Goal: Task Accomplishment & Management: Complete application form

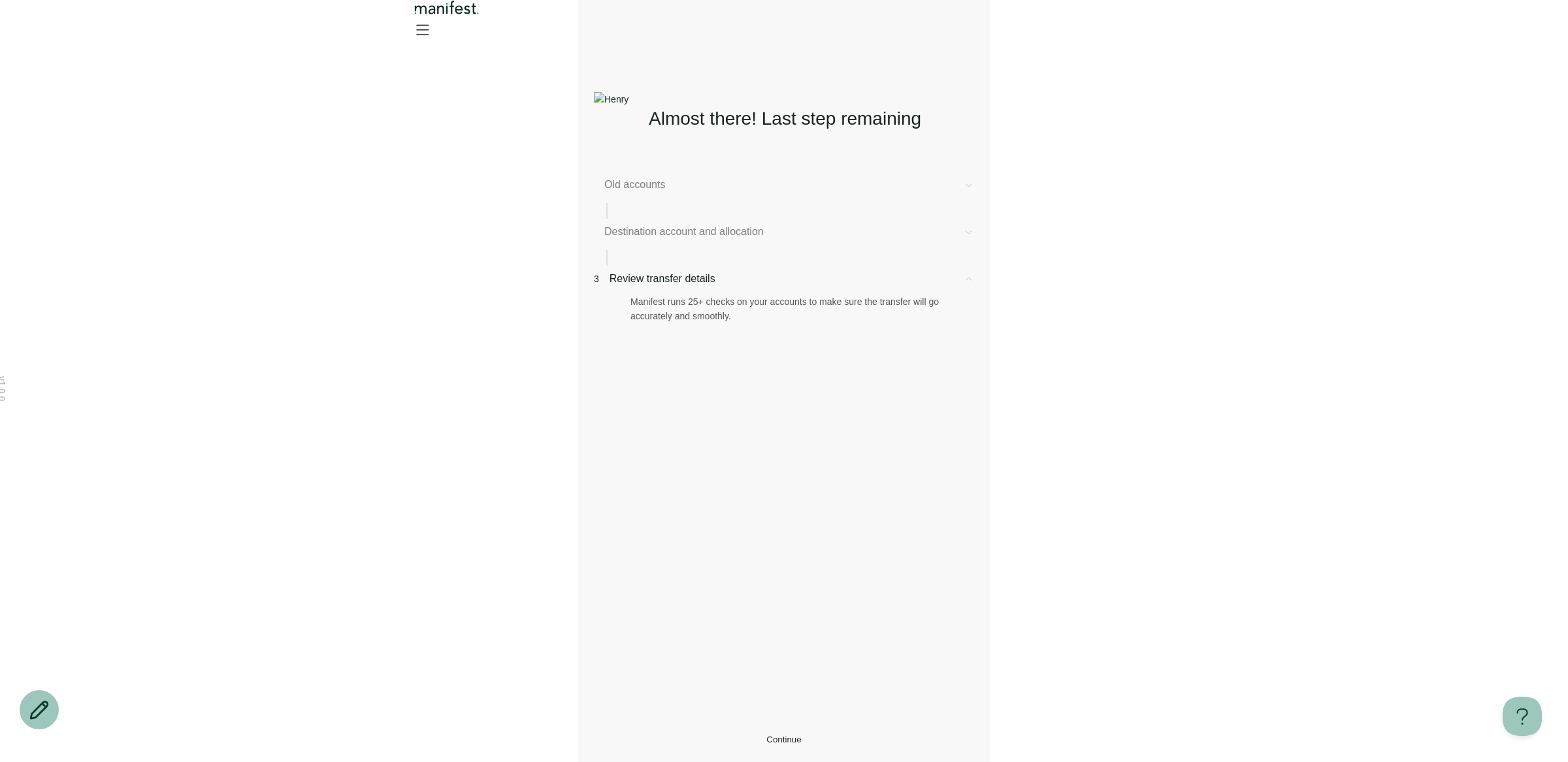
click at [785, 735] on span "Continue" at bounding box center [783, 739] width 34 height 9
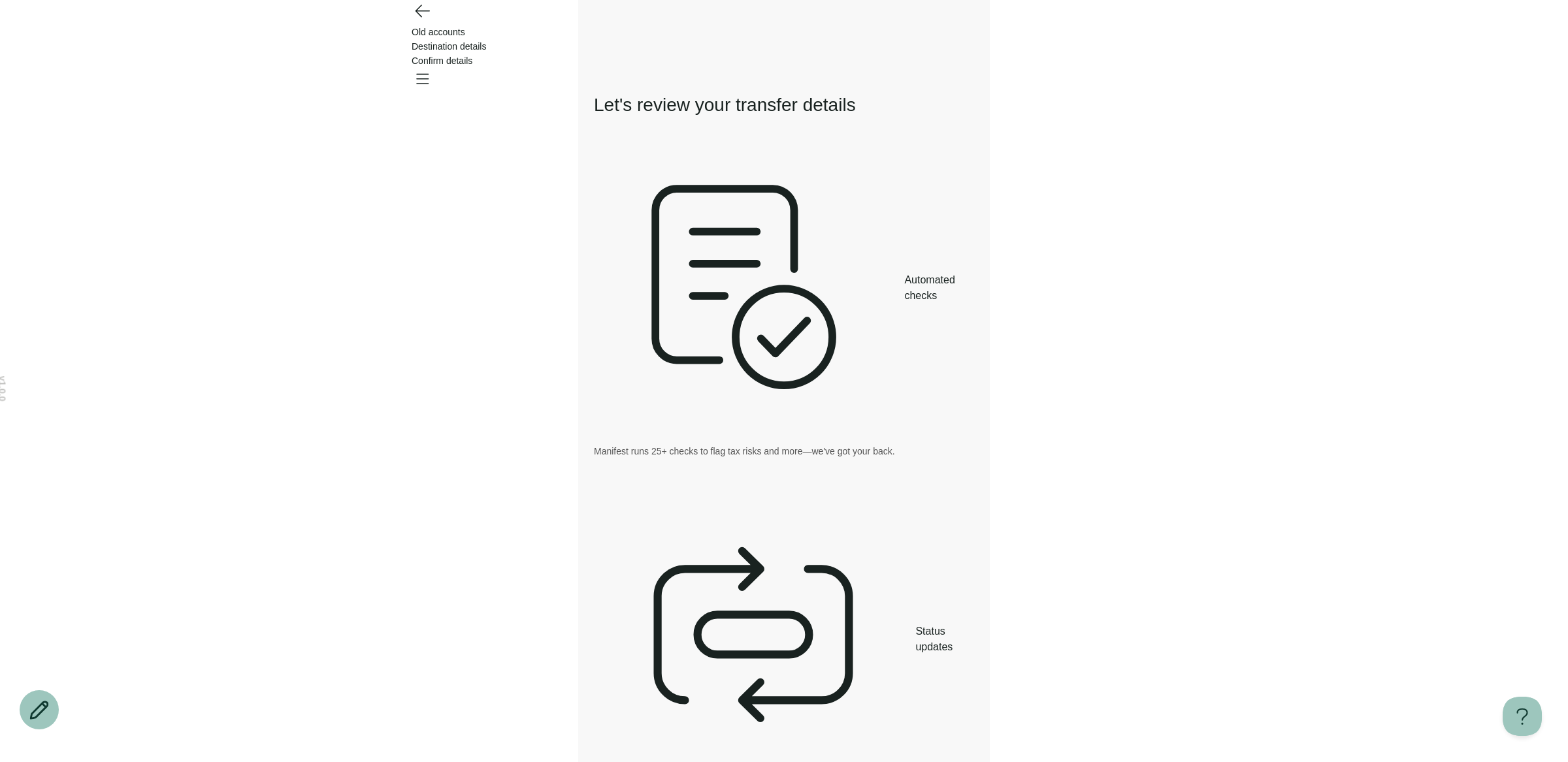
click at [418, 21] on icon "Go back" at bounding box center [422, 10] width 21 height 21
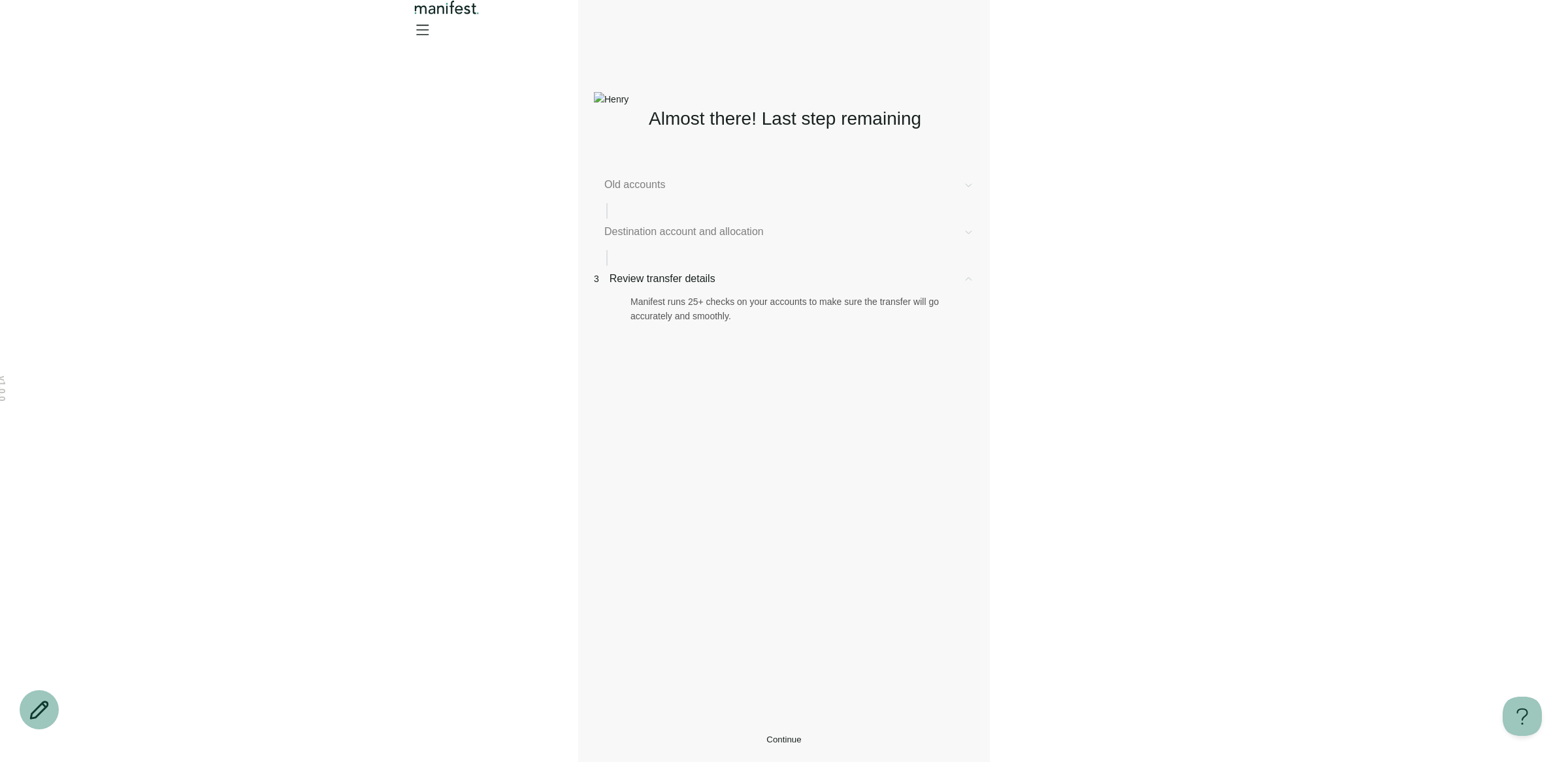
click at [659, 735] on button "Continue" at bounding box center [783, 739] width 380 height 9
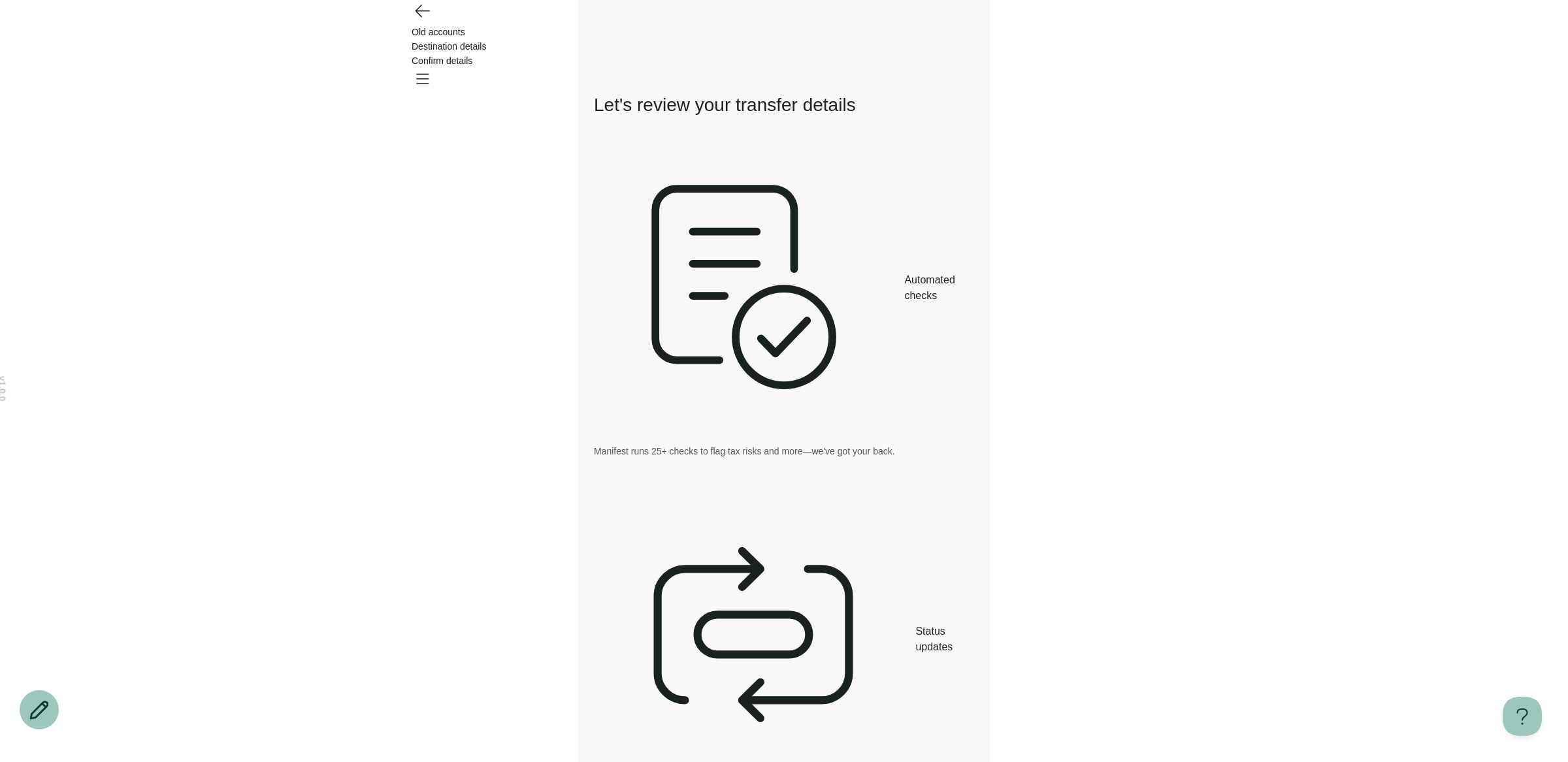
drag, startPoint x: 638, startPoint y: 615, endPoint x: 745, endPoint y: 615, distance: 107.0
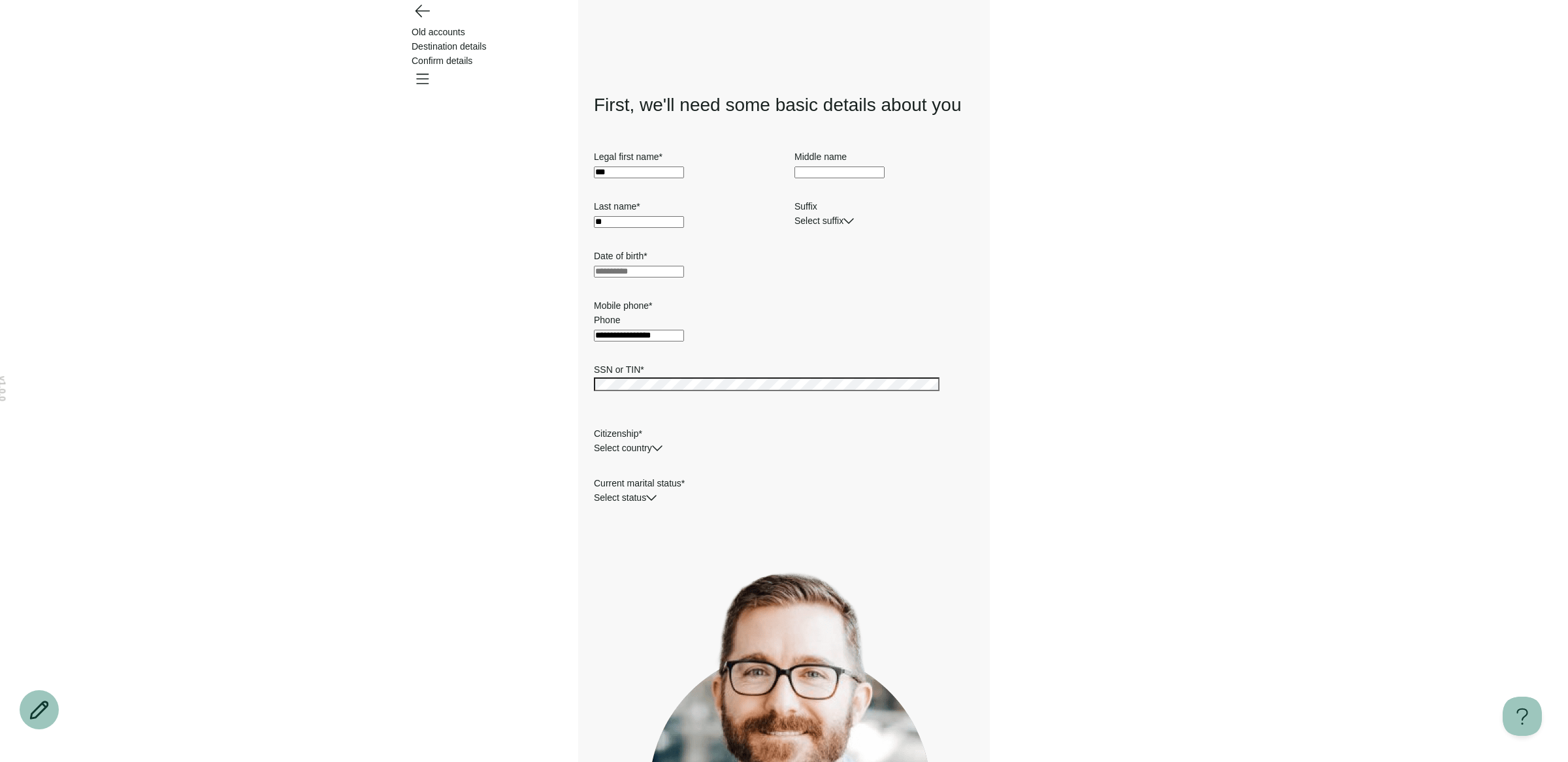
click at [421, 17] on icon "Go back" at bounding box center [422, 11] width 13 height 12
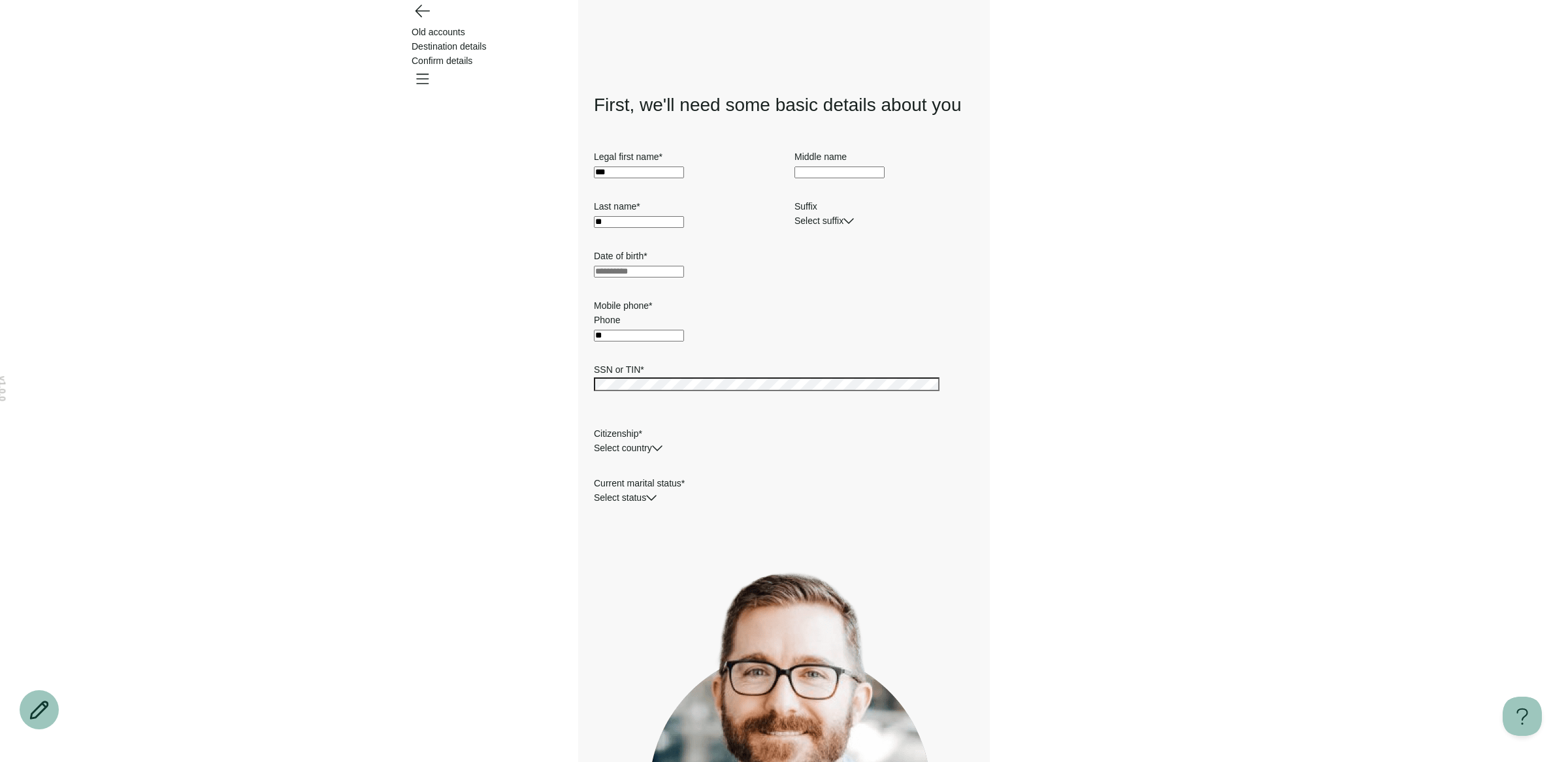
type input "**********"
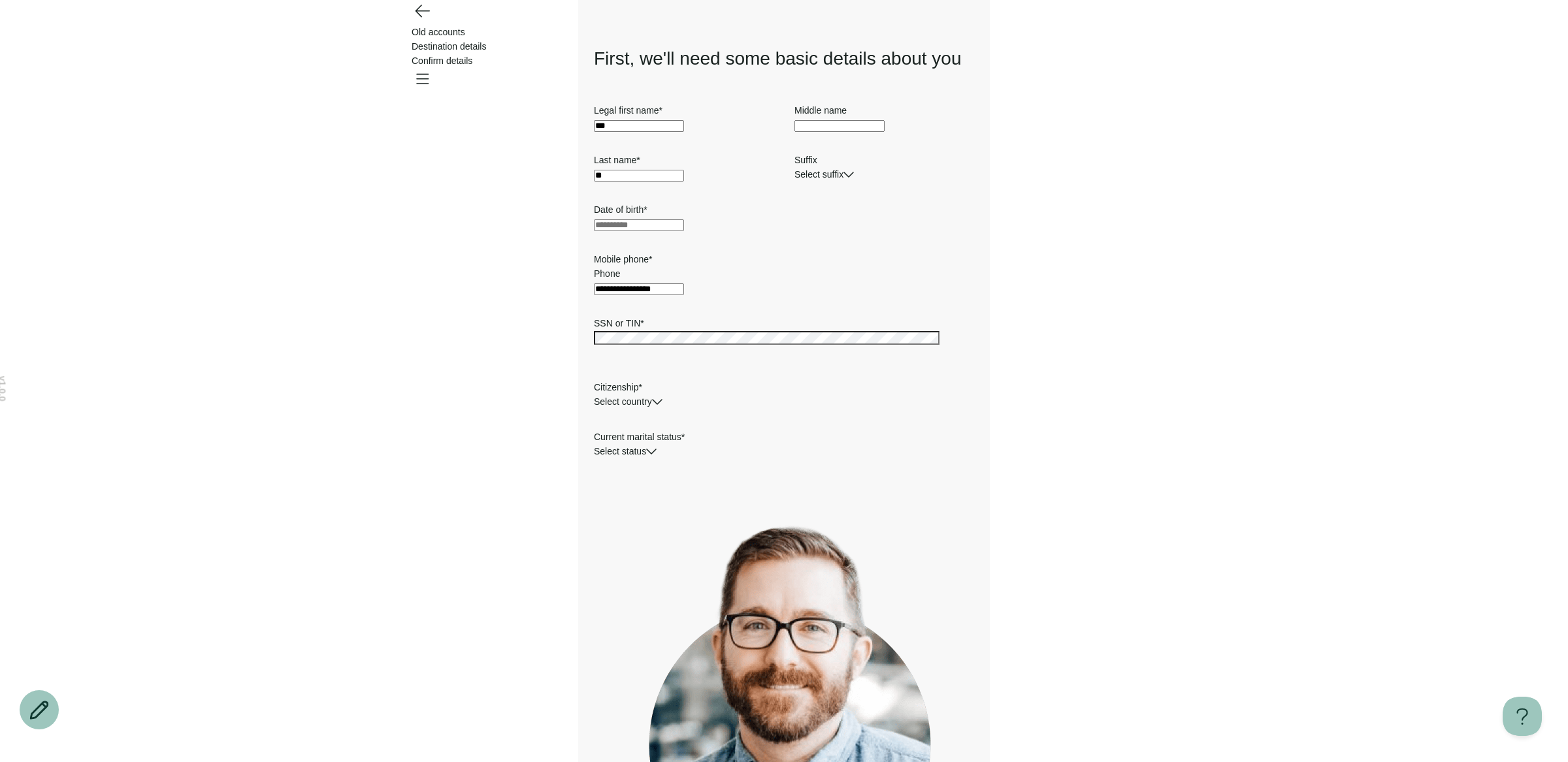
click at [442, 441] on div "**********" at bounding box center [784, 499] width 1568 height 1092
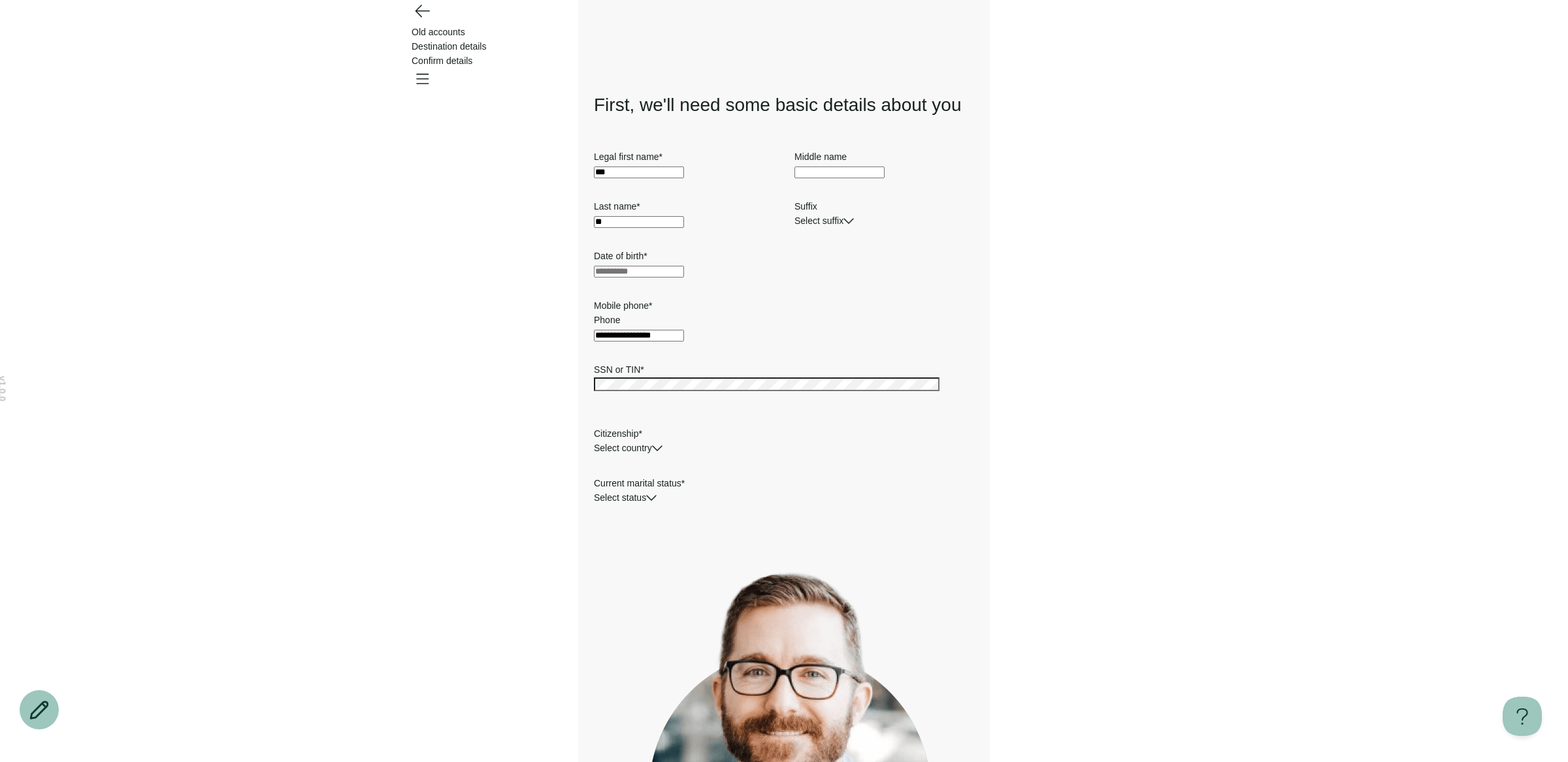
click at [972, 101] on h1 "First, we'll need some basic details about you" at bounding box center [783, 104] width 380 height 26
drag, startPoint x: 639, startPoint y: 29, endPoint x: 907, endPoint y: 29, distance: 268.0
click at [907, 29] on div "Old accounts Destination details Confirm details" at bounding box center [784, 46] width 745 height 43
click at [472, 56] on span "Confirm details" at bounding box center [441, 60] width 60 height 10
click at [433, 68] on icon "Open menu" at bounding box center [422, 78] width 21 height 21
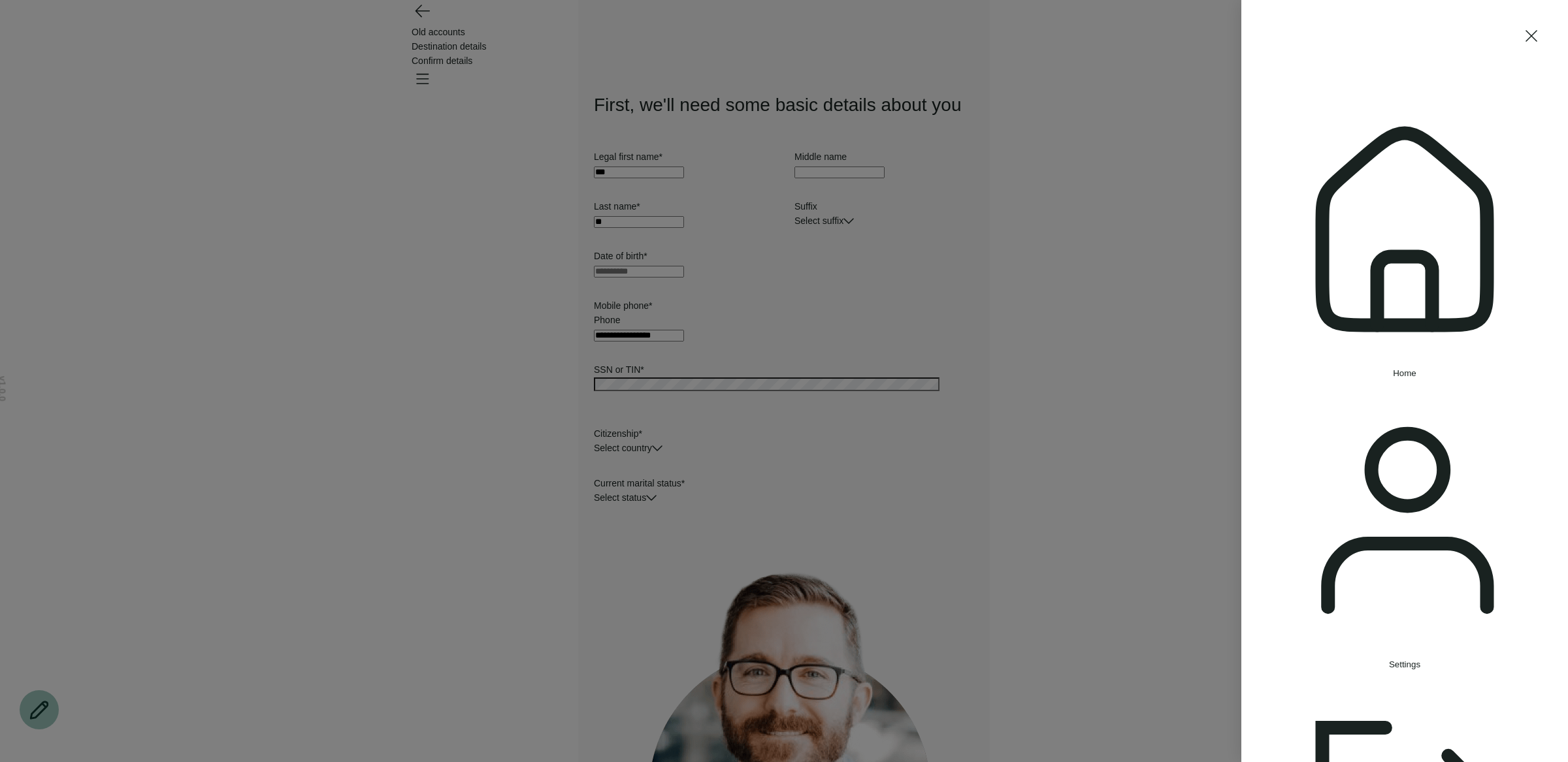
click at [1388, 660] on span "Settings" at bounding box center [1404, 665] width 31 height 9
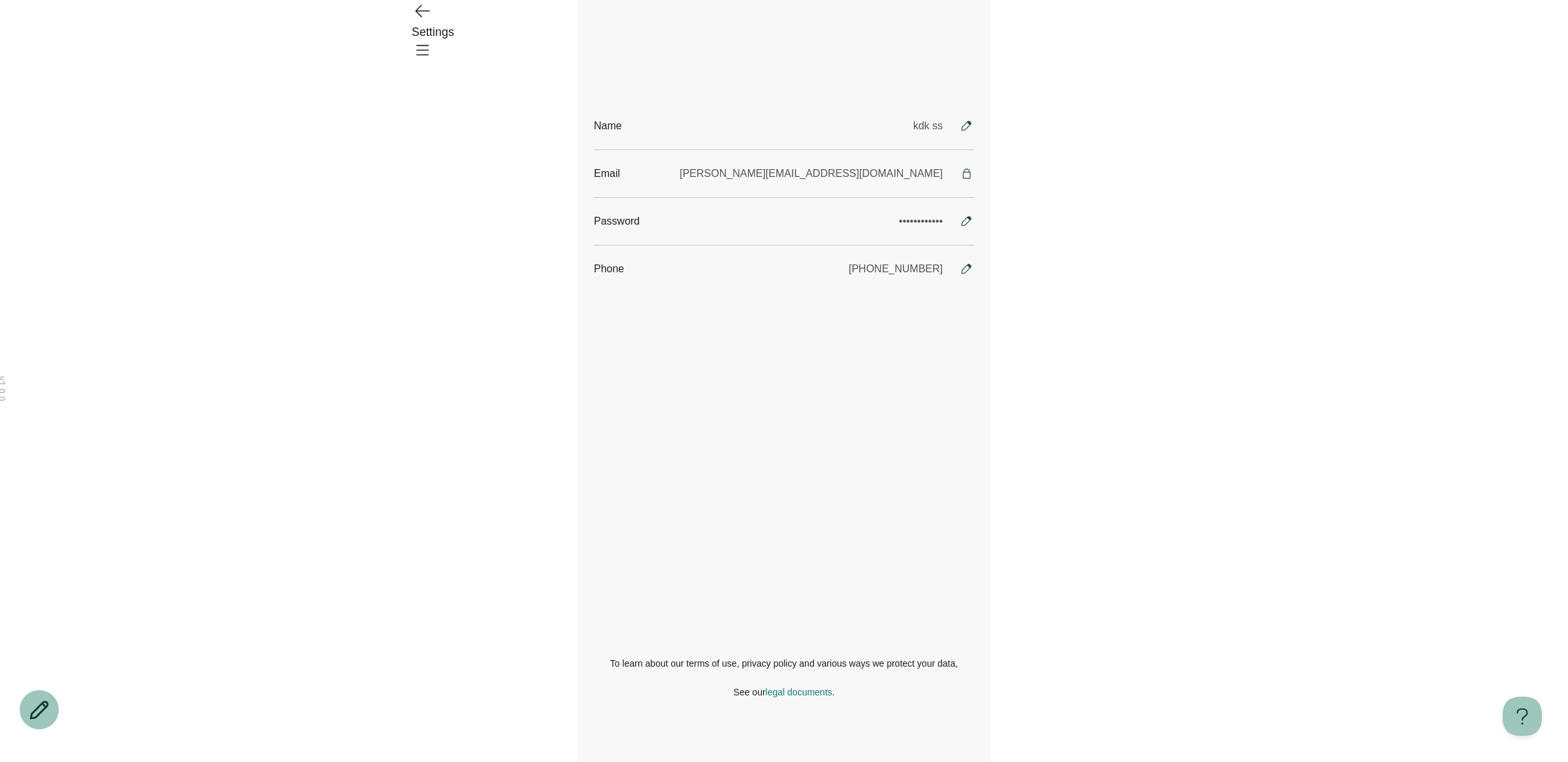
click at [427, 21] on icon "Go back" at bounding box center [422, 10] width 21 height 21
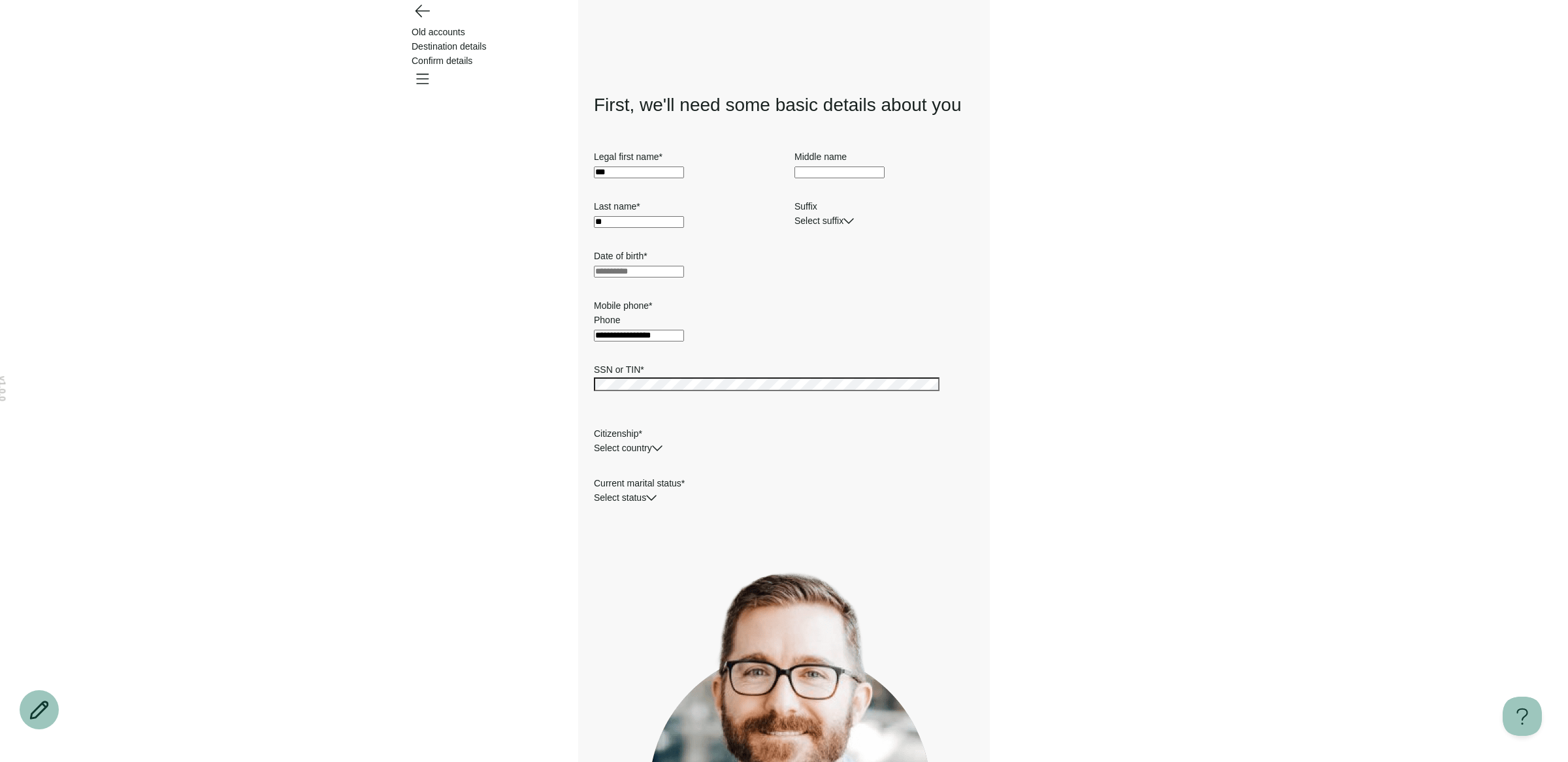
scroll to position [147, 0]
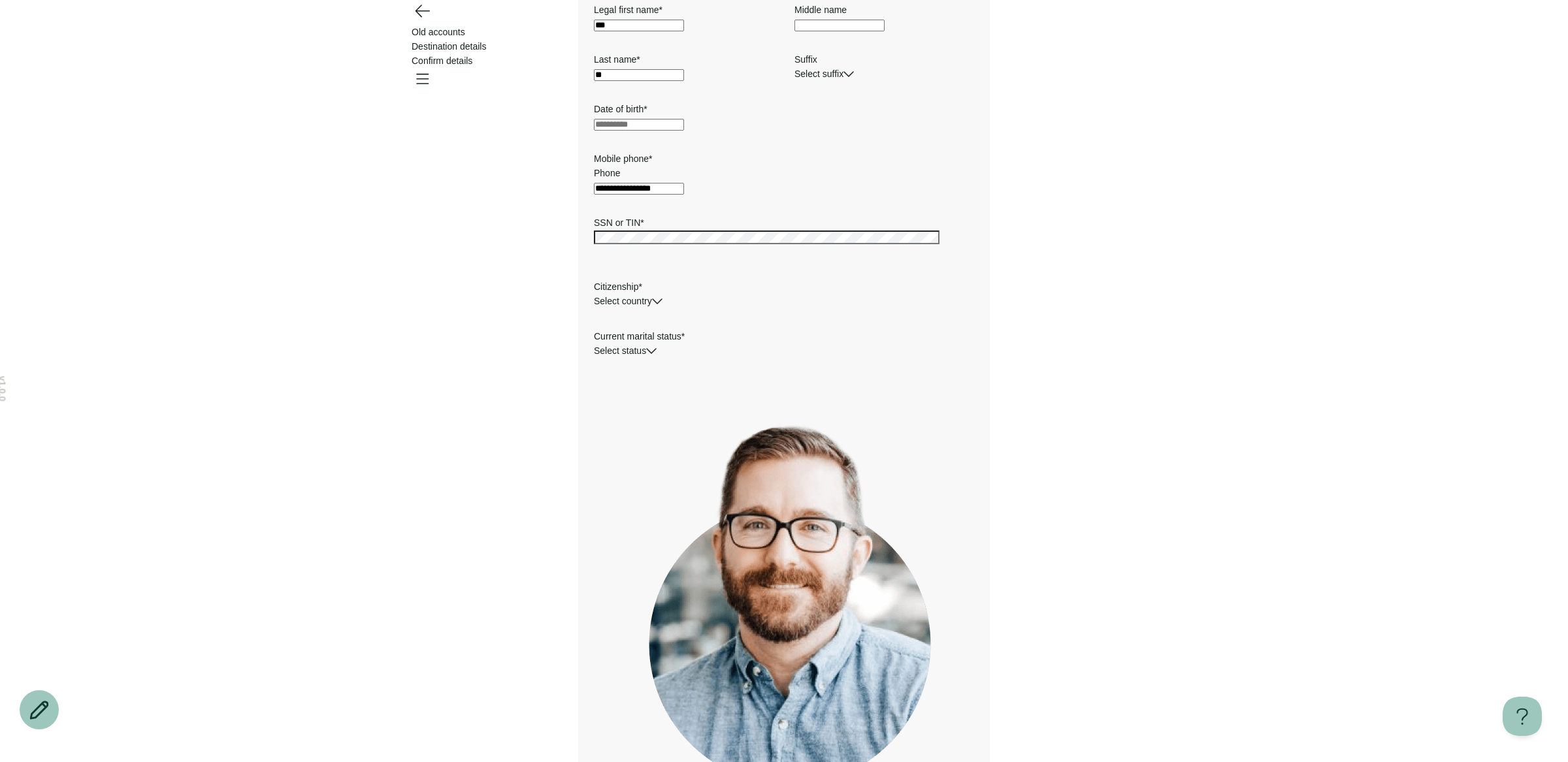
click at [721, 644] on div "Your provider needs this information to confirm your identity for transfers. Co…" at bounding box center [783, 644] width 380 height 477
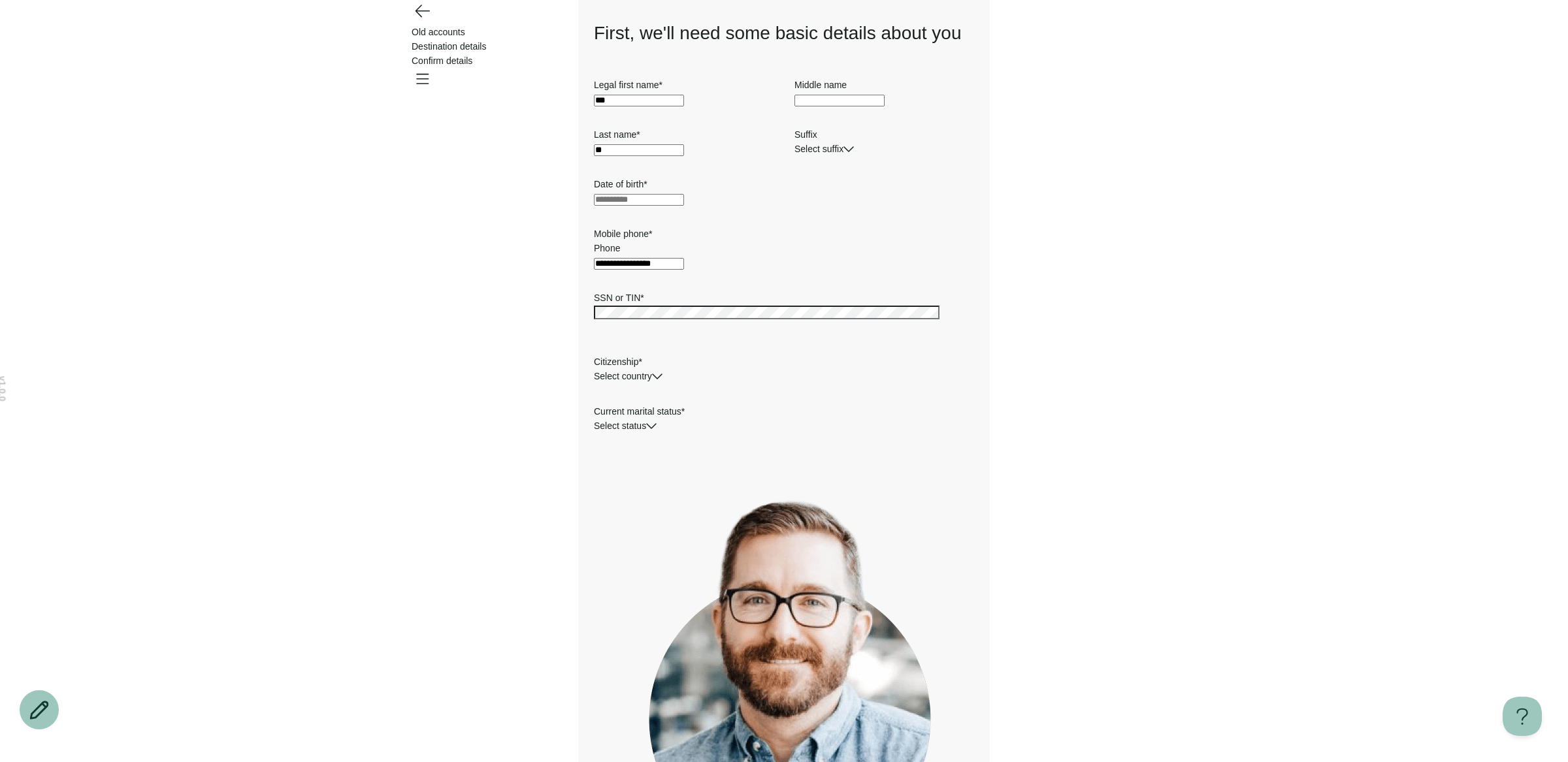
scroll to position [0, 0]
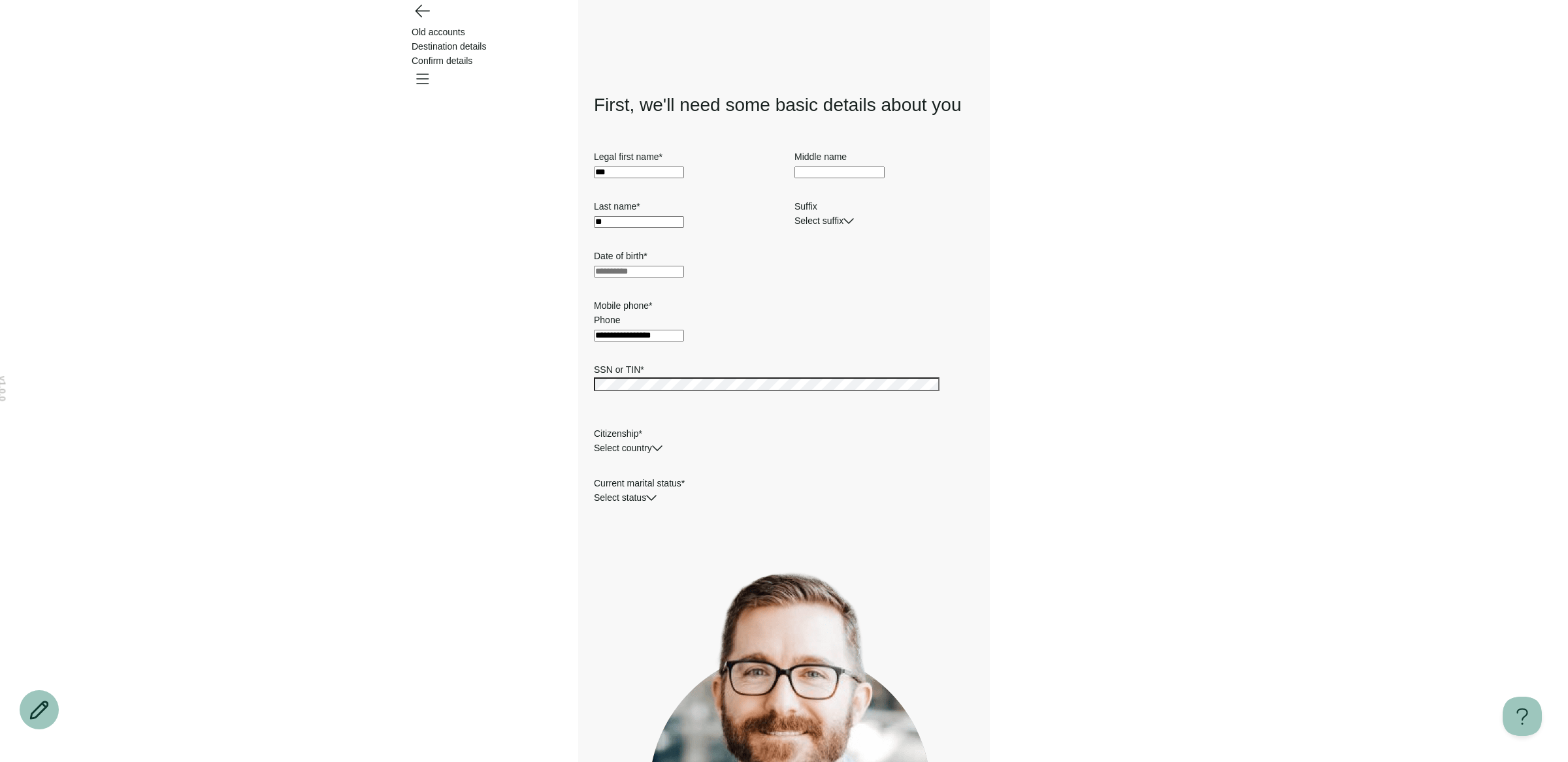
click at [426, 17] on icon "Go back" at bounding box center [422, 11] width 13 height 12
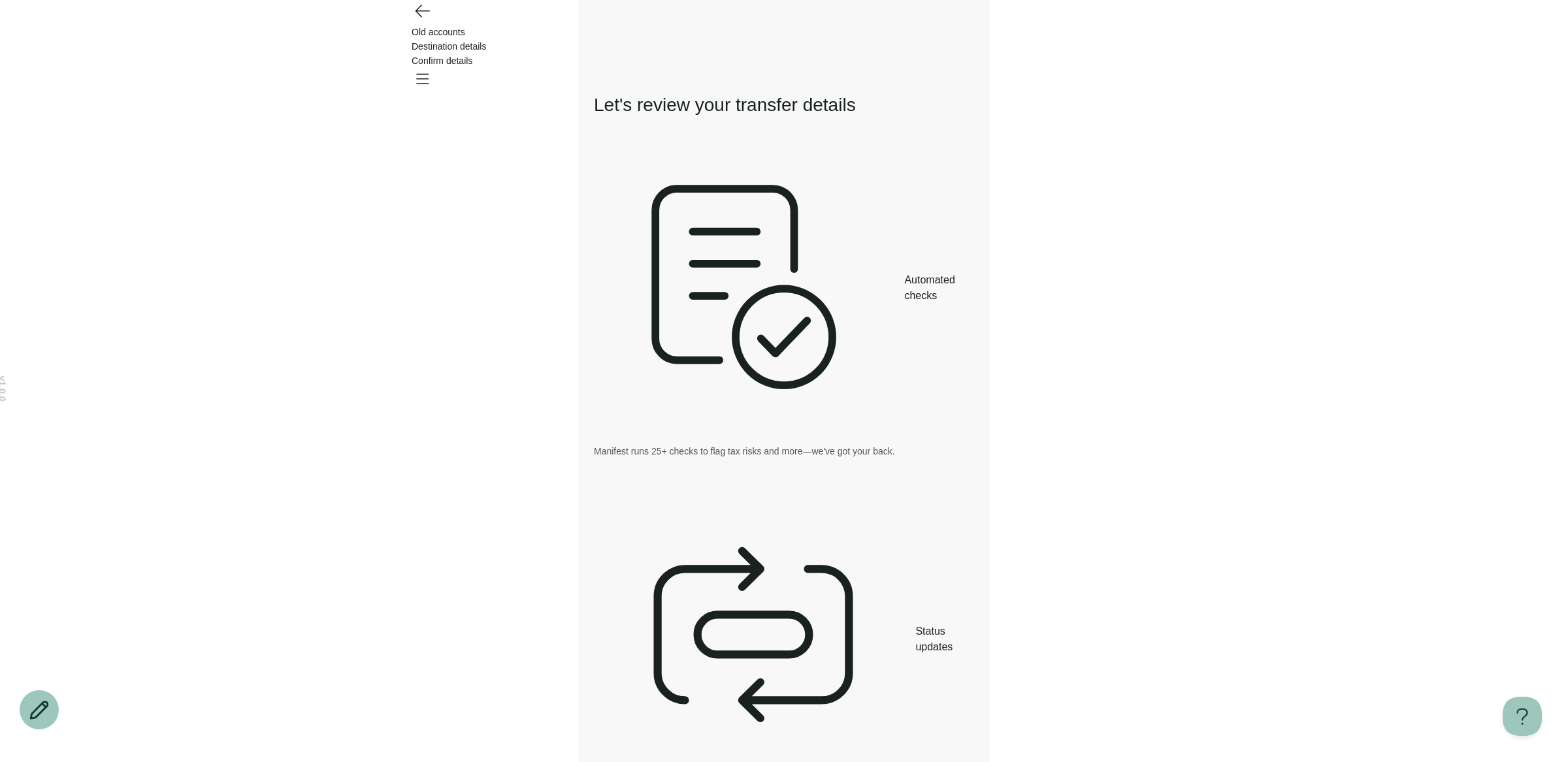
click at [429, 21] on icon "Go back" at bounding box center [422, 10] width 21 height 21
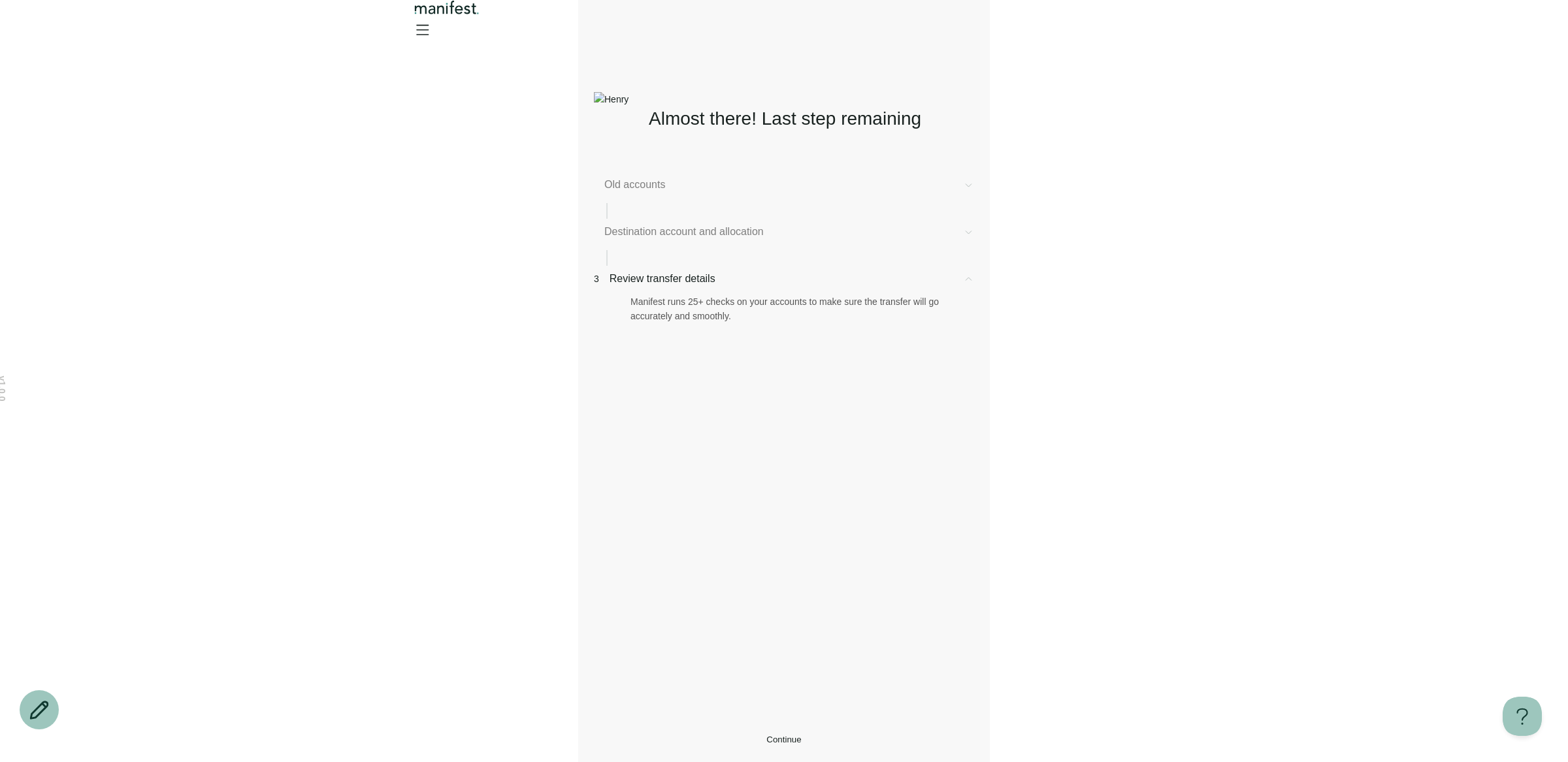
click at [703, 190] on span "Old accounts" at bounding box center [779, 185] width 348 height 16
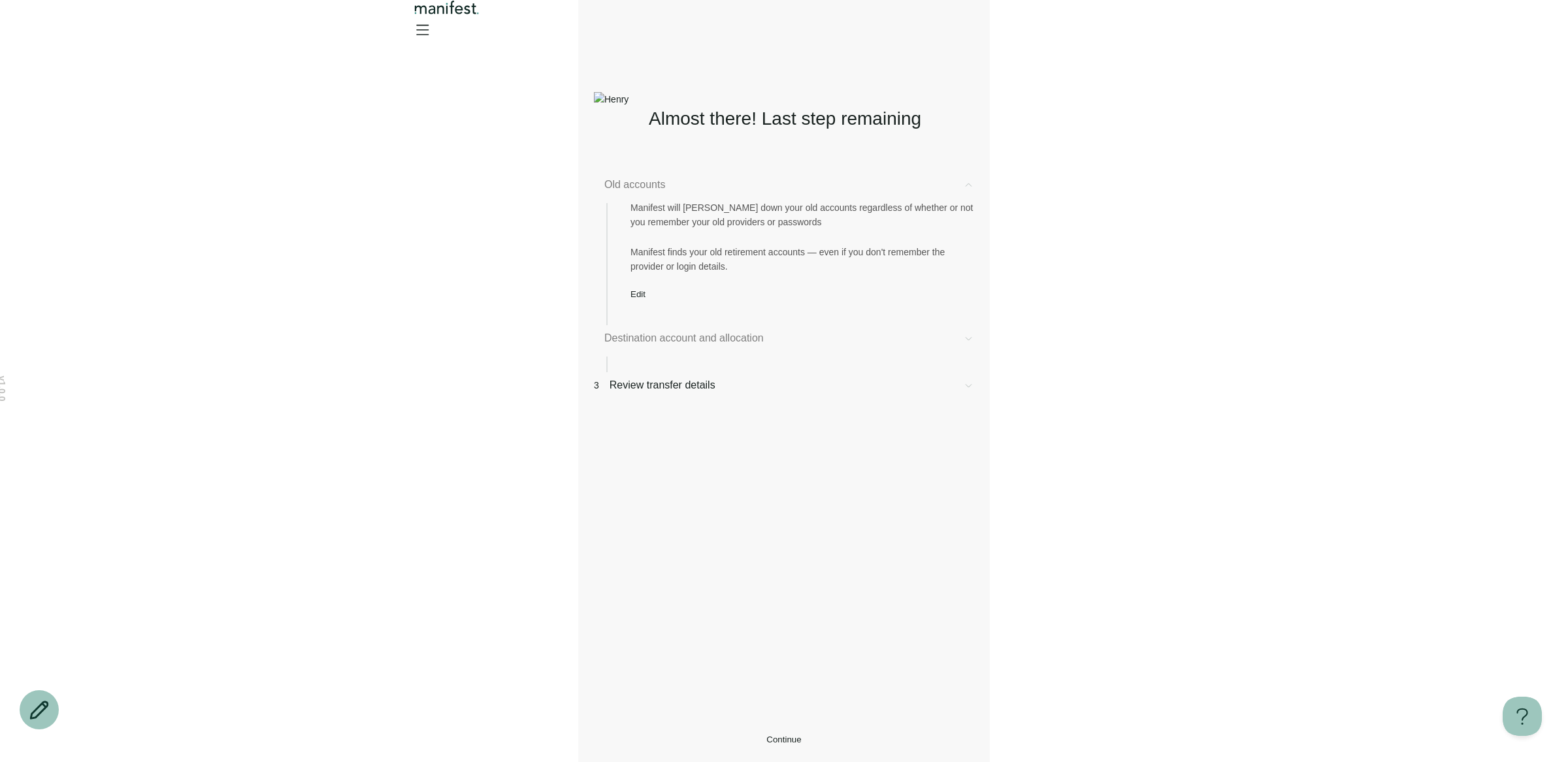
click at [645, 299] on span "Edit" at bounding box center [637, 294] width 15 height 9
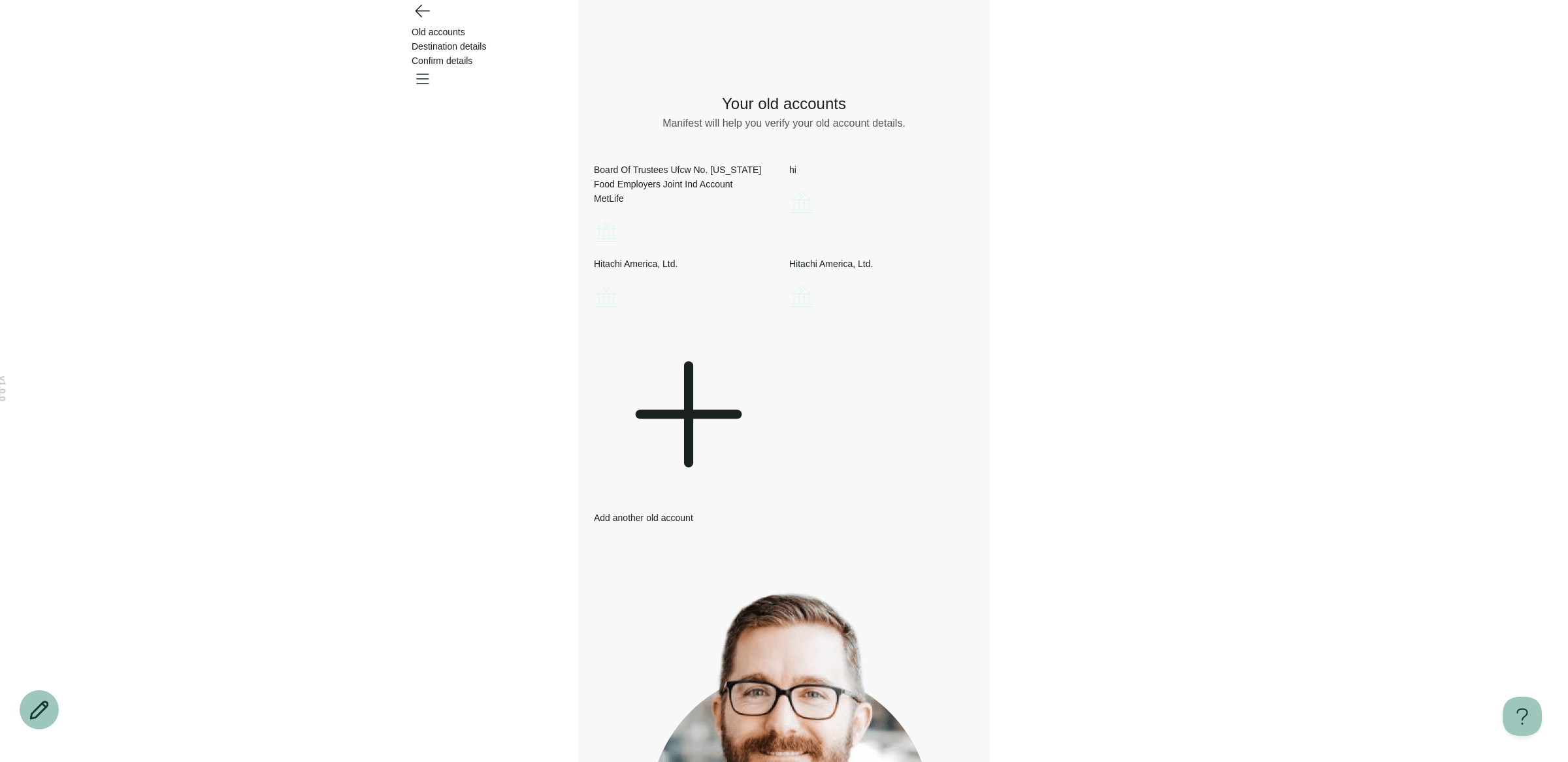
click at [779, 231] on div "Board Of Trustees Ufcw No. [US_STATE] Food Employers Joint Ind Account MetLife" at bounding box center [686, 204] width 185 height 84
click at [767, 459] on div "Add another old account" at bounding box center [686, 423] width 185 height 203
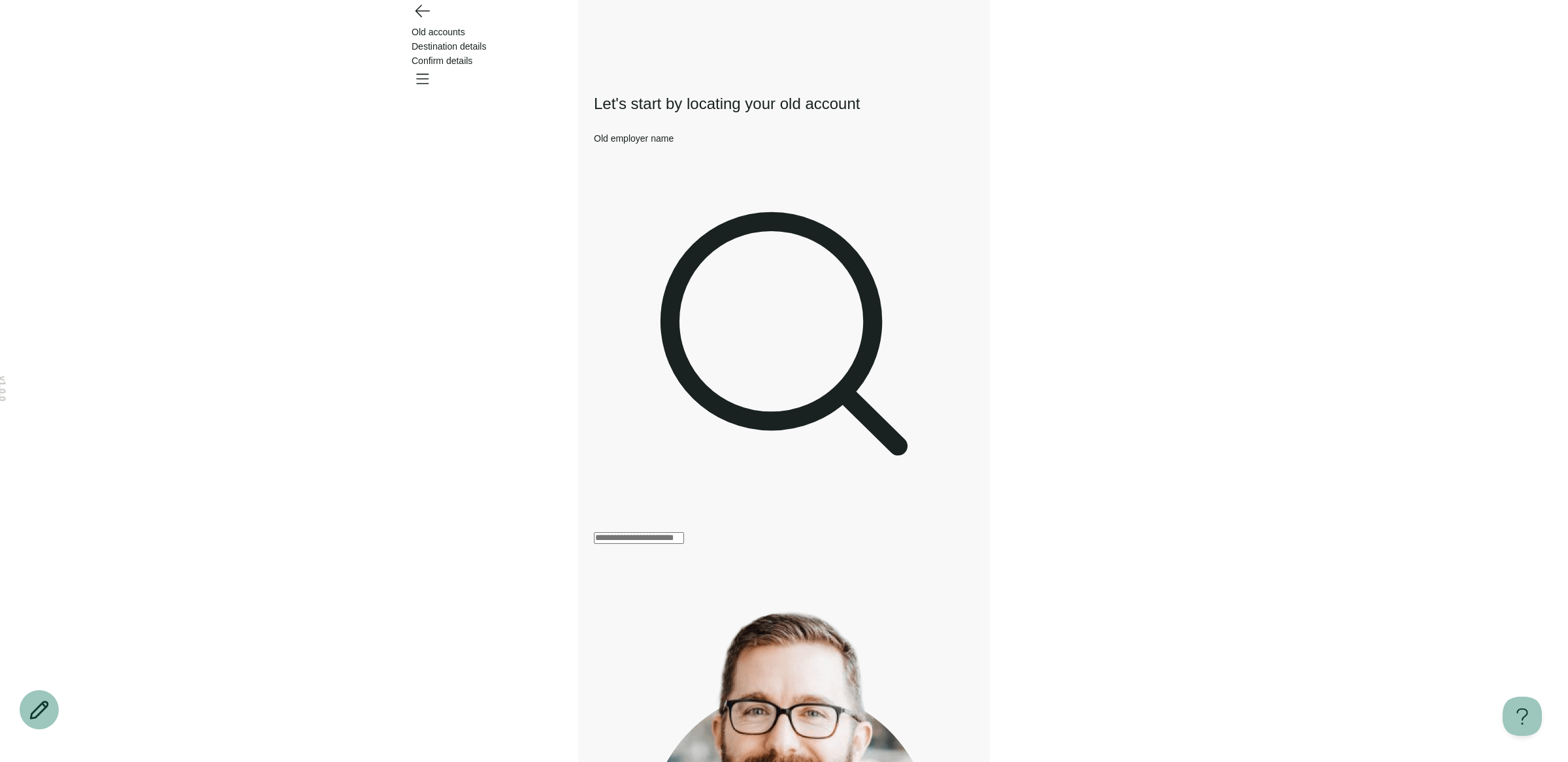
click at [428, 21] on icon "Go back" at bounding box center [422, 10] width 21 height 21
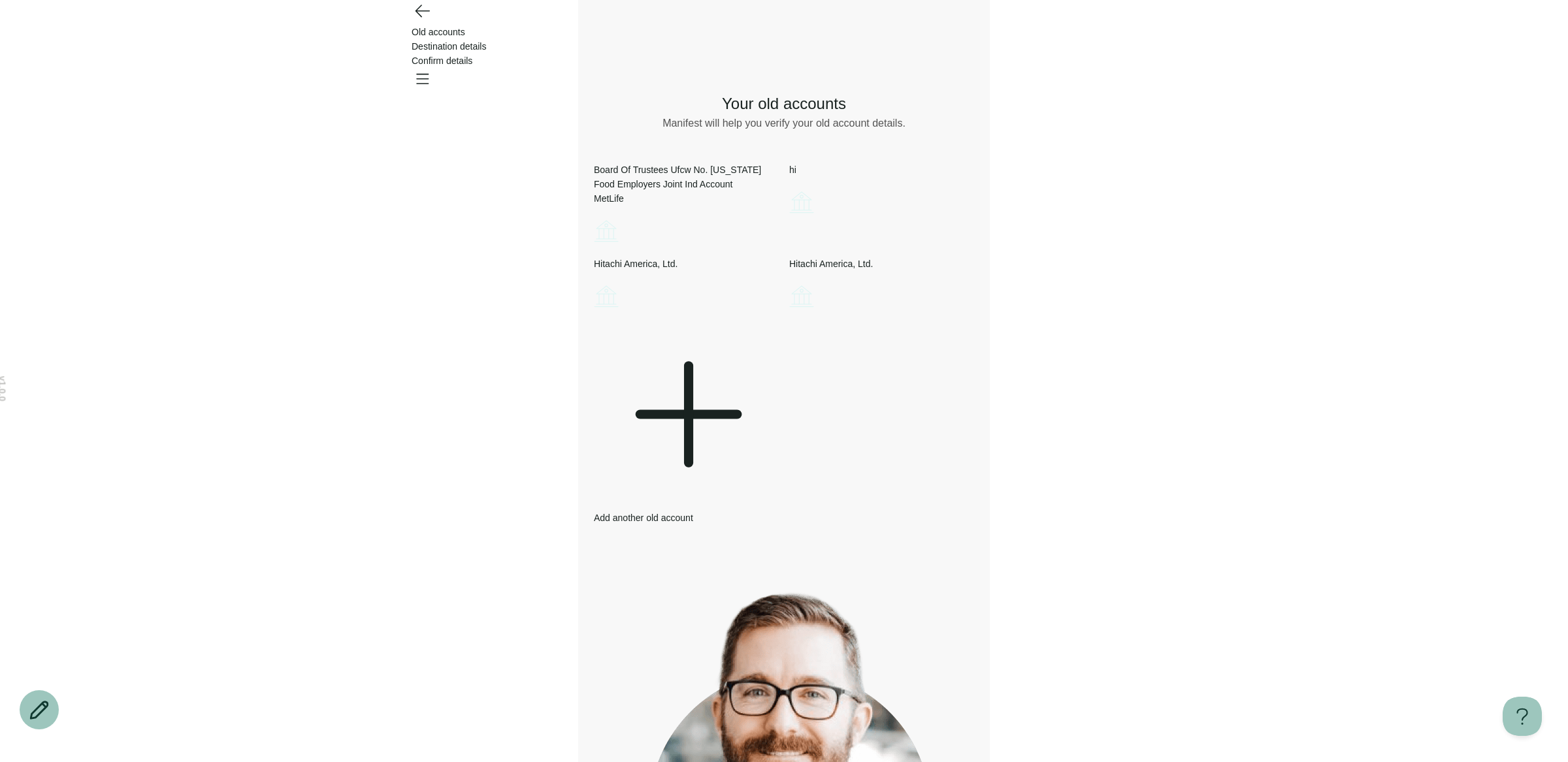
click at [774, 440] on div at bounding box center [686, 416] width 185 height 189
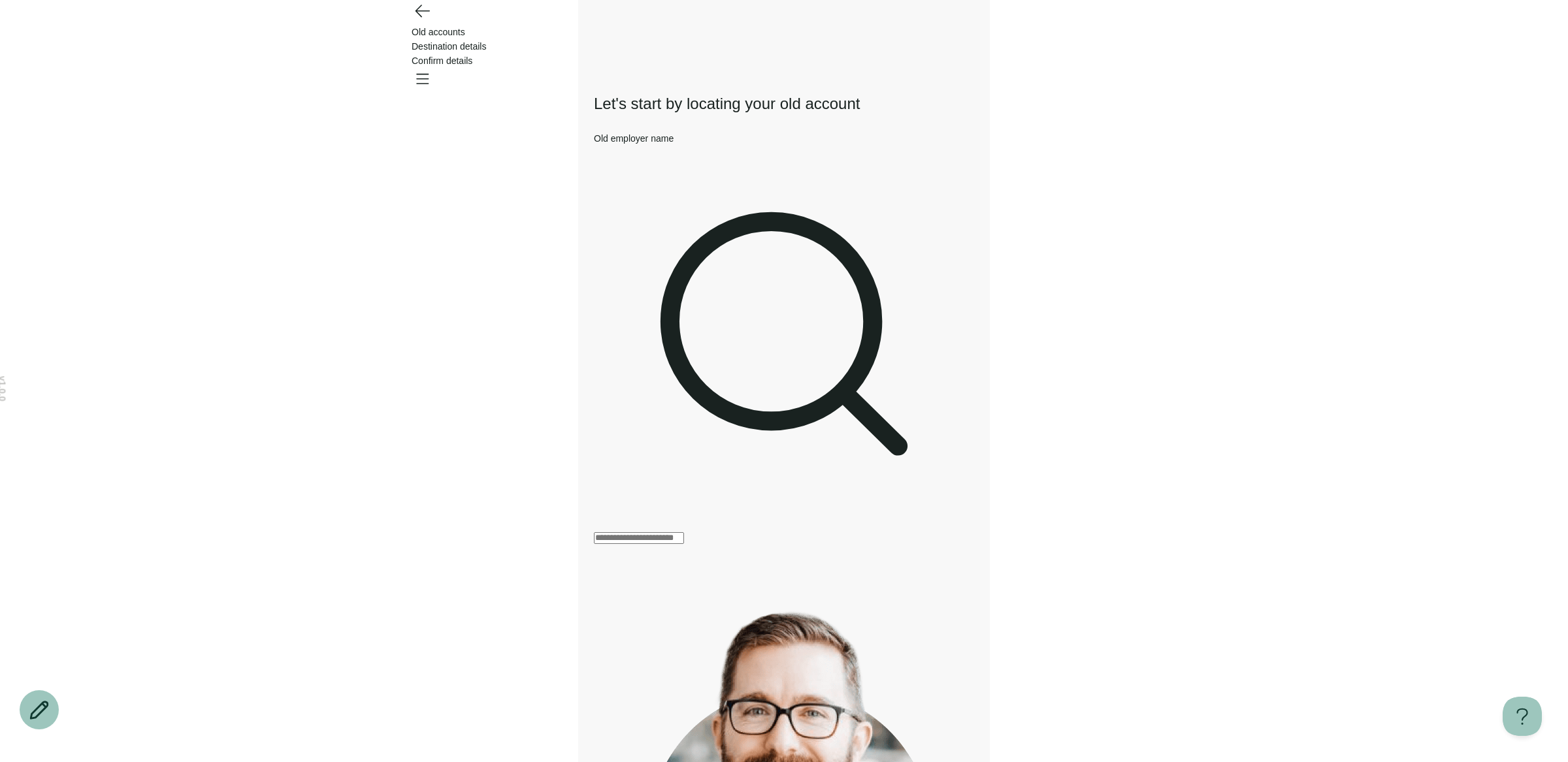
click at [419, 17] on icon "Go back" at bounding box center [422, 11] width 13 height 12
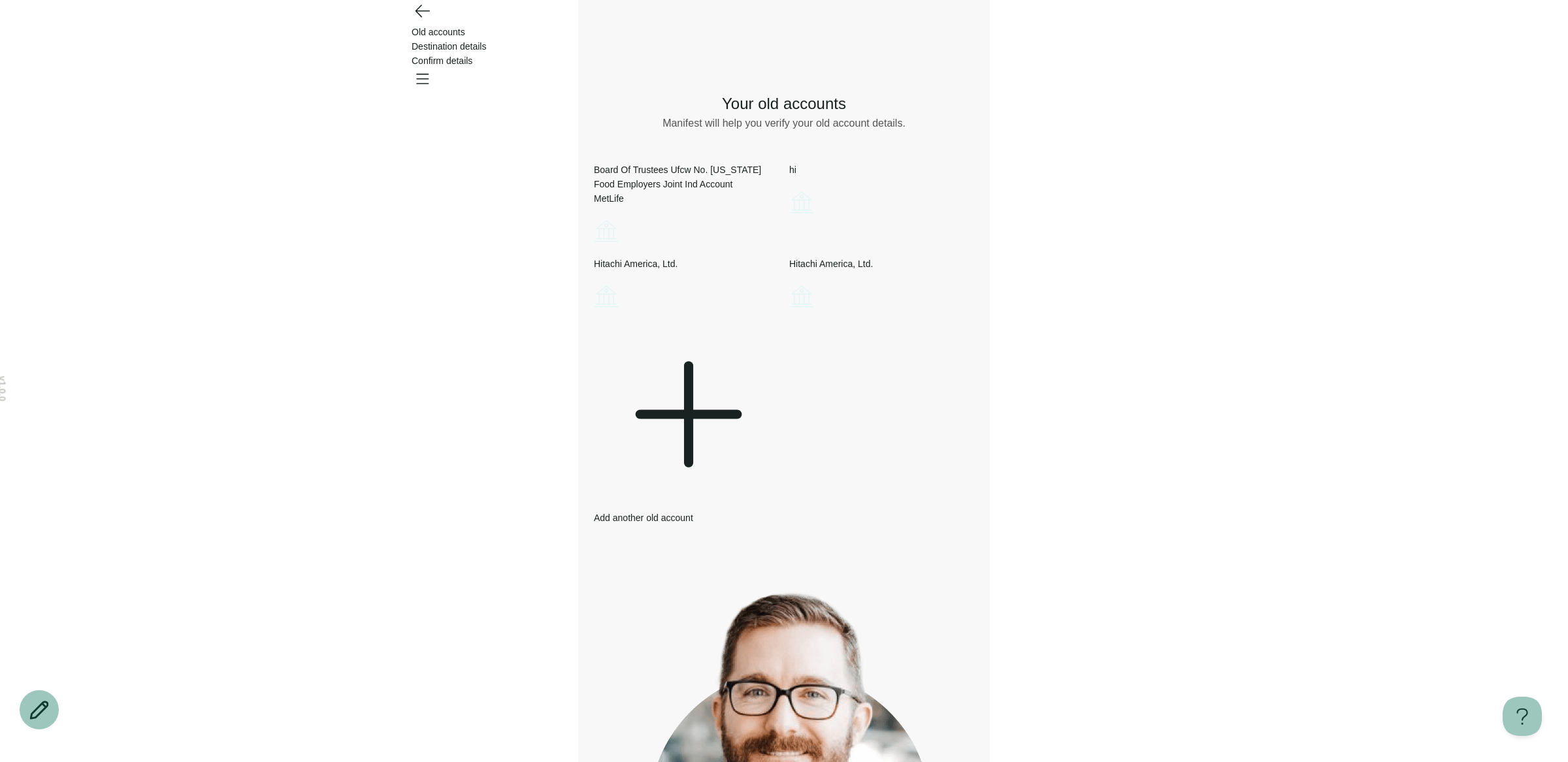
click at [766, 512] on div "What would you like to do? Remove Edit Go back Your old accounts Manifest will …" at bounding box center [783, 541] width 380 height 940
click at [766, 452] on div "Add another old account" at bounding box center [686, 423] width 185 height 203
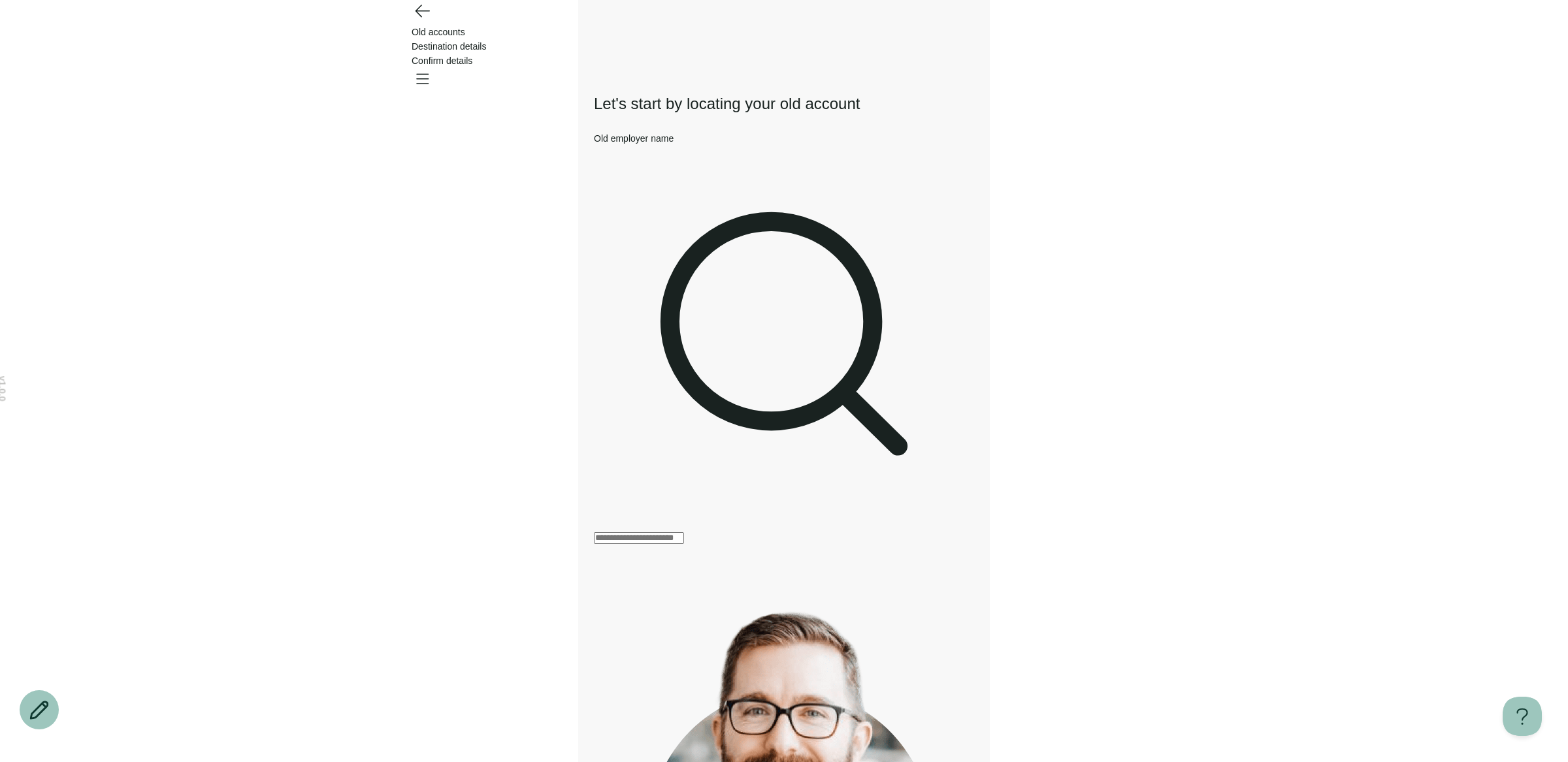
click at [412, 21] on icon "Go back" at bounding box center [422, 10] width 21 height 21
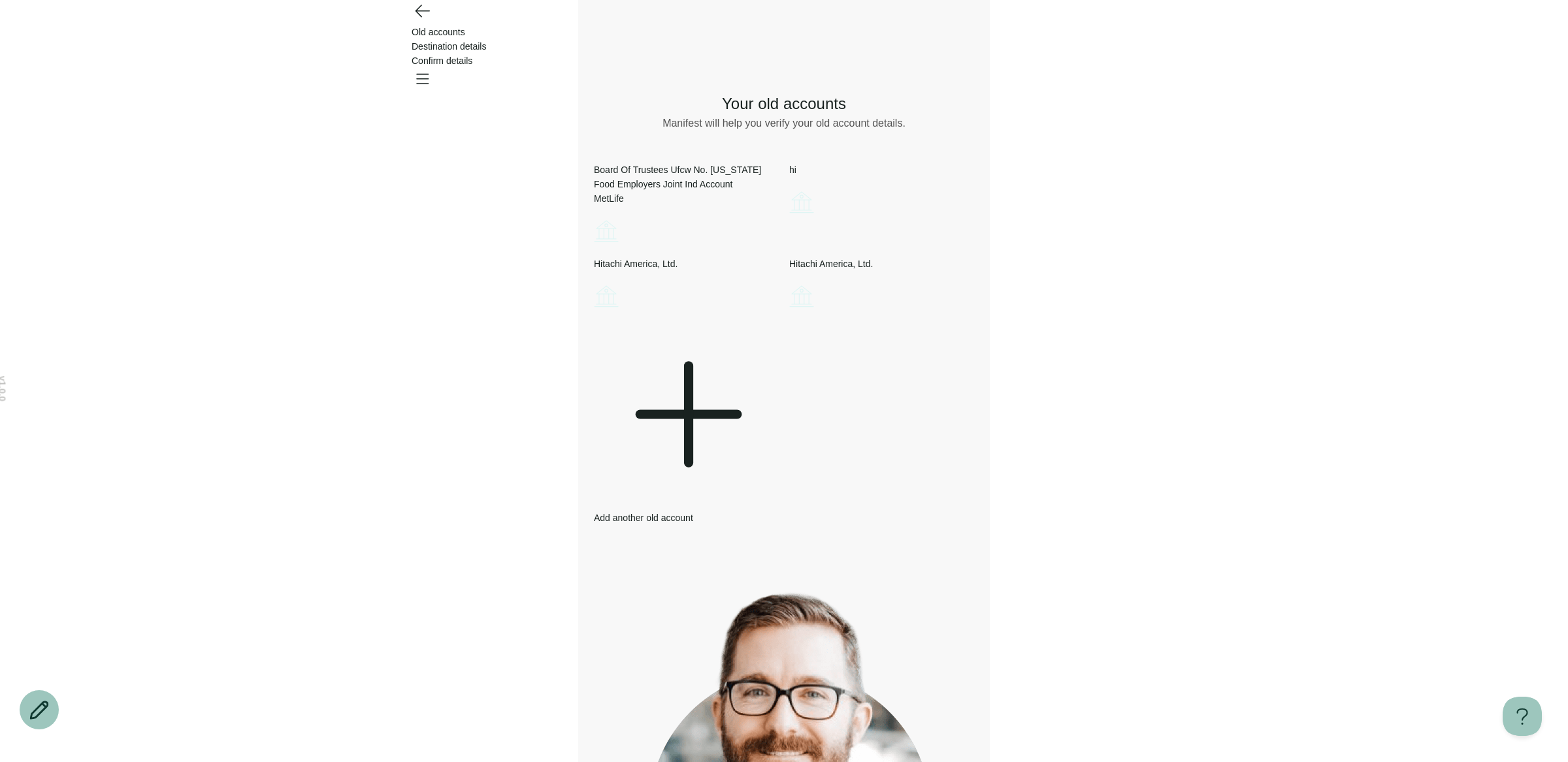
click at [735, 460] on div "Add another old account" at bounding box center [686, 423] width 185 height 203
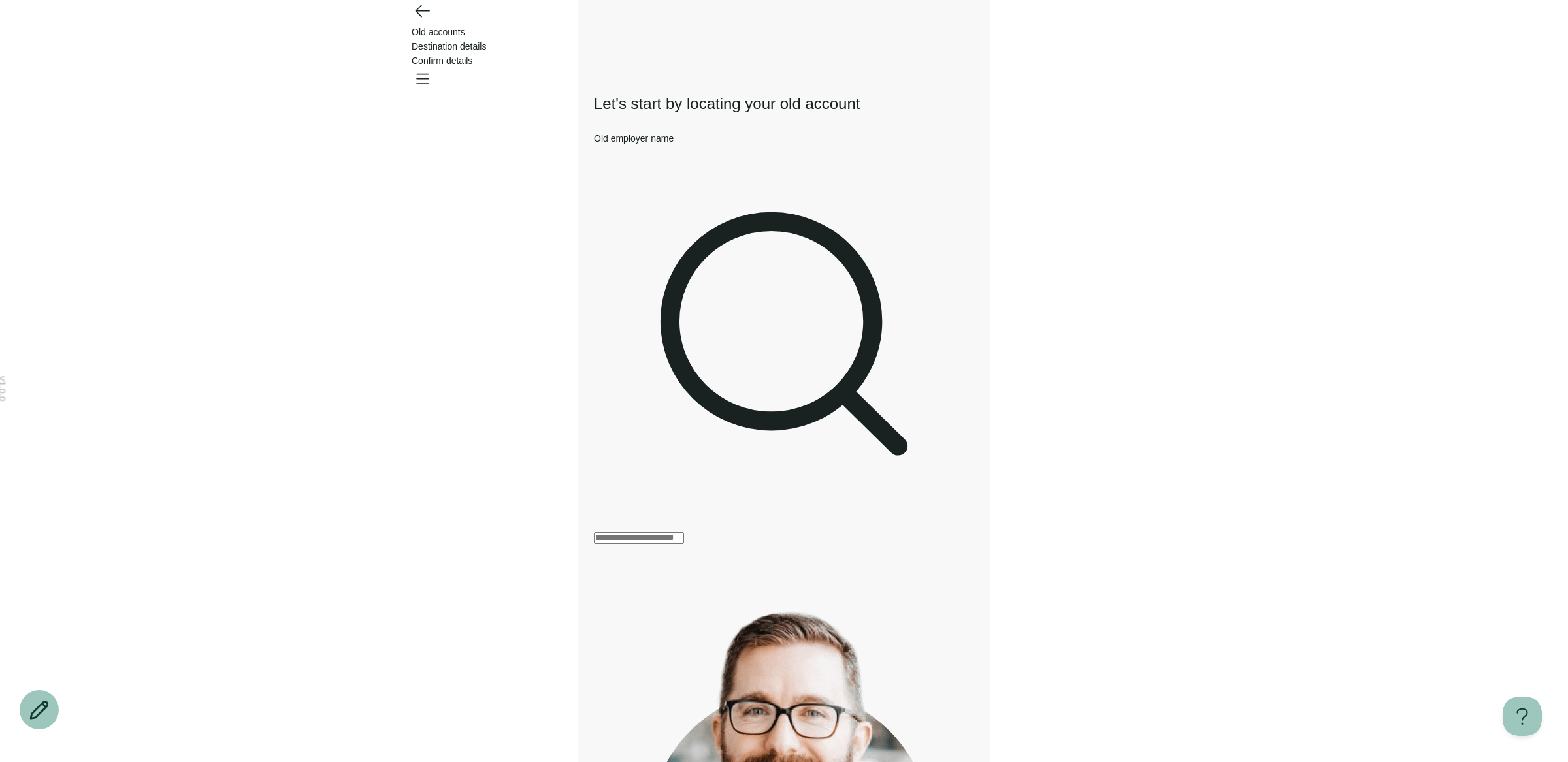
click at [421, 21] on icon "Go back" at bounding box center [422, 10] width 21 height 21
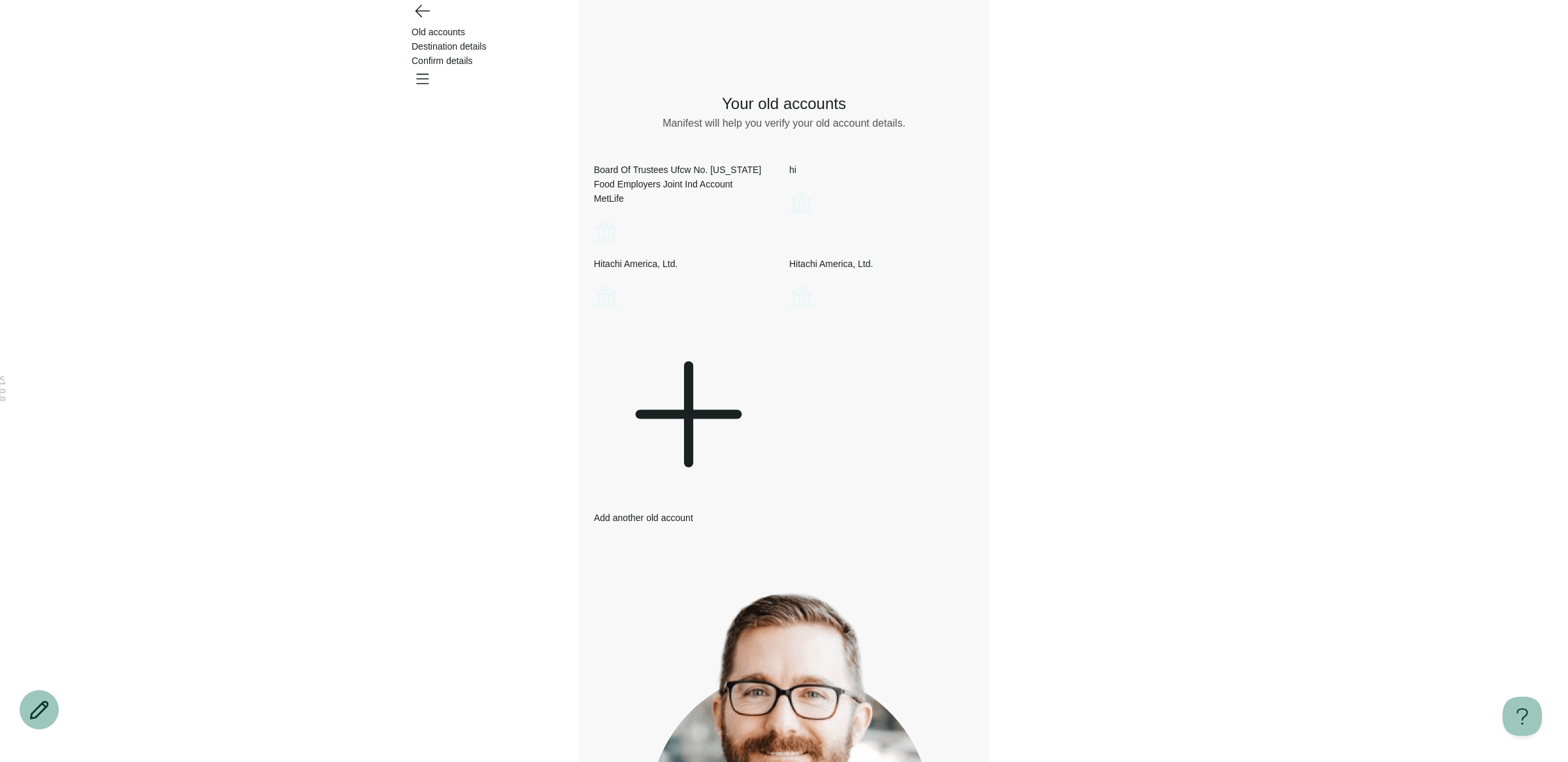
click at [424, 21] on icon "Go back" at bounding box center [422, 10] width 21 height 21
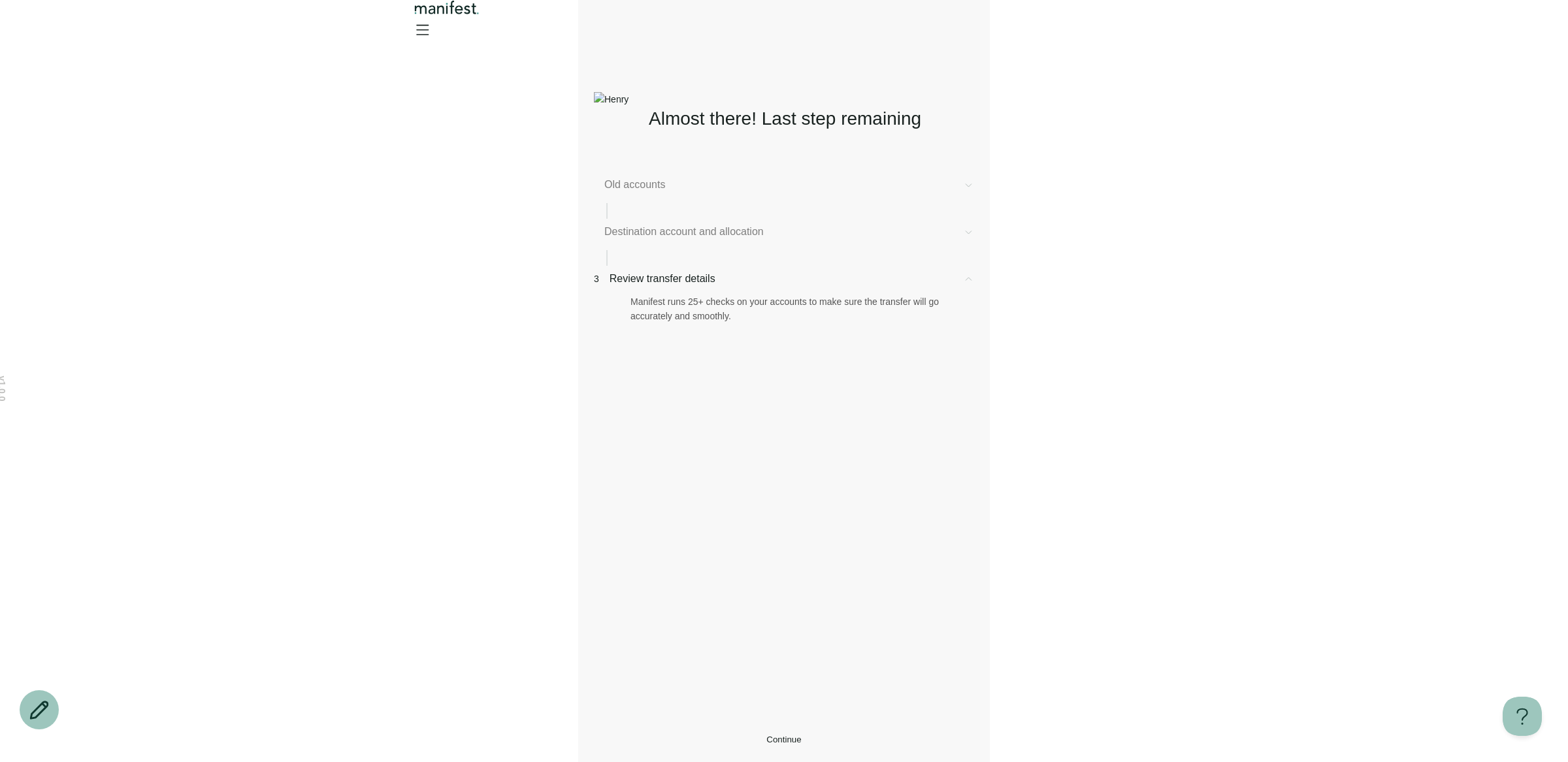
click at [652, 177] on div "Old accounts" at bounding box center [783, 185] width 380 height 16
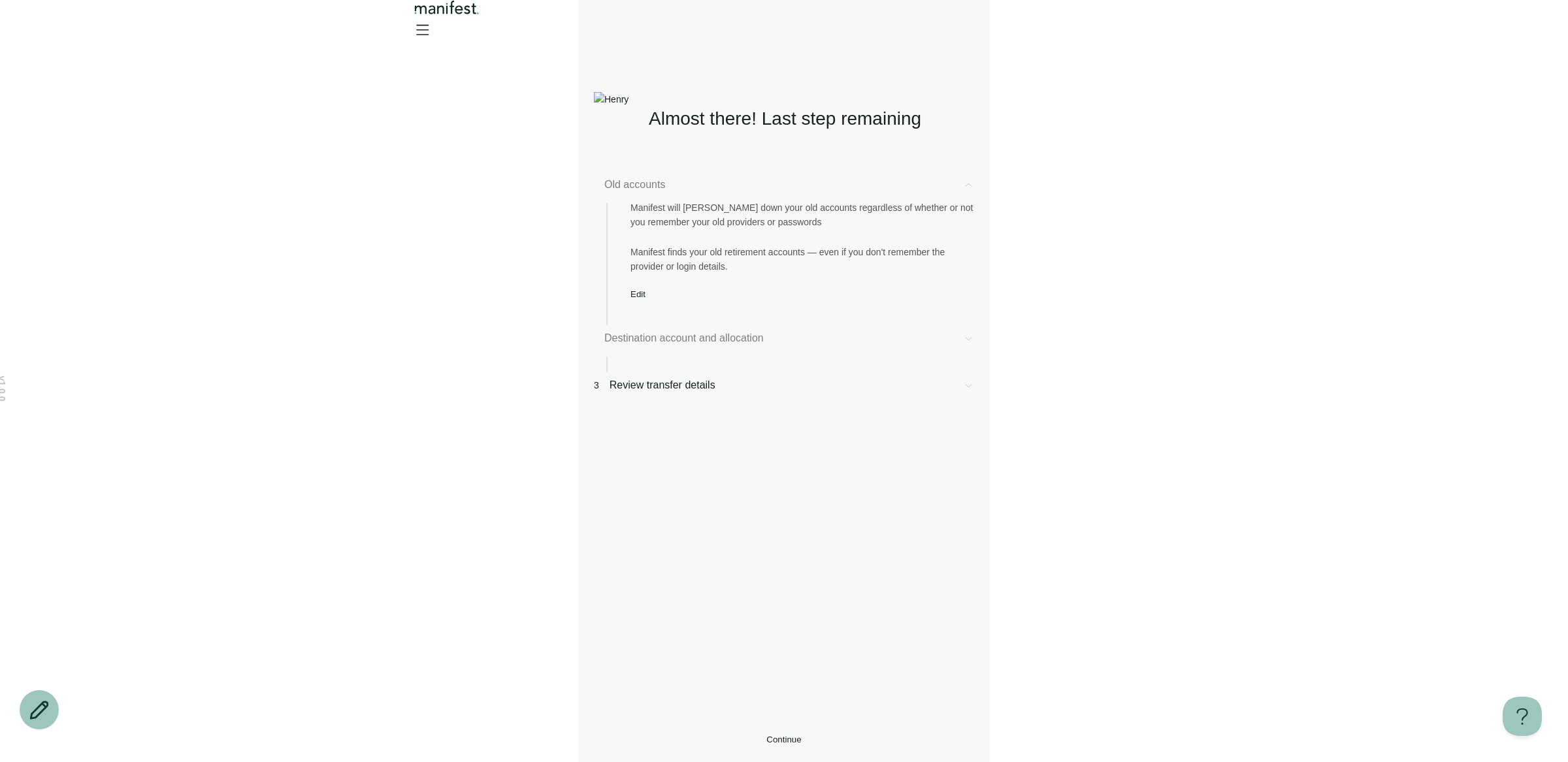
click at [645, 299] on span "Edit" at bounding box center [637, 294] width 15 height 9
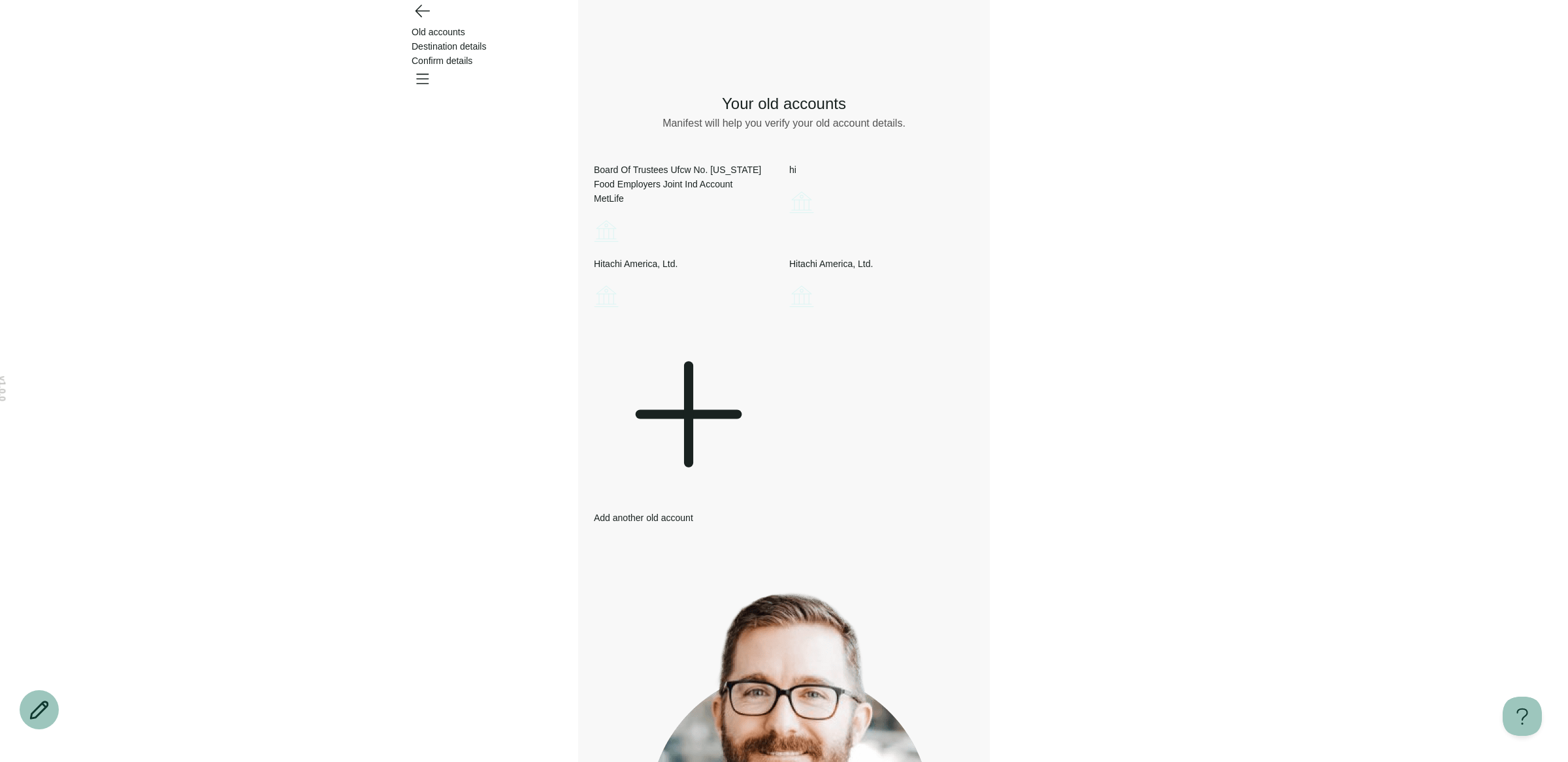
click at [472, 56] on span "Confirm details" at bounding box center [441, 60] width 60 height 10
click at [789, 187] on icon "Account options" at bounding box center [789, 187] width 0 height 0
click at [779, 230] on div "Board Of Trustees Ufcw No. [US_STATE] Food Employers Joint Ind Account MetLife" at bounding box center [686, 204] width 185 height 84
click at [779, 443] on icon at bounding box center [686, 415] width 185 height 185
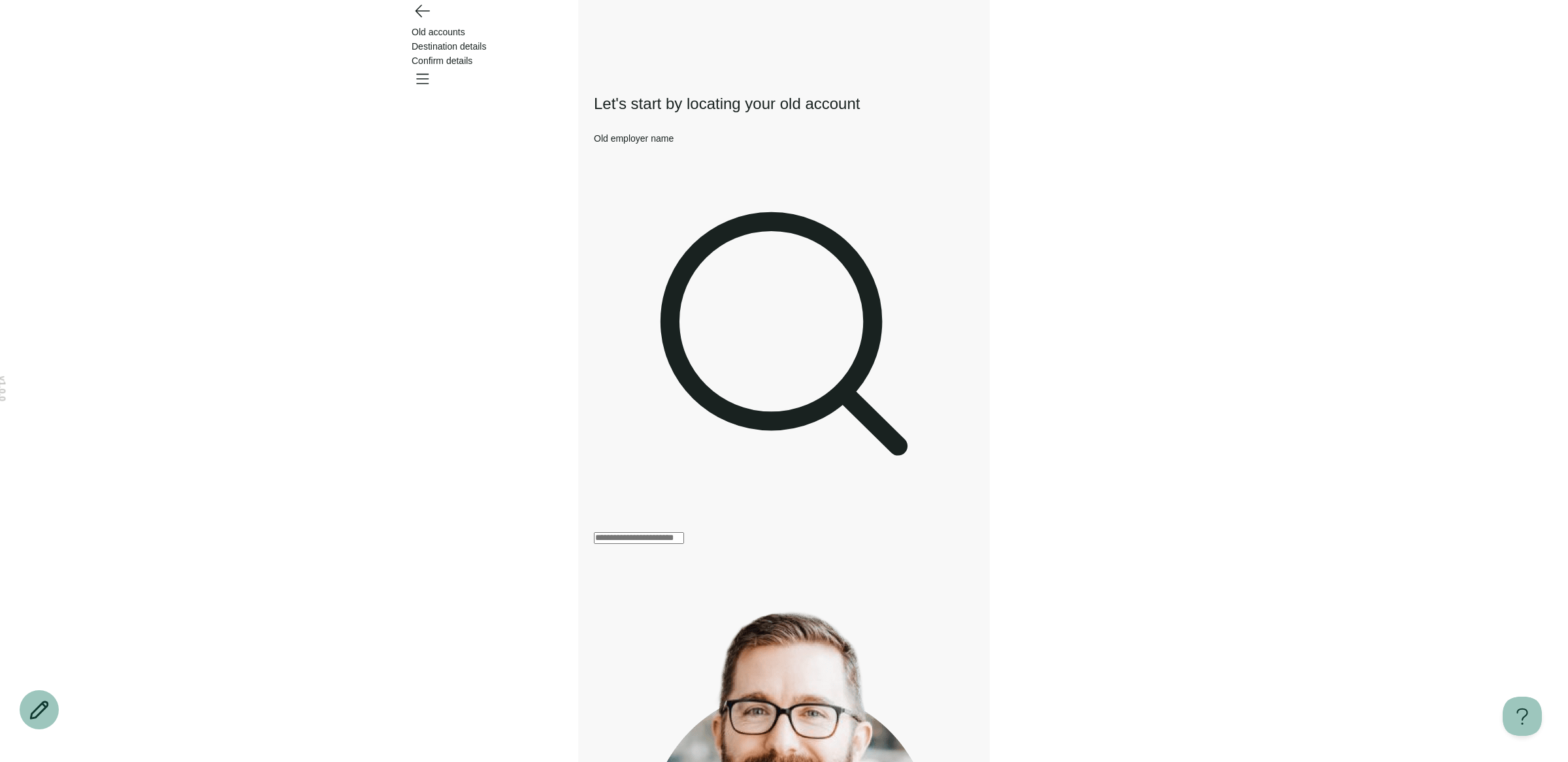
click at [684, 532] on input "Old employer name" at bounding box center [638, 538] width 90 height 12
click at [718, 244] on div "Let's start by locating your old account Old employer name It's common to lose …" at bounding box center [783, 543] width 380 height 945
click at [429, 74] on icon "Open menu" at bounding box center [423, 79] width 12 height 9
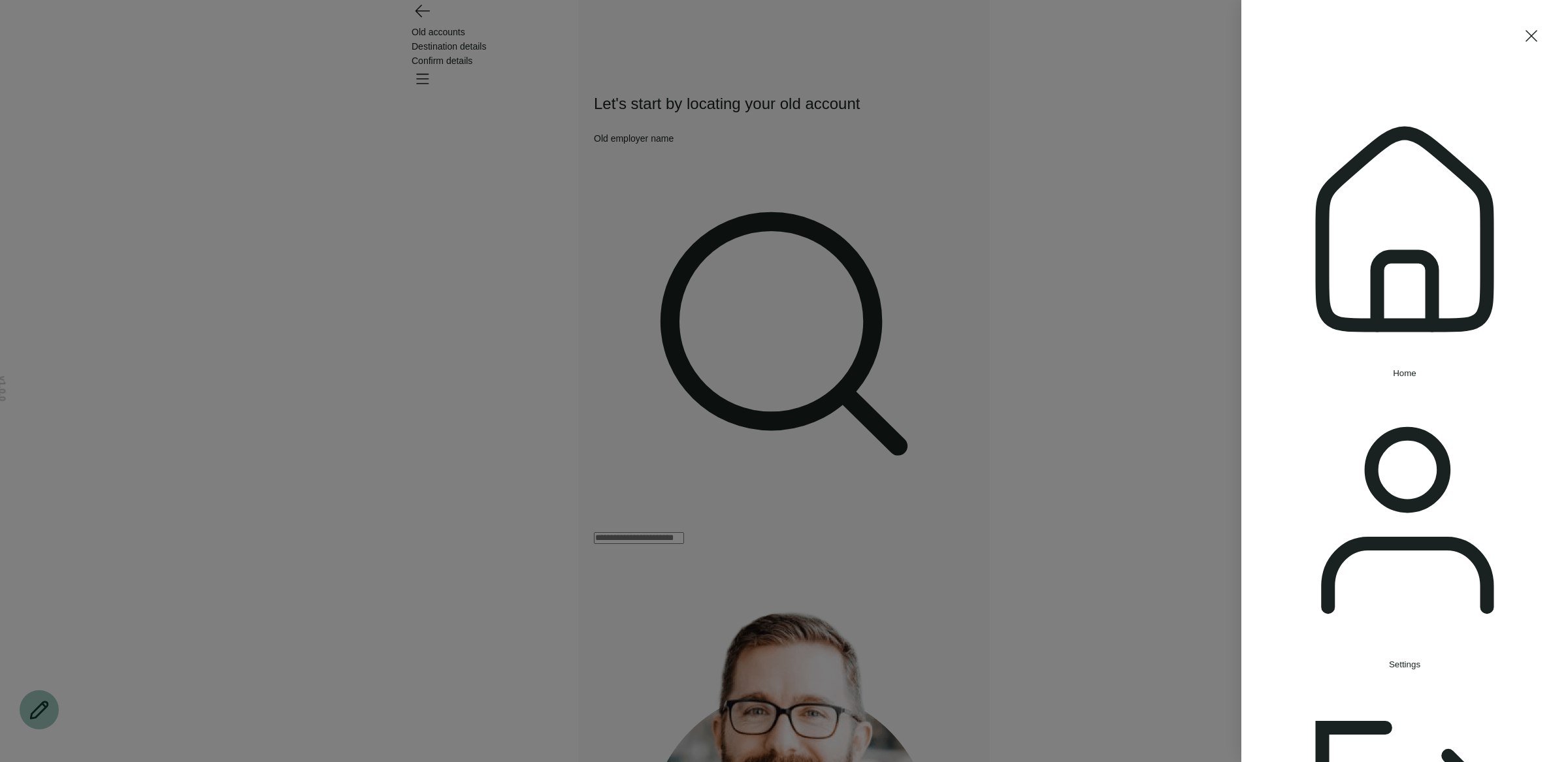
click at [1085, 100] on div "Home Settings Sign out" at bounding box center [784, 381] width 1568 height 762
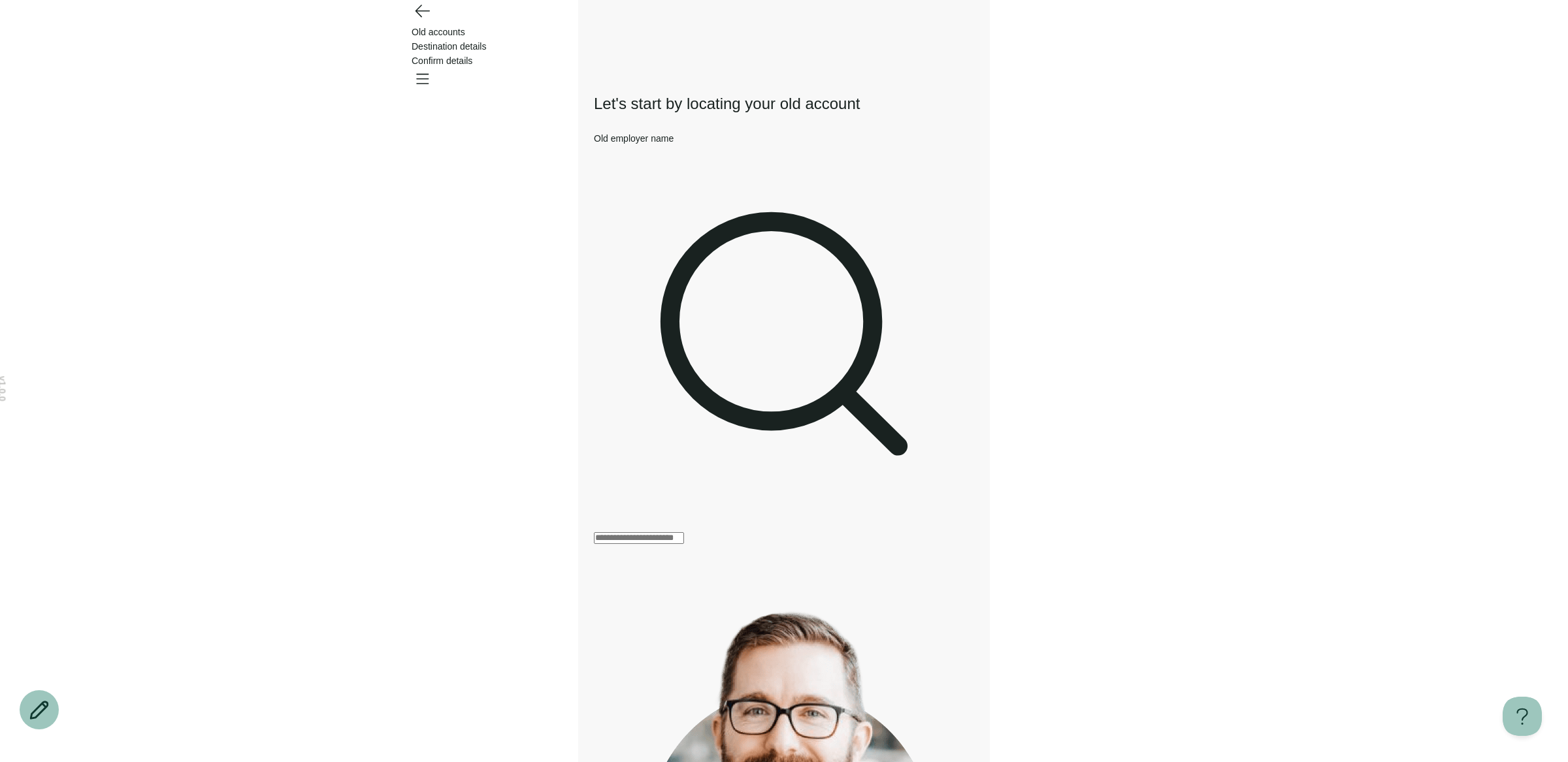
click at [684, 532] on input "Old employer name" at bounding box center [638, 538] width 90 height 12
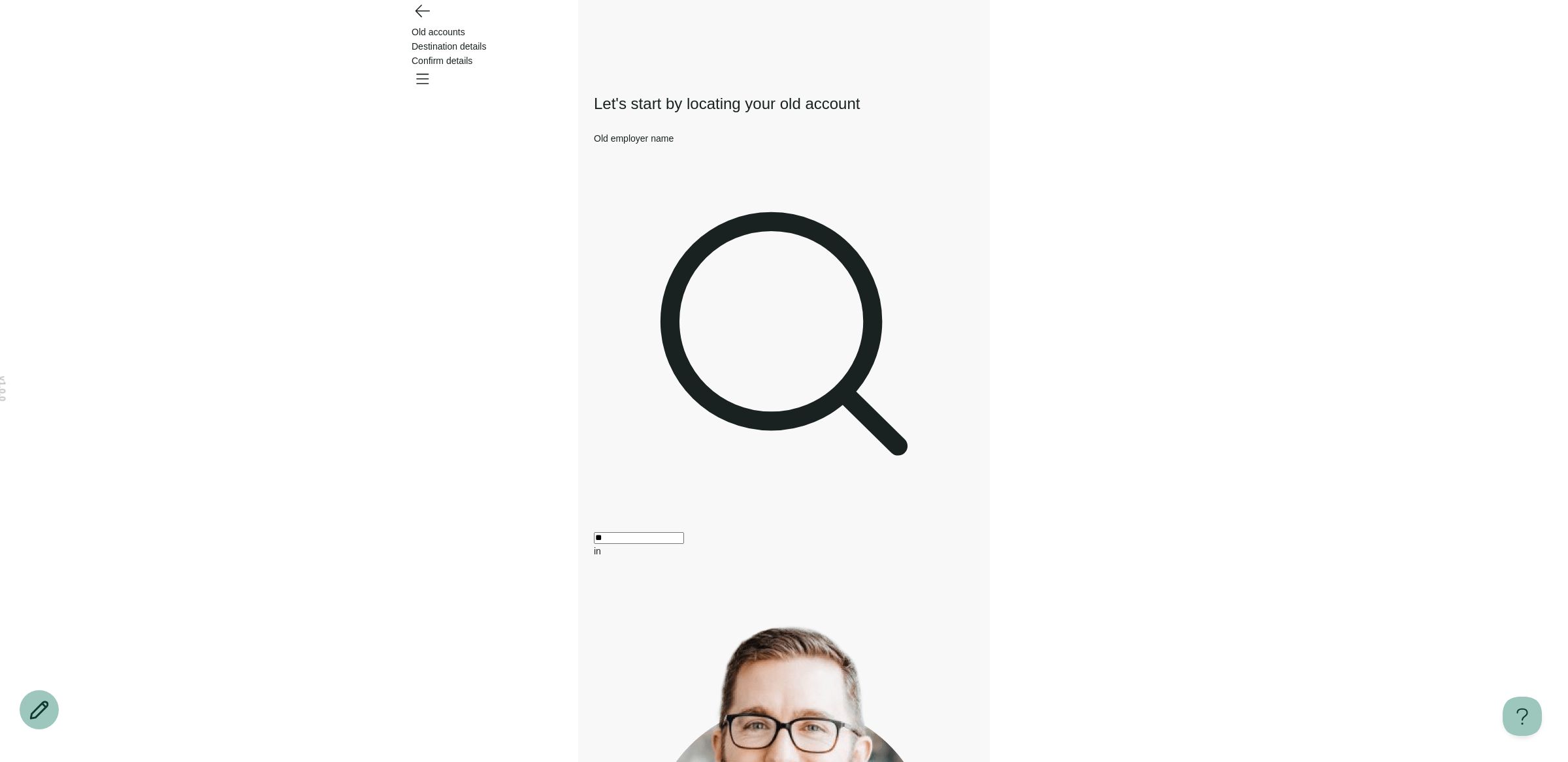
type input "*"
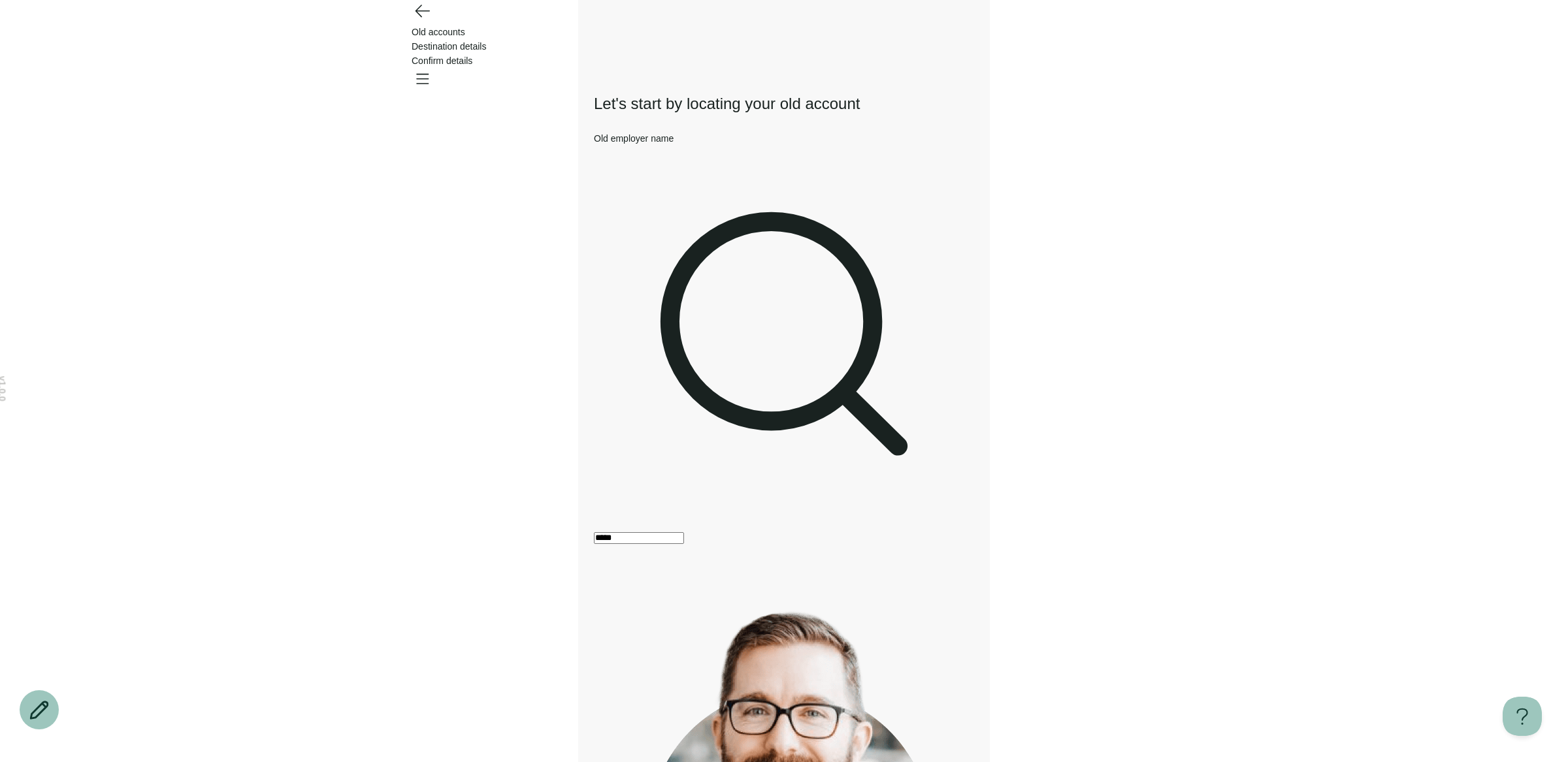
type input "*****"
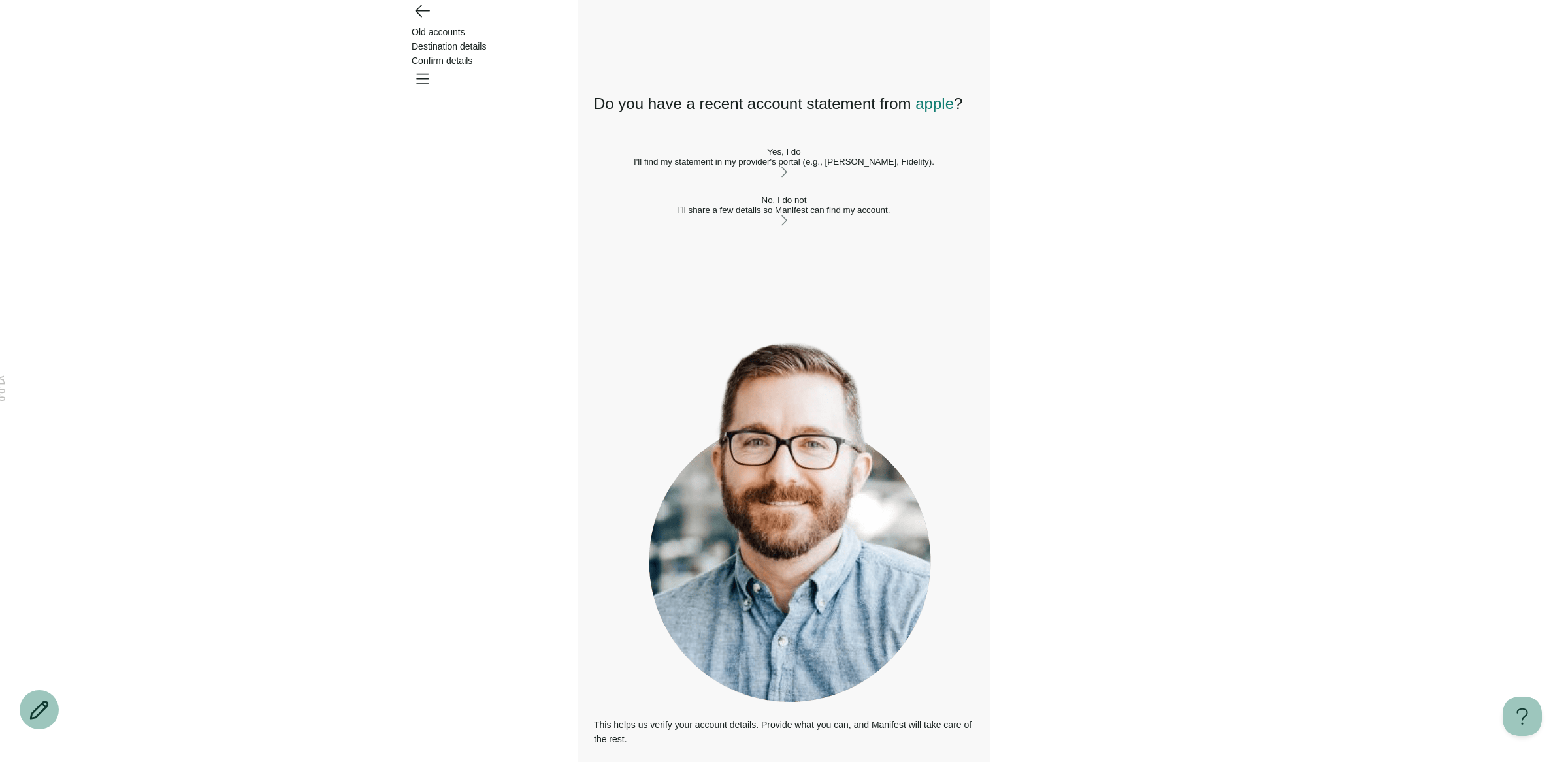
click at [824, 166] on div "I'll find my statement in my provider's portal (e.g., [PERSON_NAME], Fidelity)." at bounding box center [783, 161] width 380 height 9
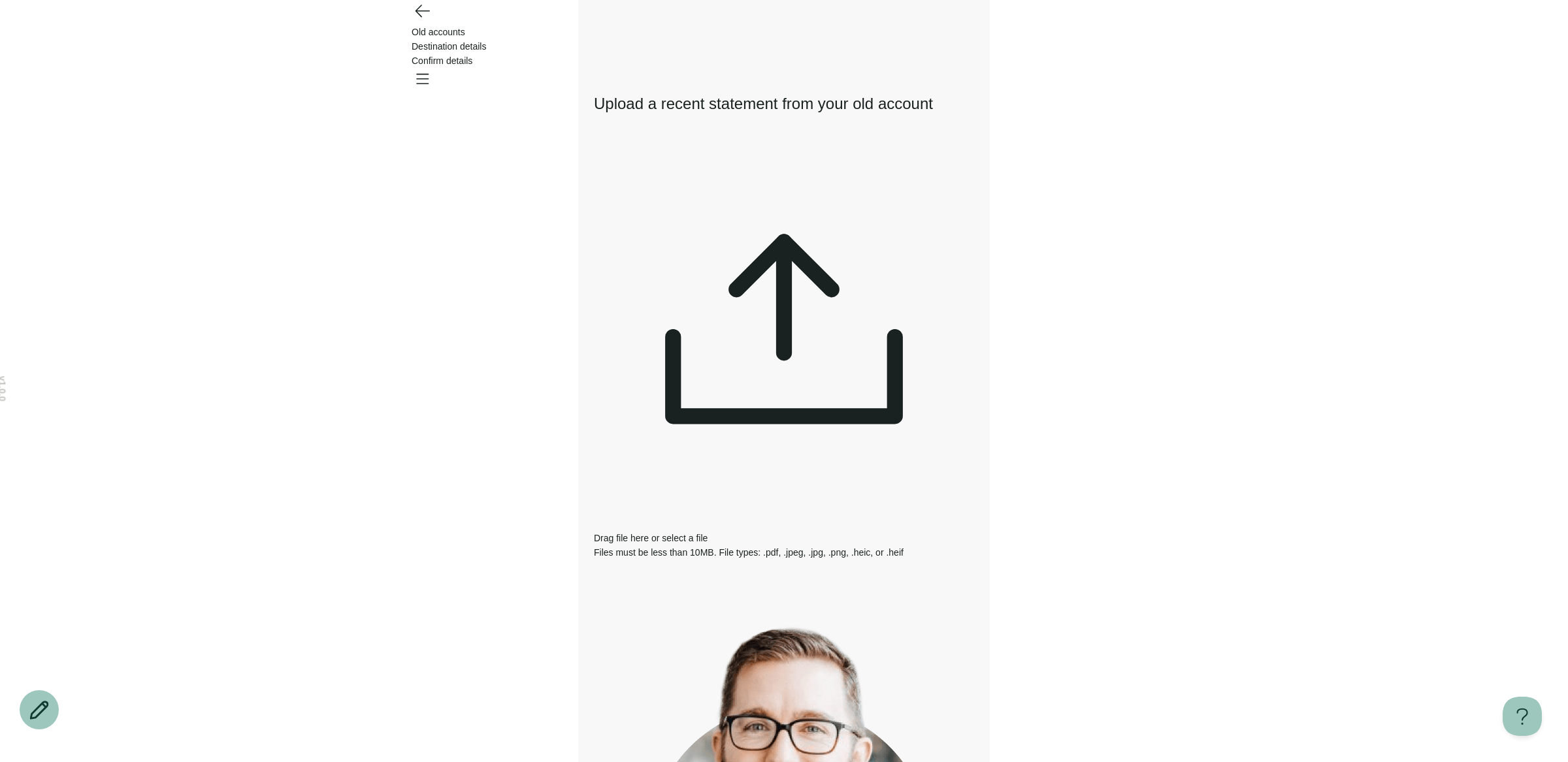
click at [789, 177] on div at bounding box center [783, 339] width 380 height 384
click at [1202, 506] on div "v 1.0.0 Old accounts Destination details Confirm details Your changes are unsav…" at bounding box center [784, 536] width 1568 height 1072
click at [786, 242] on icon at bounding box center [784, 266] width 96 height 48
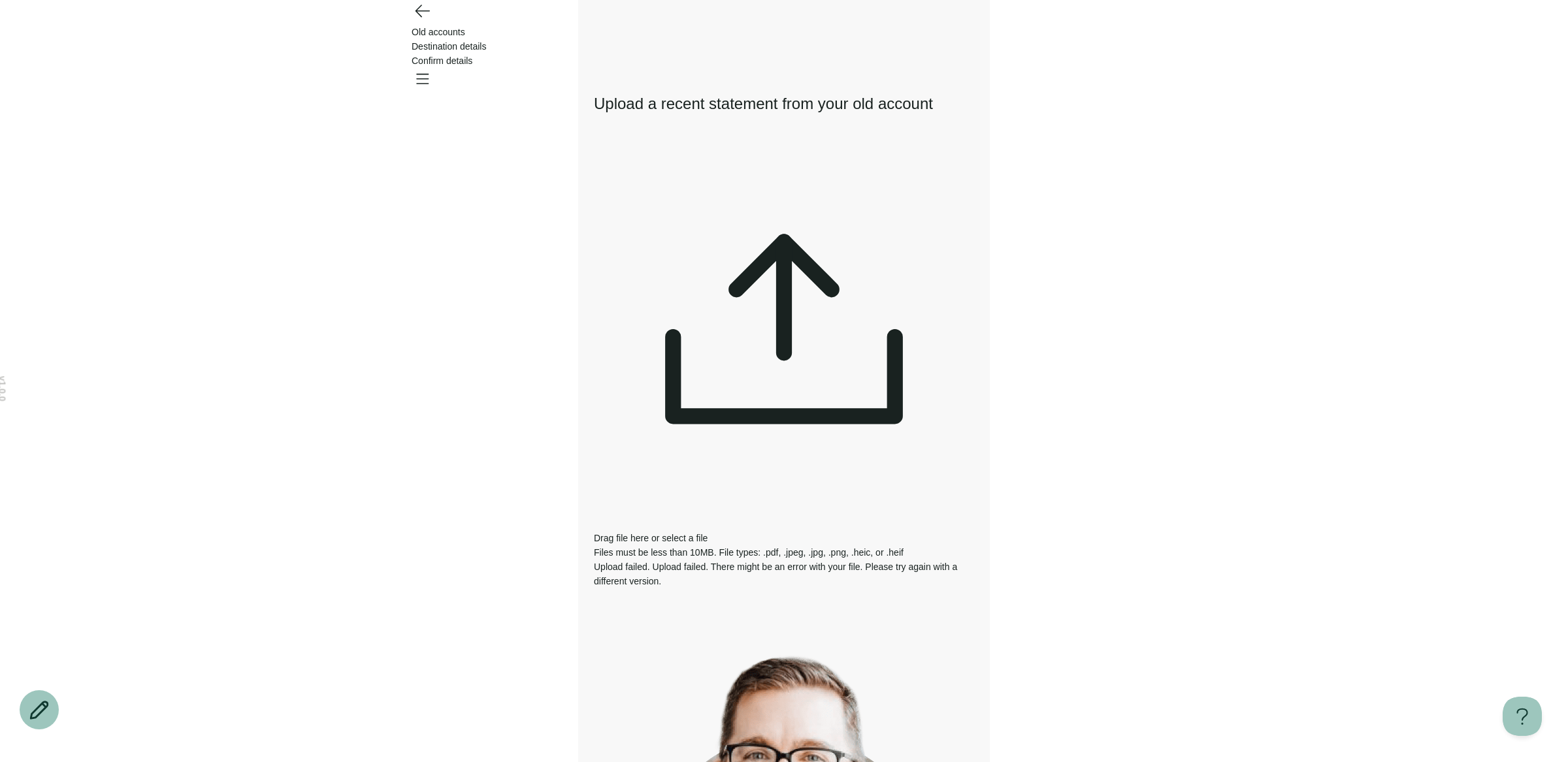
click at [828, 228] on div "Drag file here or select a file Files must be less than 10MB. File types: .pdf,…" at bounding box center [783, 353] width 380 height 413
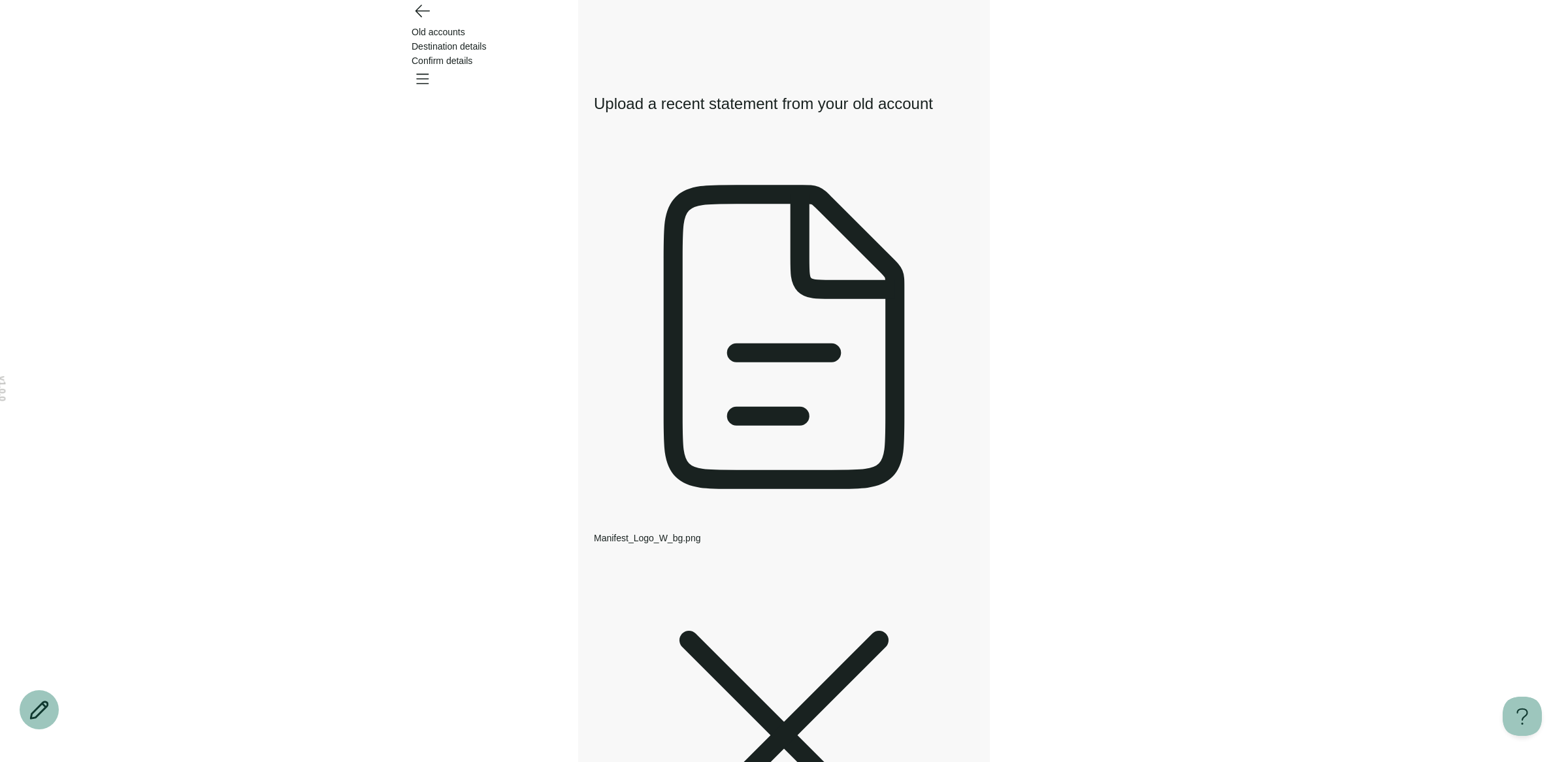
click at [429, 17] on icon "Go back" at bounding box center [422, 11] width 13 height 12
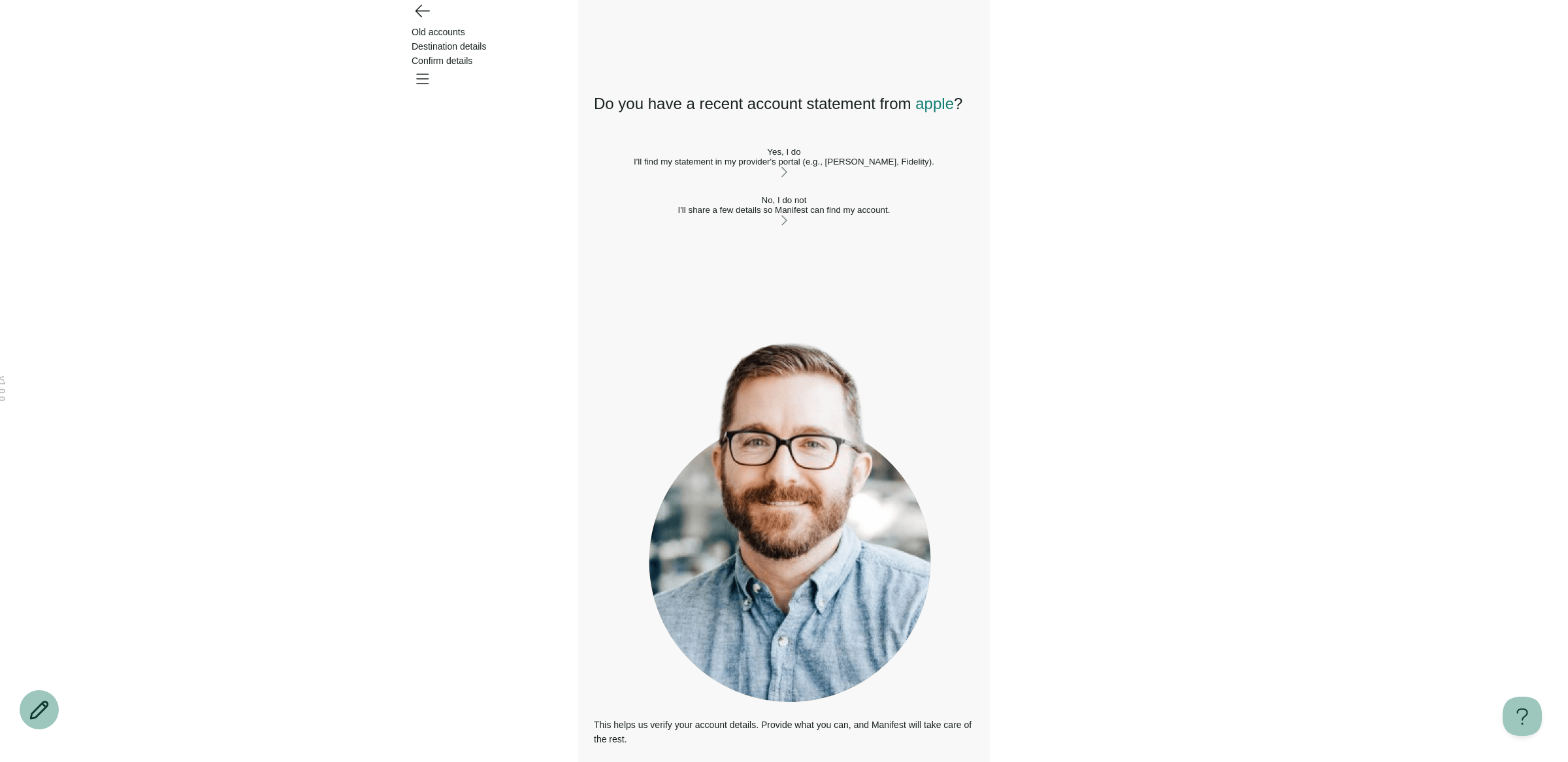
click at [425, 21] on icon "Go back" at bounding box center [422, 10] width 21 height 21
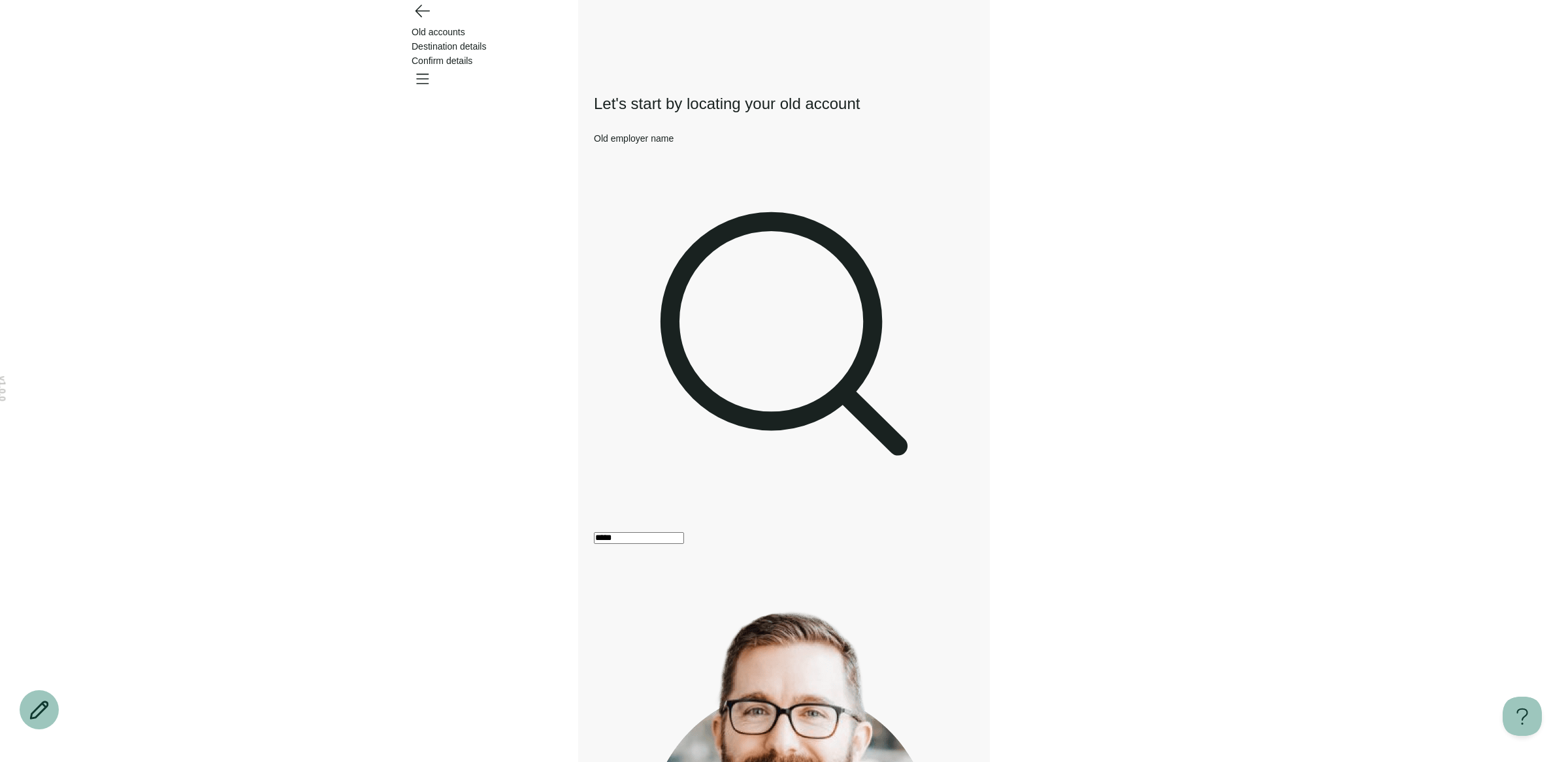
click at [723, 158] on div "*****" at bounding box center [783, 345] width 380 height 398
click at [684, 532] on input "*****" at bounding box center [638, 538] width 90 height 12
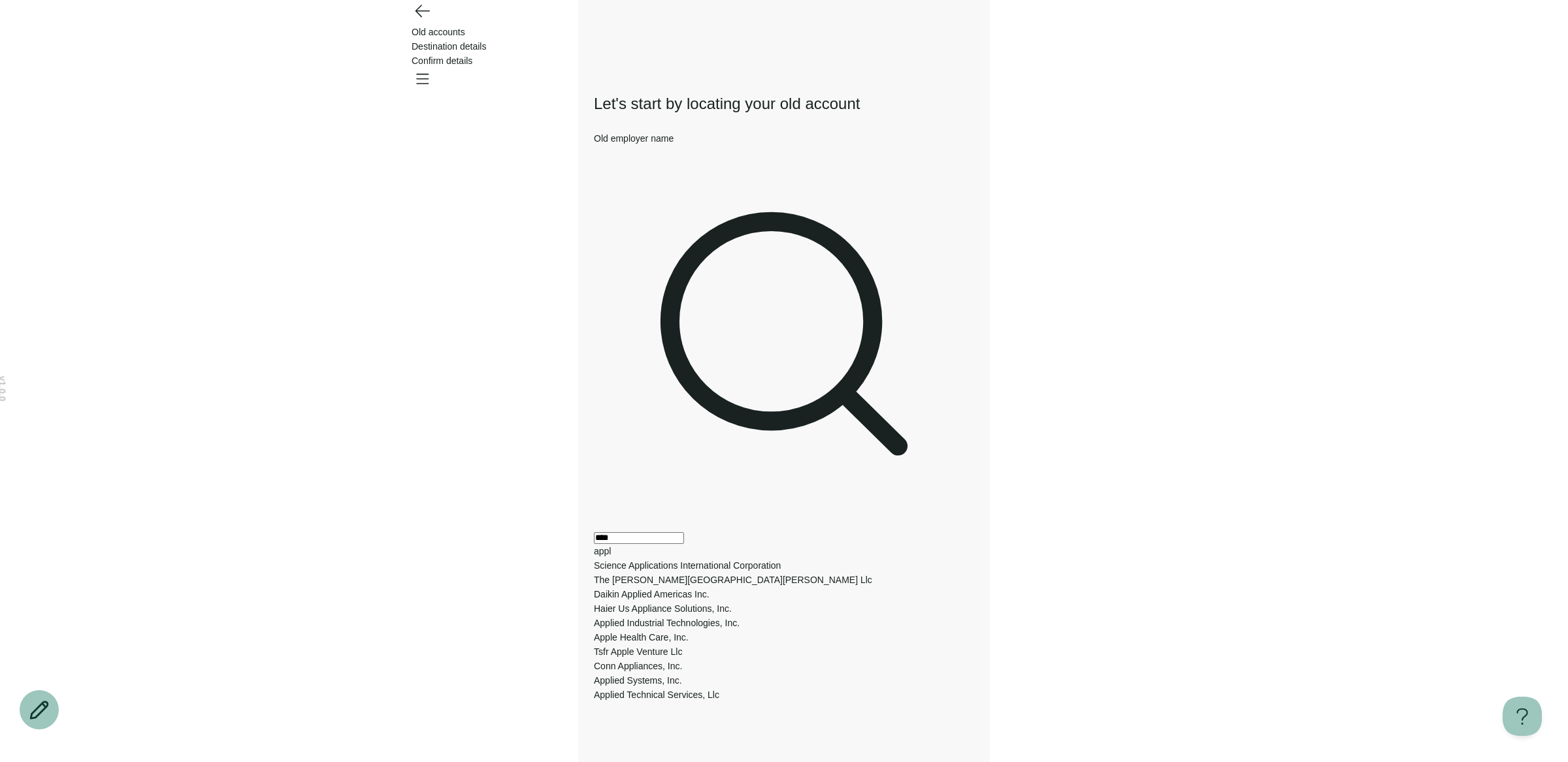
type input "*****"
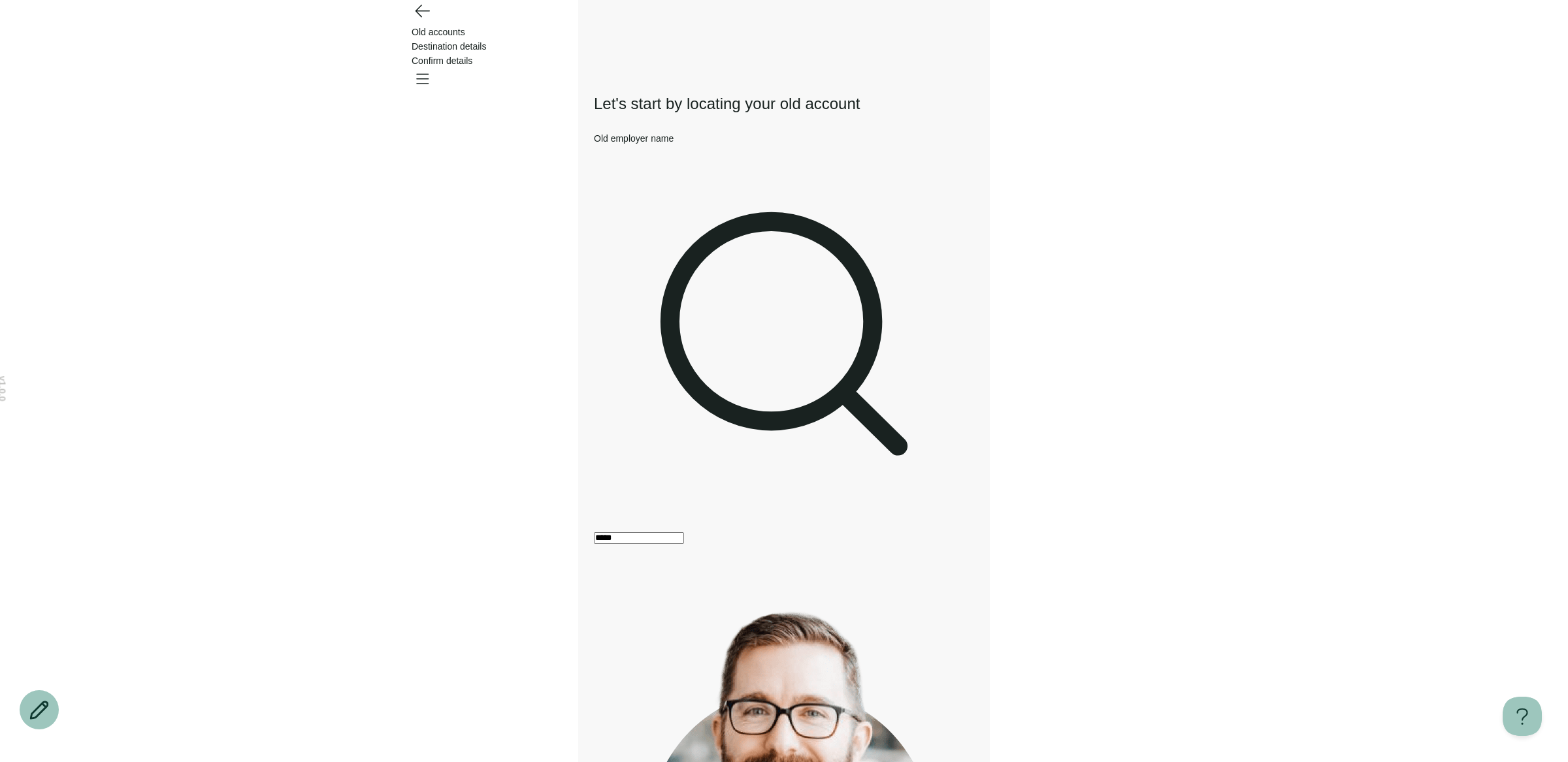
click at [412, 29] on div "v 1.0.0 Old accounts Destination details Confirm details Your changes are unsav…" at bounding box center [784, 516] width 1568 height 1032
click at [435, 34] on div "Old accounts Destination details Confirm details" at bounding box center [784, 46] width 941 height 93
click at [417, 17] on icon "Go back" at bounding box center [422, 11] width 13 height 12
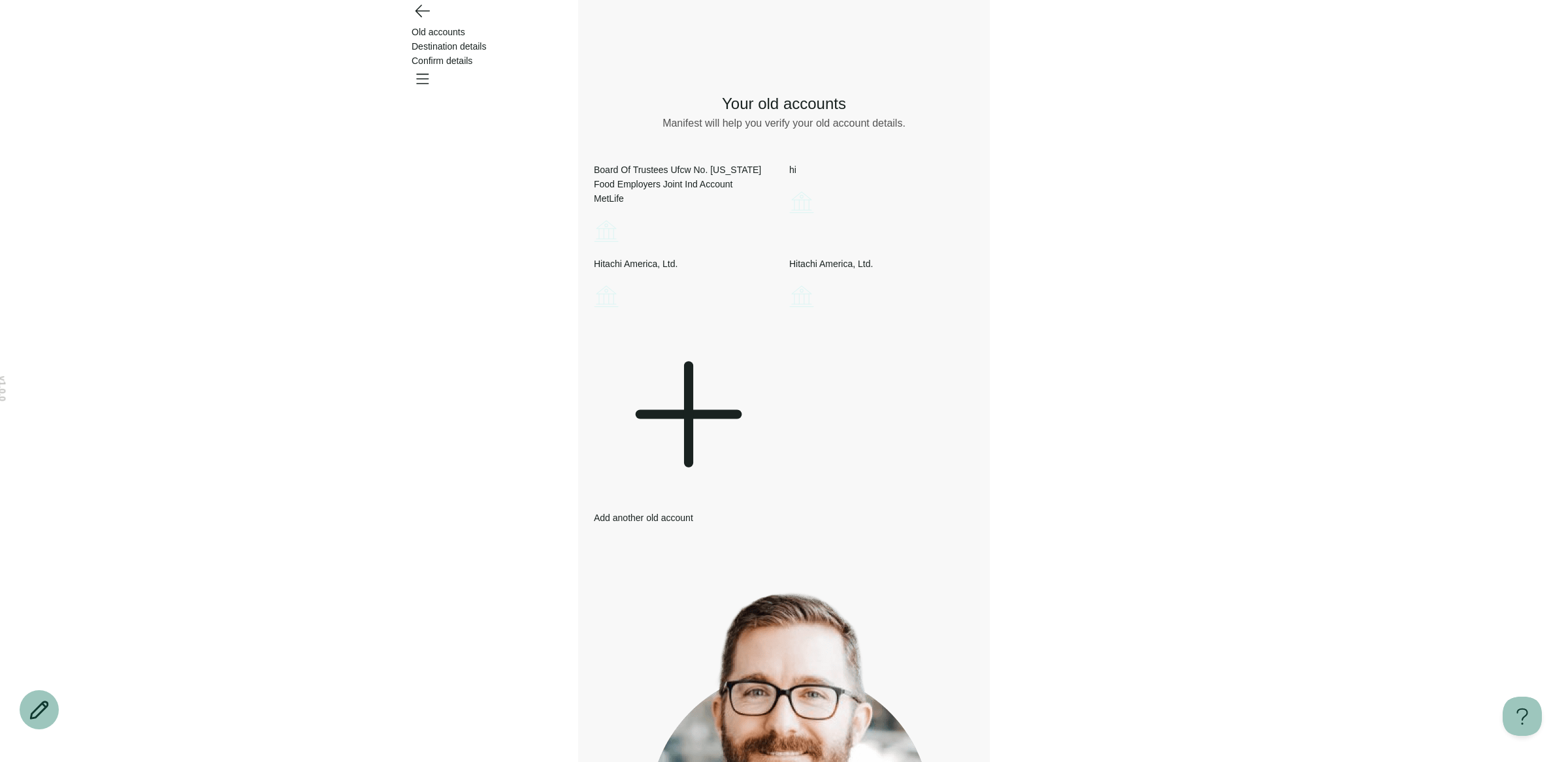
click at [412, 21] on icon "Go back" at bounding box center [422, 10] width 21 height 21
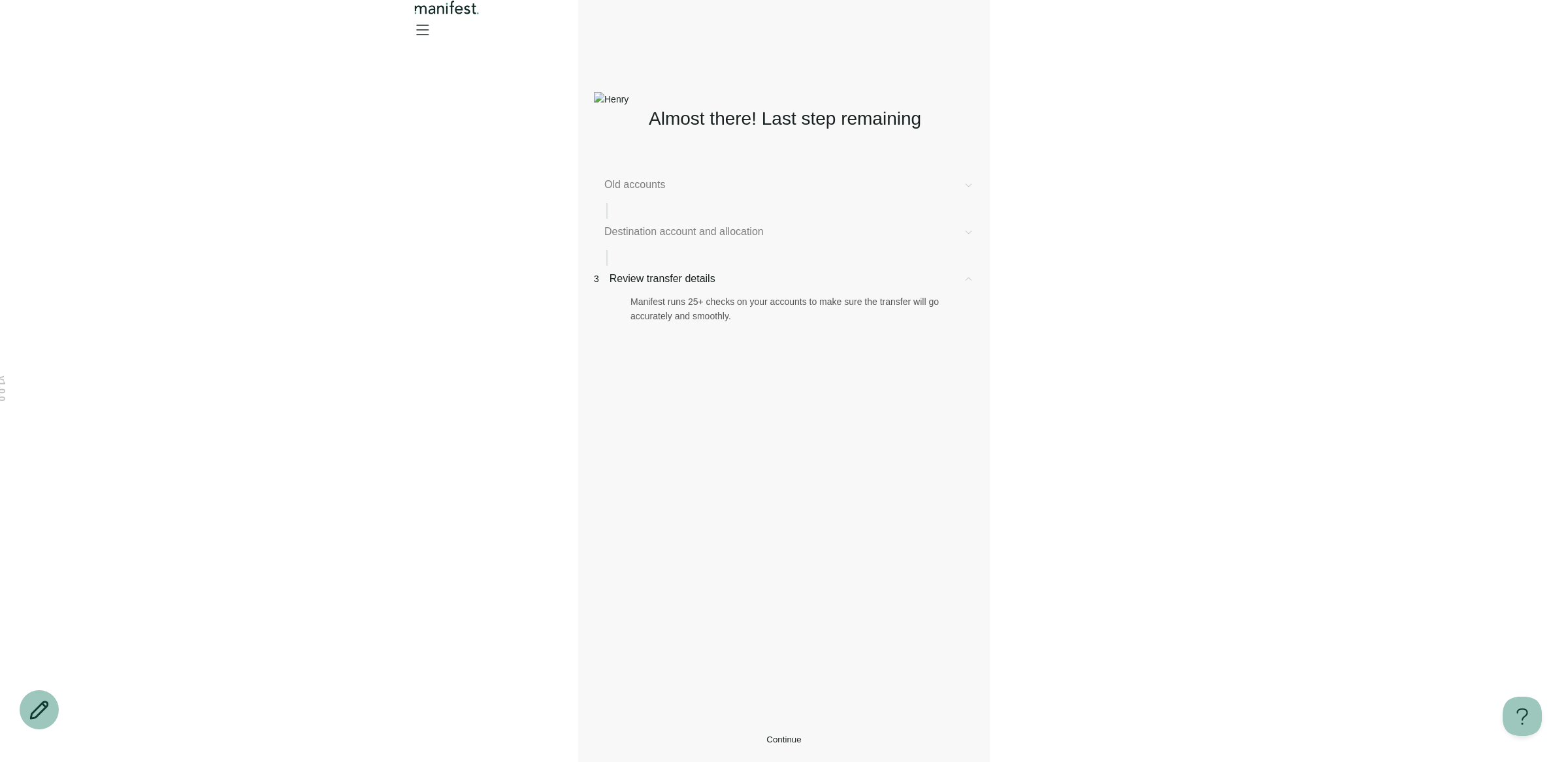
click at [673, 193] on span "Old accounts" at bounding box center [779, 185] width 348 height 16
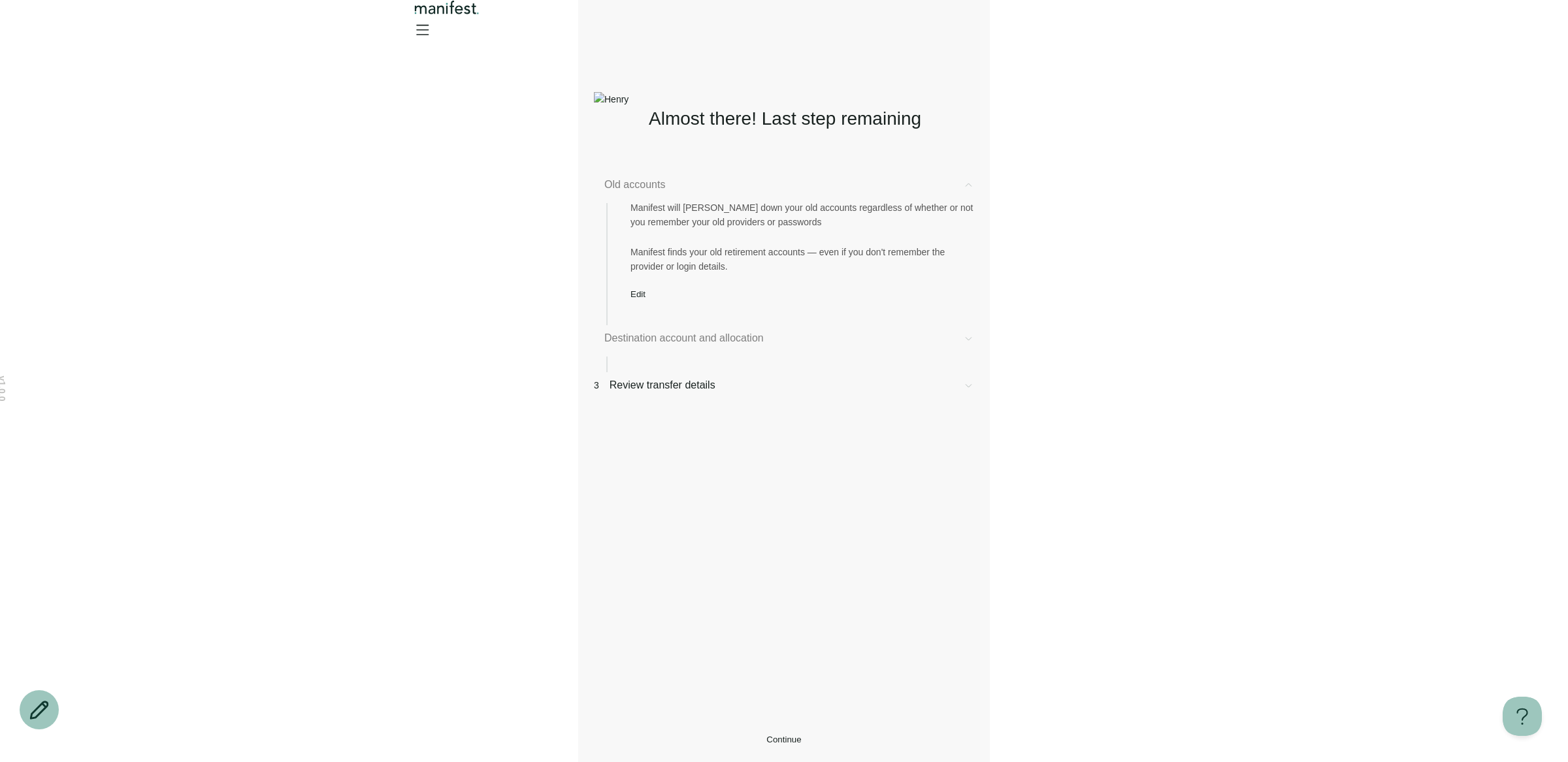
click at [645, 299] on button "Edit" at bounding box center [637, 294] width 15 height 9
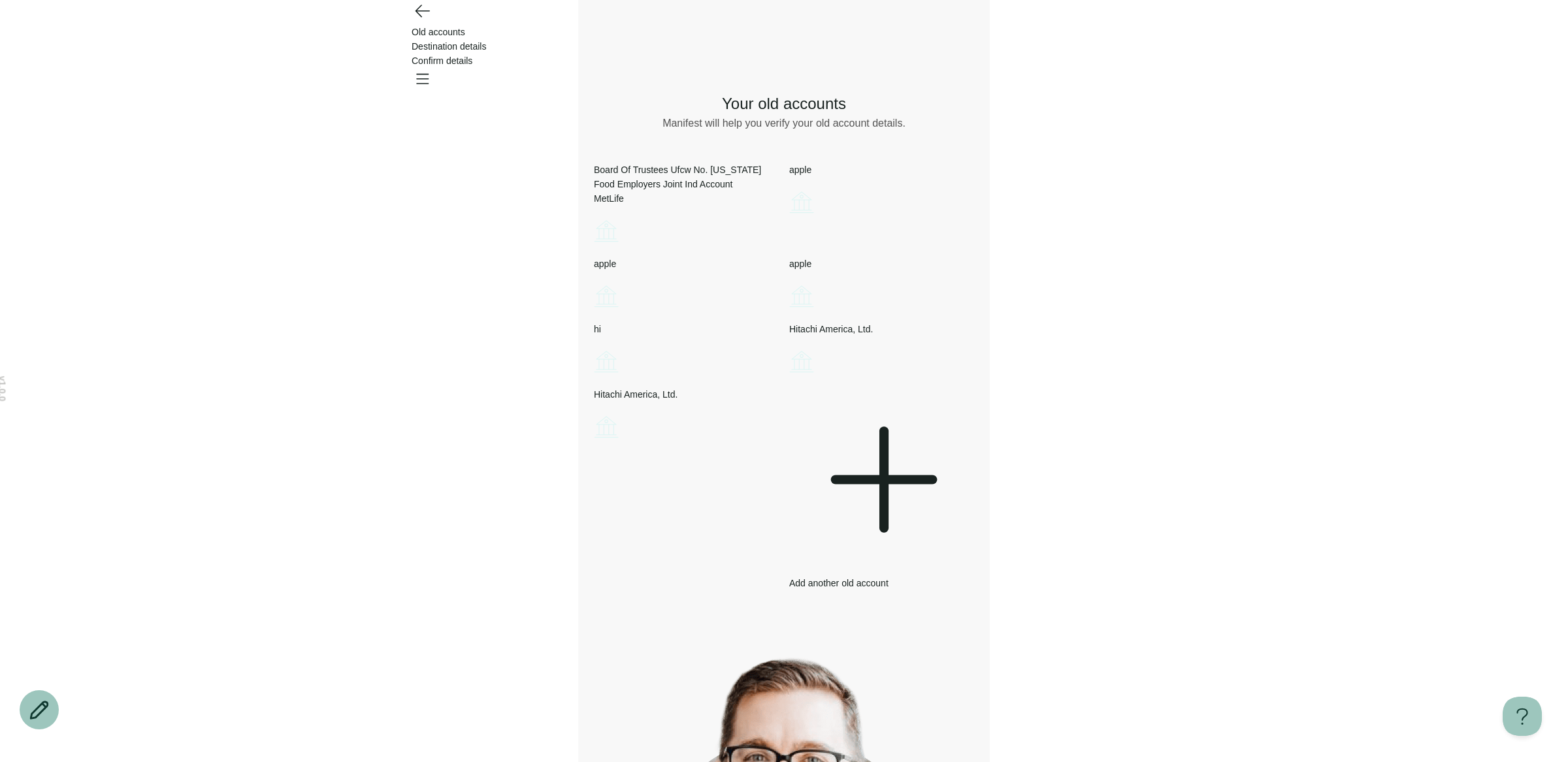
click at [593, 347] on icon "Account options" at bounding box center [593, 347] width 0 height 0
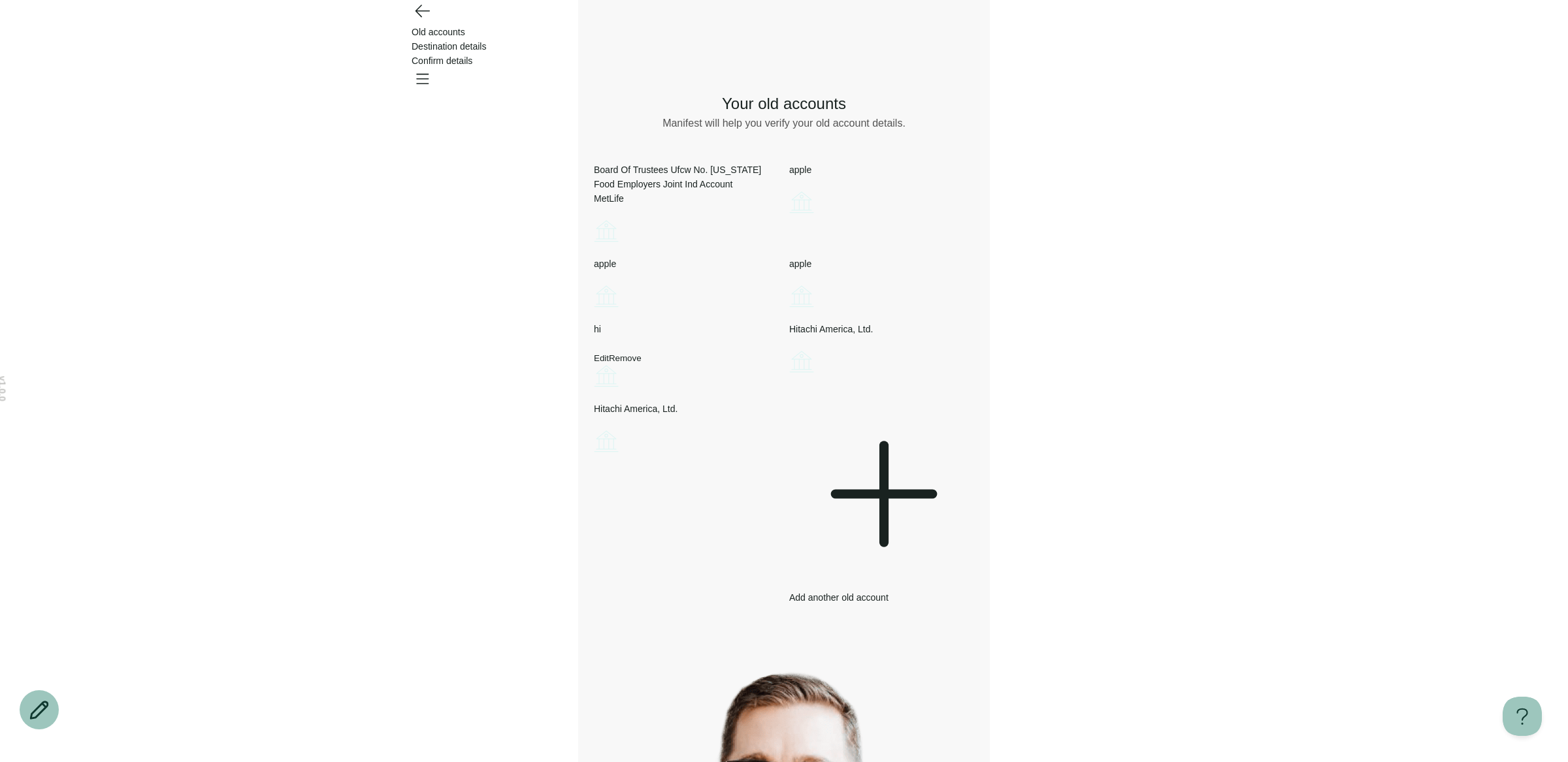
click at [641, 363] on button "Remove" at bounding box center [626, 358] width 33 height 9
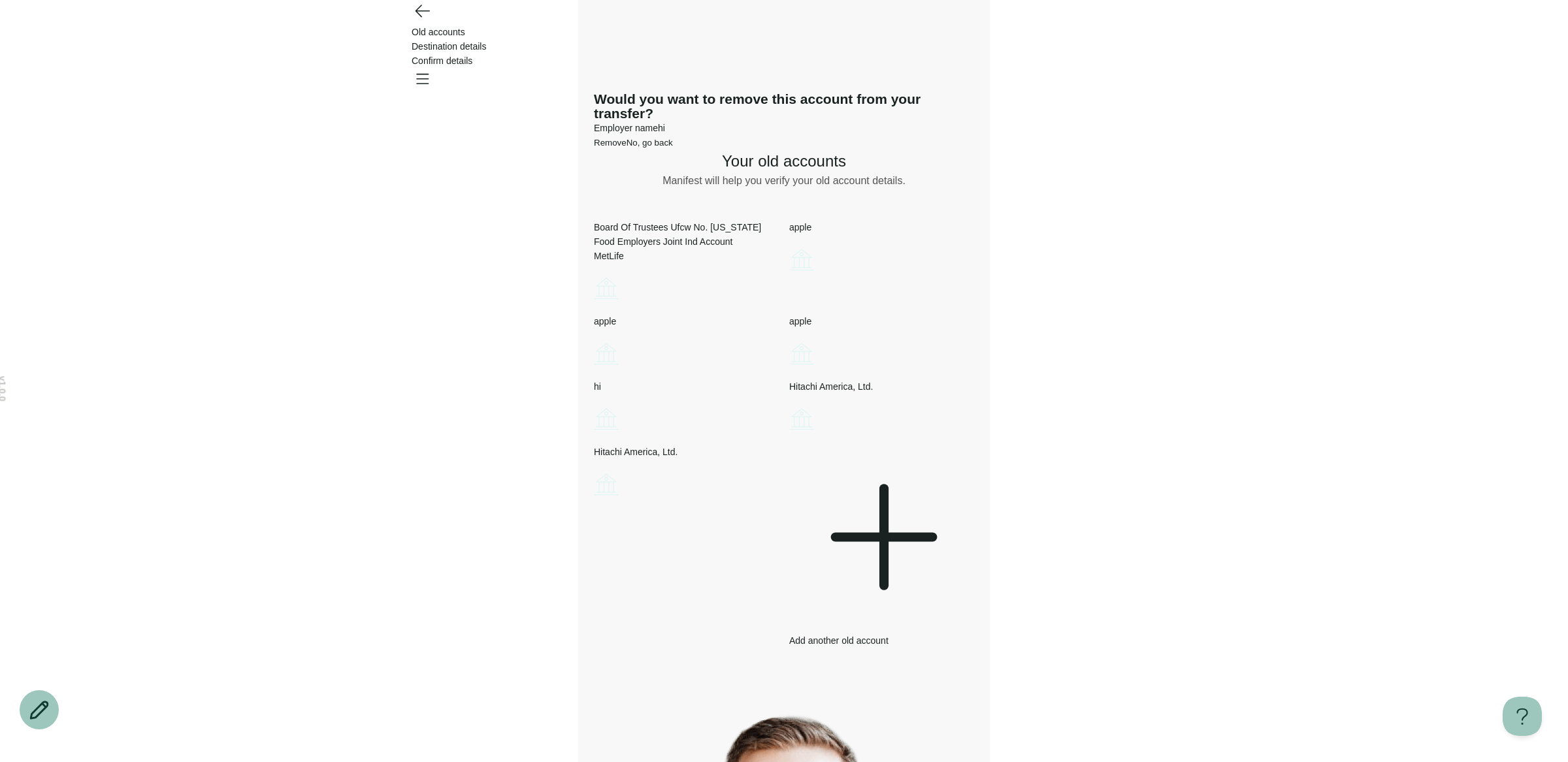
click at [626, 147] on span "Remove" at bounding box center [610, 143] width 33 height 9
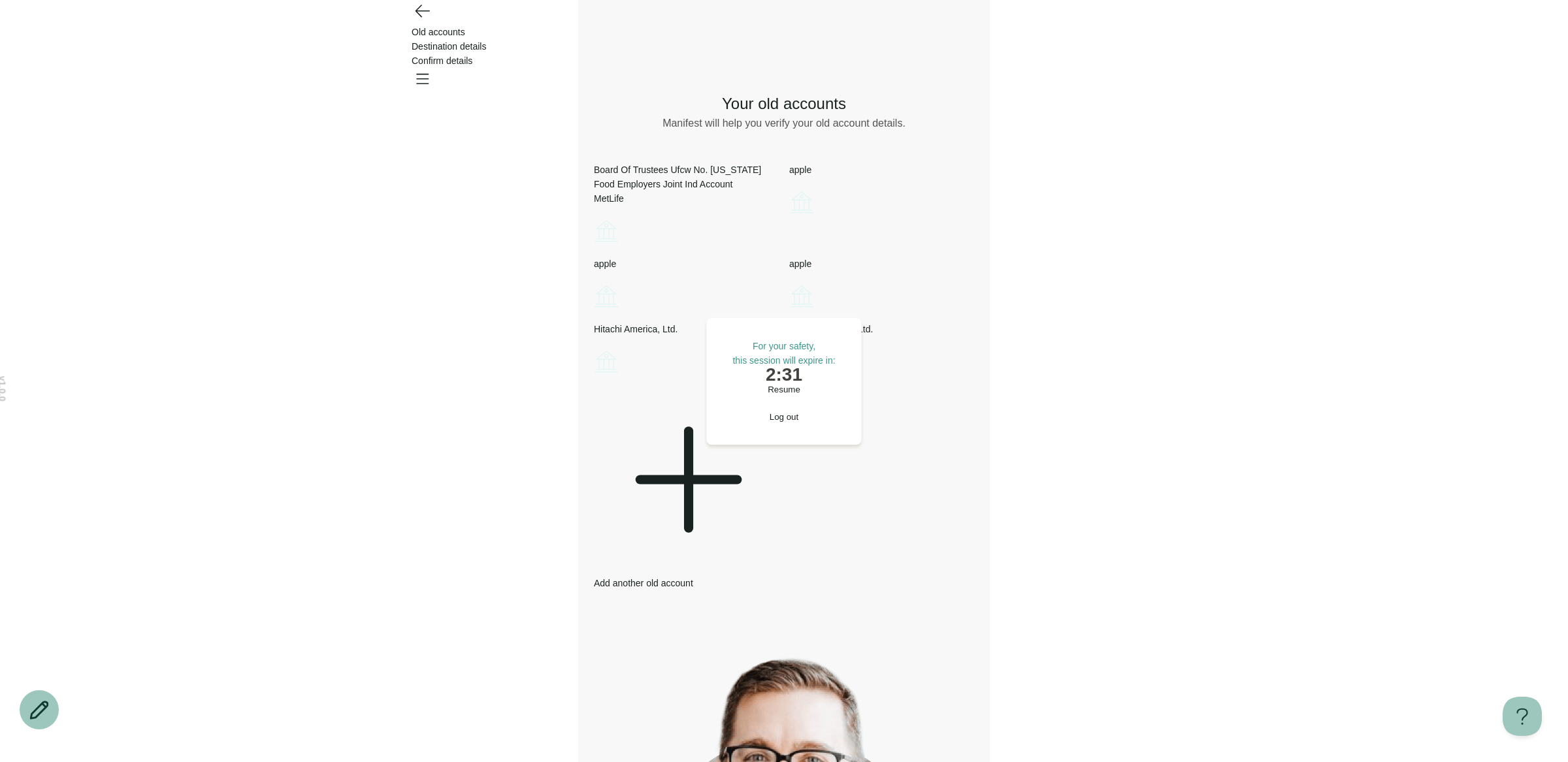
click at [772, 394] on span "Resume" at bounding box center [784, 390] width 33 height 9
click at [688, 528] on icon at bounding box center [688, 480] width 0 height 97
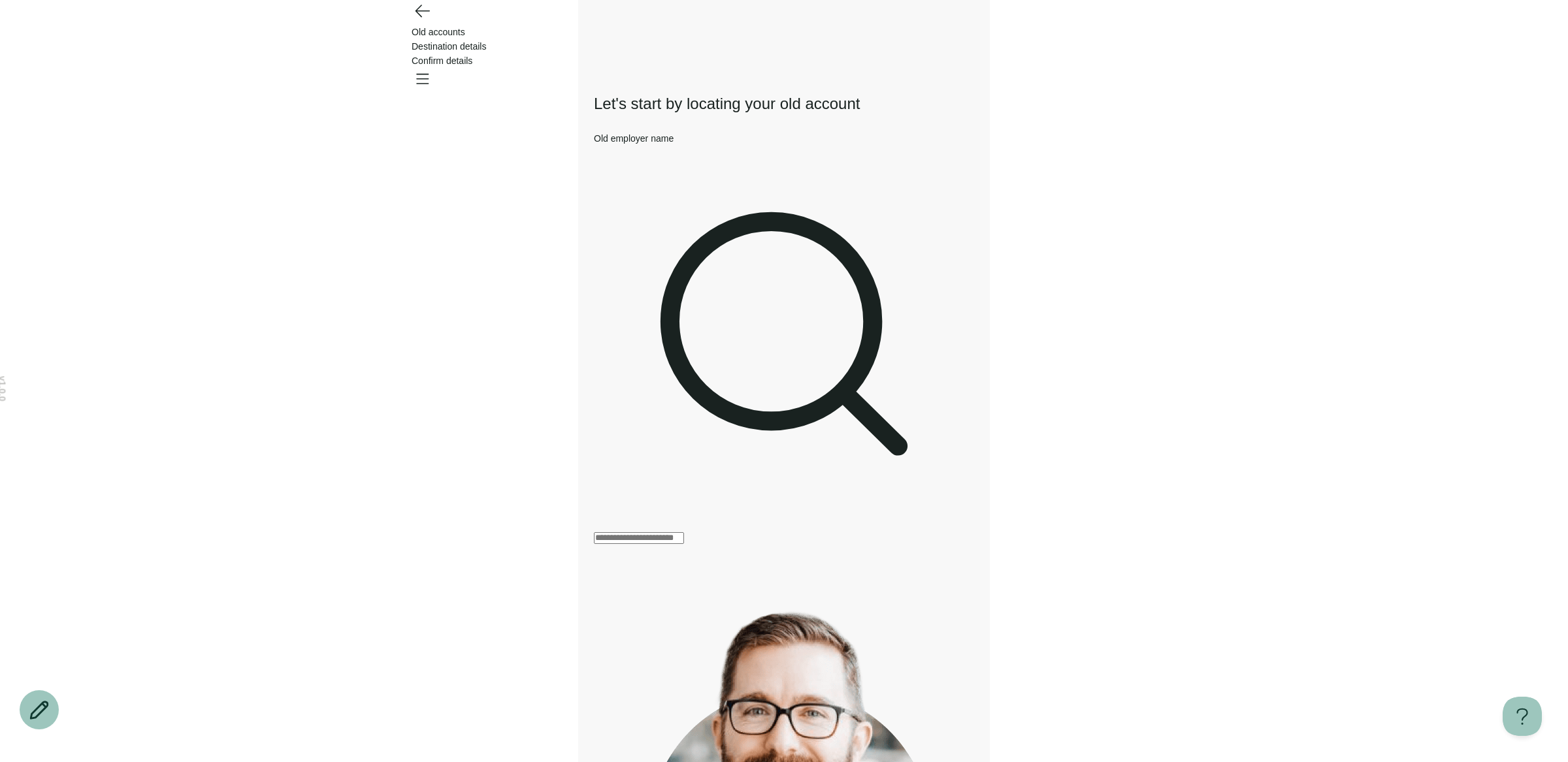
click at [680, 532] on input "Old employer name" at bounding box center [638, 538] width 90 height 12
type input "*"
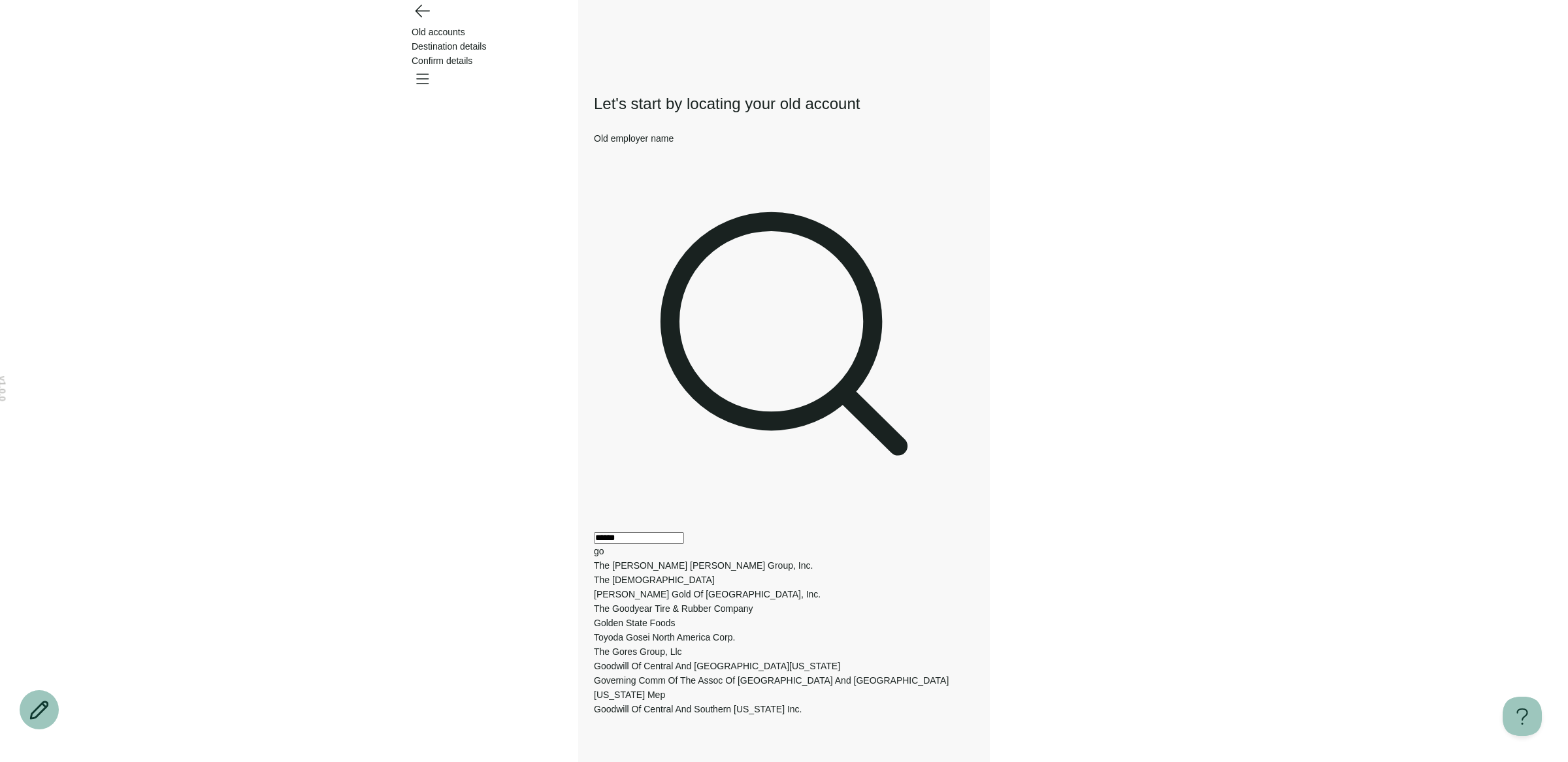
click at [684, 532] on input "******" at bounding box center [638, 538] width 90 height 12
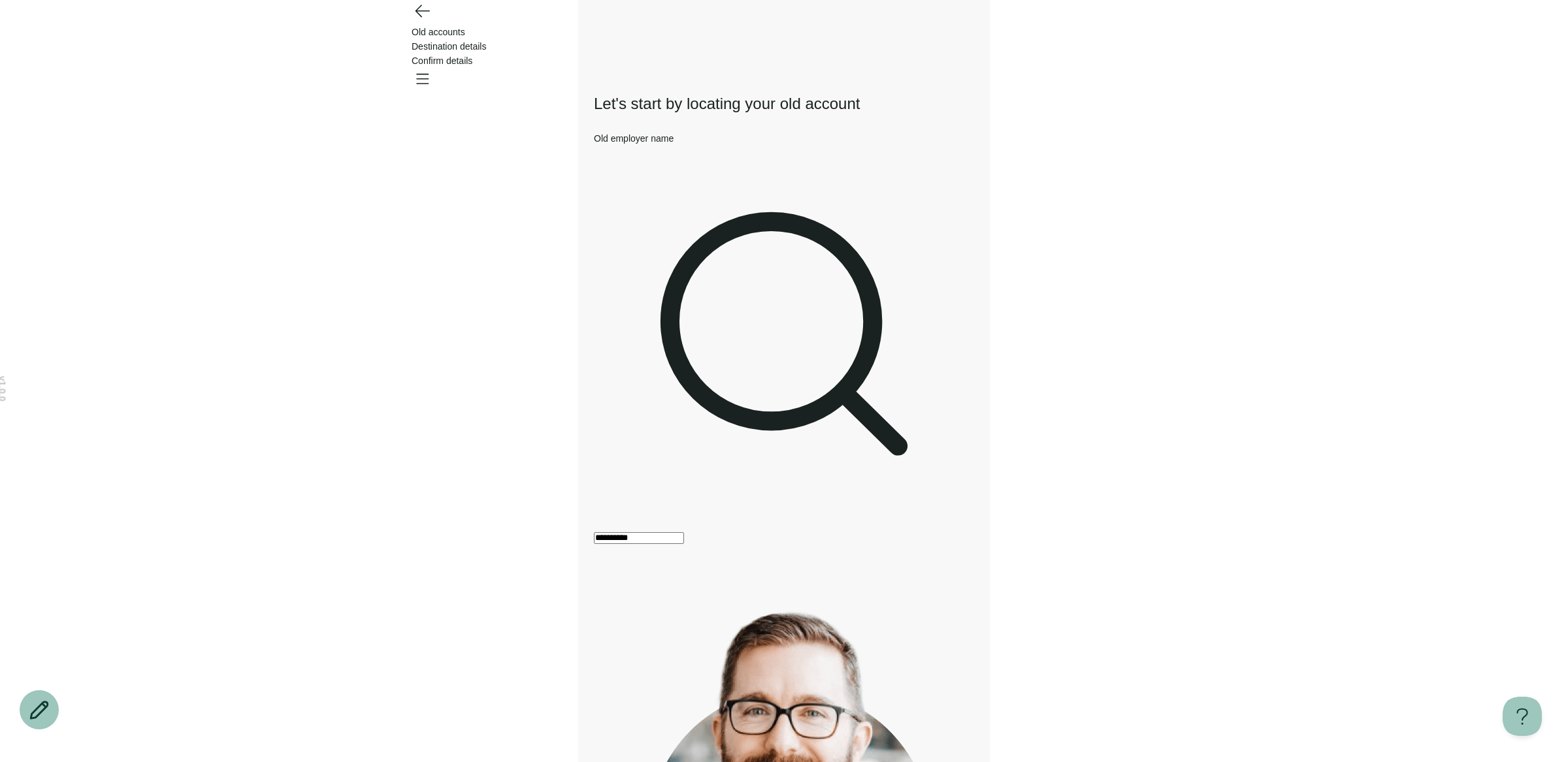
type input "**********"
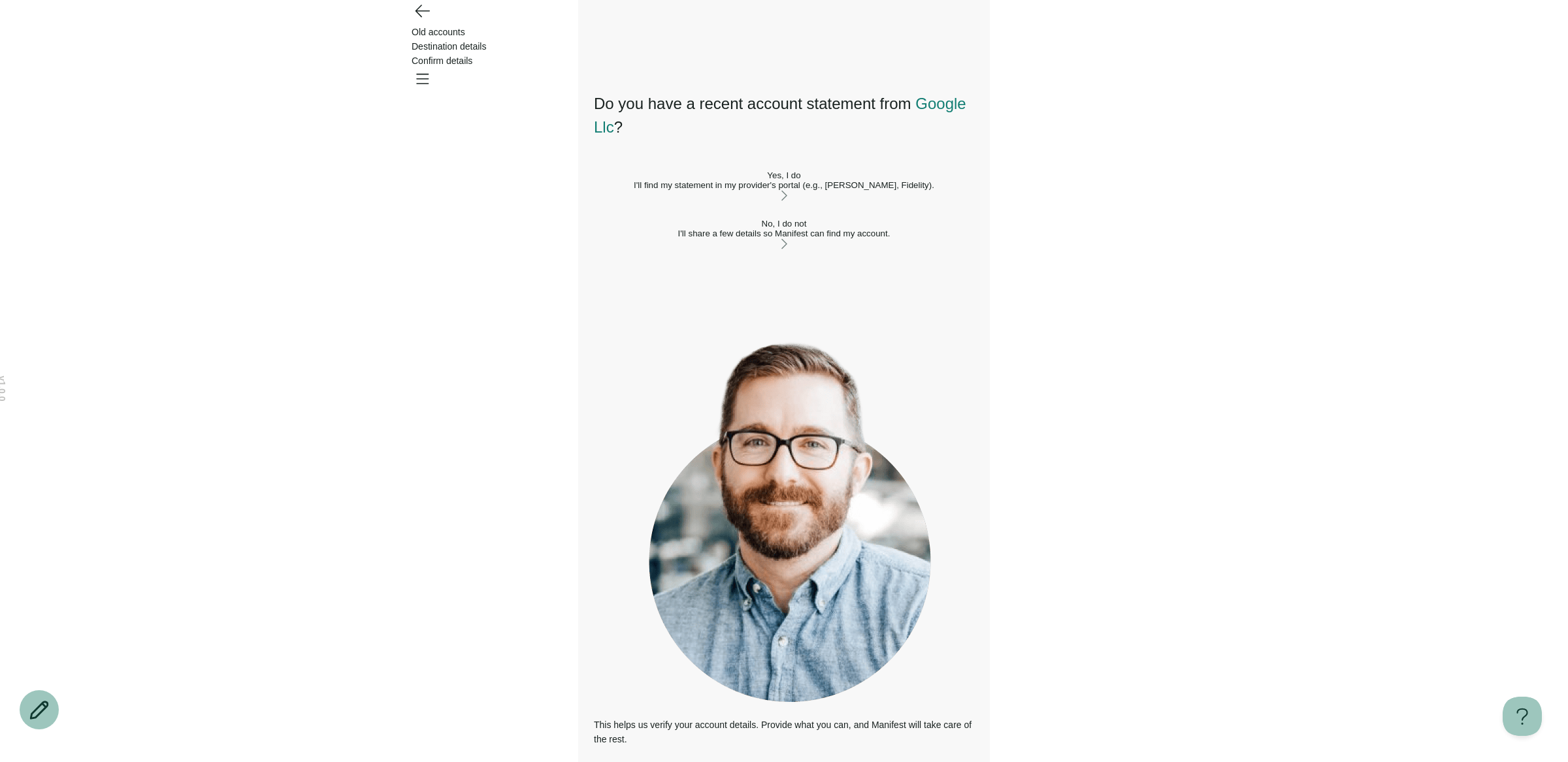
click at [878, 238] on div "No, I do not I'll share a few details so Manifest can find my account." at bounding box center [783, 228] width 380 height 20
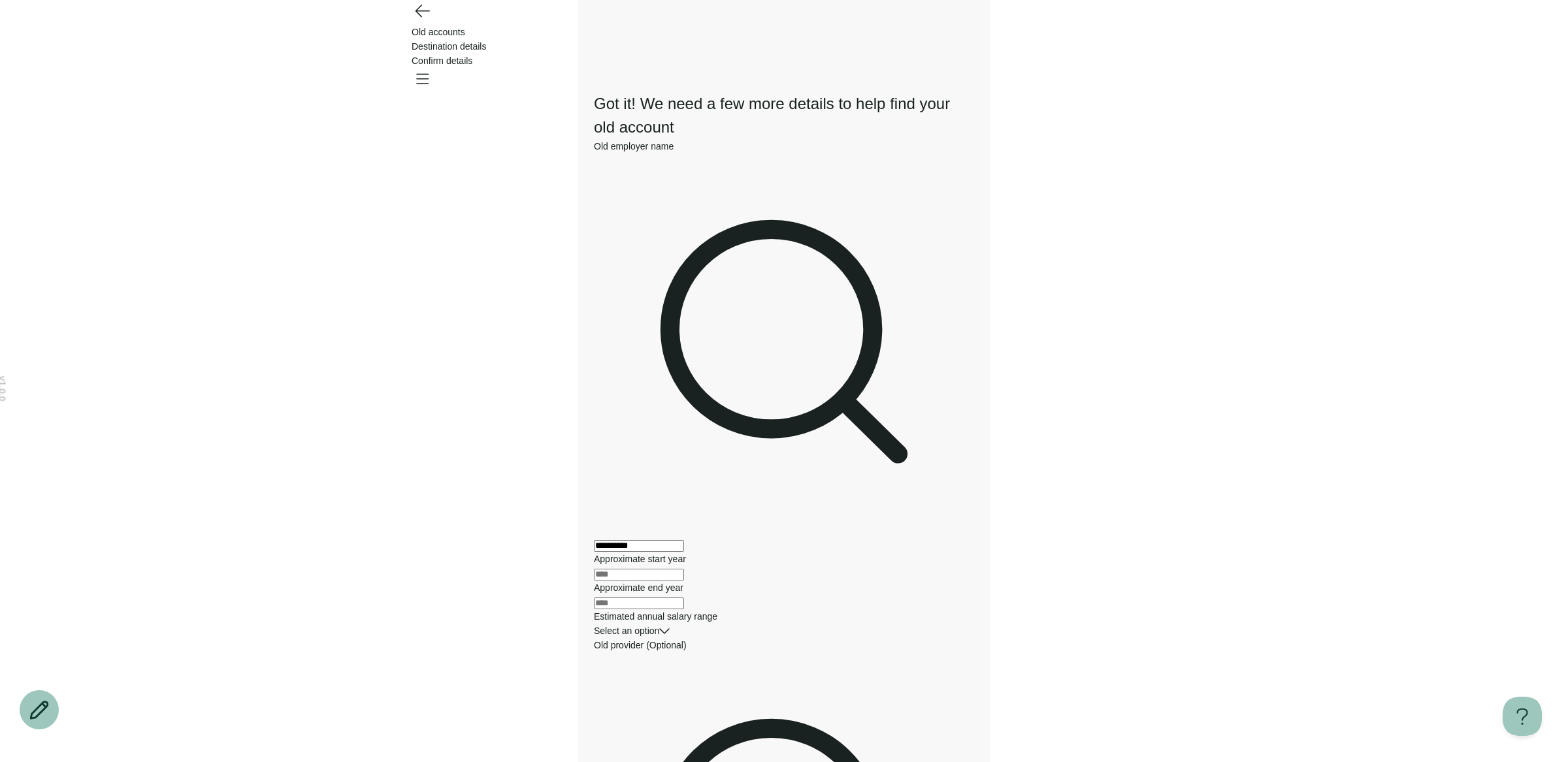
click at [640, 348] on html "**********" at bounding box center [784, 590] width 1568 height 1181
click at [686, 523] on html "**********" at bounding box center [784, 590] width 1568 height 1181
drag, startPoint x: 728, startPoint y: 632, endPoint x: 724, endPoint y: 560, distance: 72.1
click at [728, 631] on div "**********" at bounding box center [783, 619] width 380 height 1094
click at [684, 569] on input "text" at bounding box center [638, 575] width 90 height 12
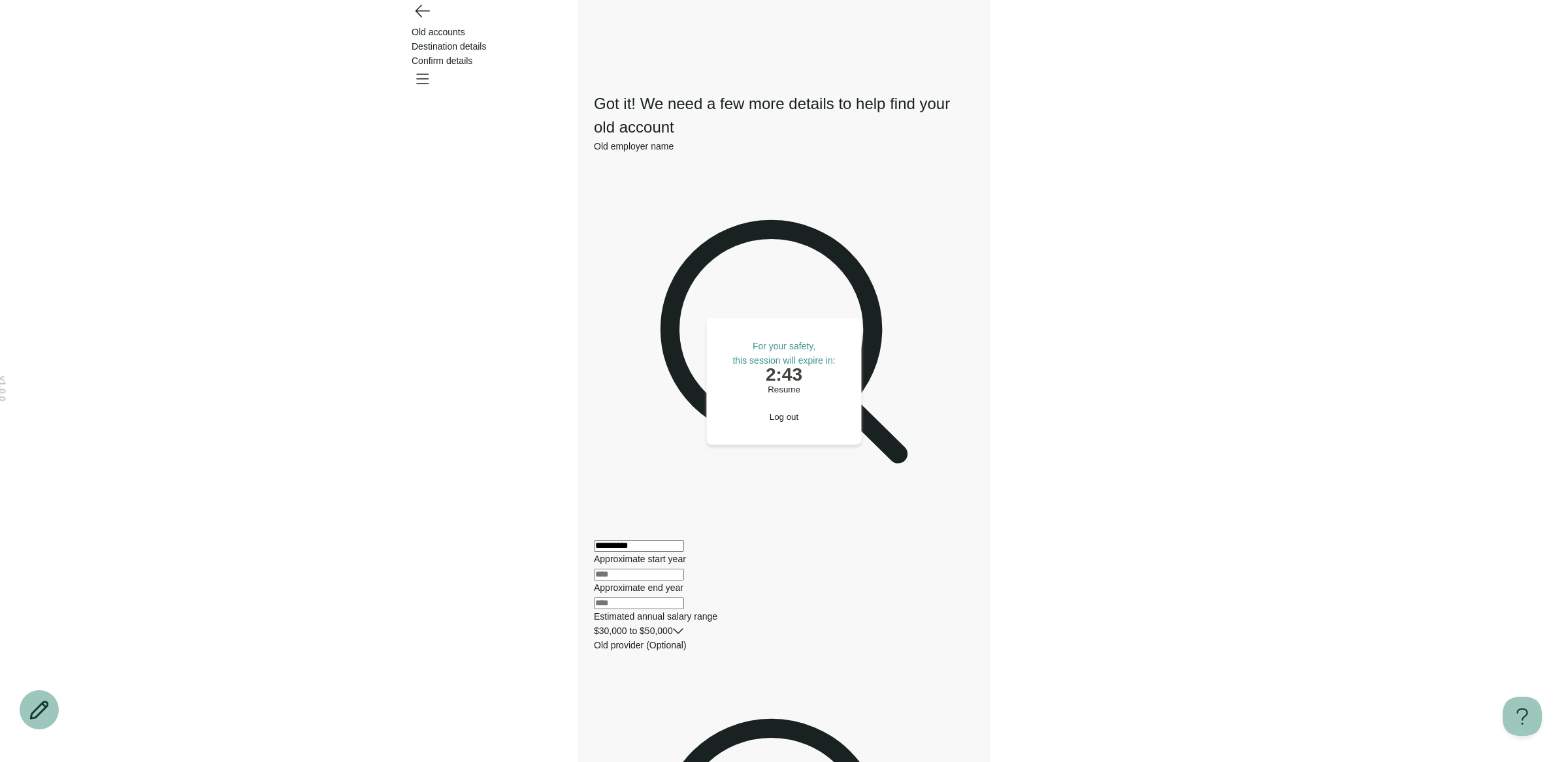
click at [772, 394] on span "Resume" at bounding box center [784, 390] width 33 height 9
click at [663, 569] on input "text" at bounding box center [638, 575] width 90 height 12
type input "****"
click at [866, 595] on div at bounding box center [783, 602] width 380 height 14
click at [684, 597] on input "text" at bounding box center [638, 603] width 90 height 12
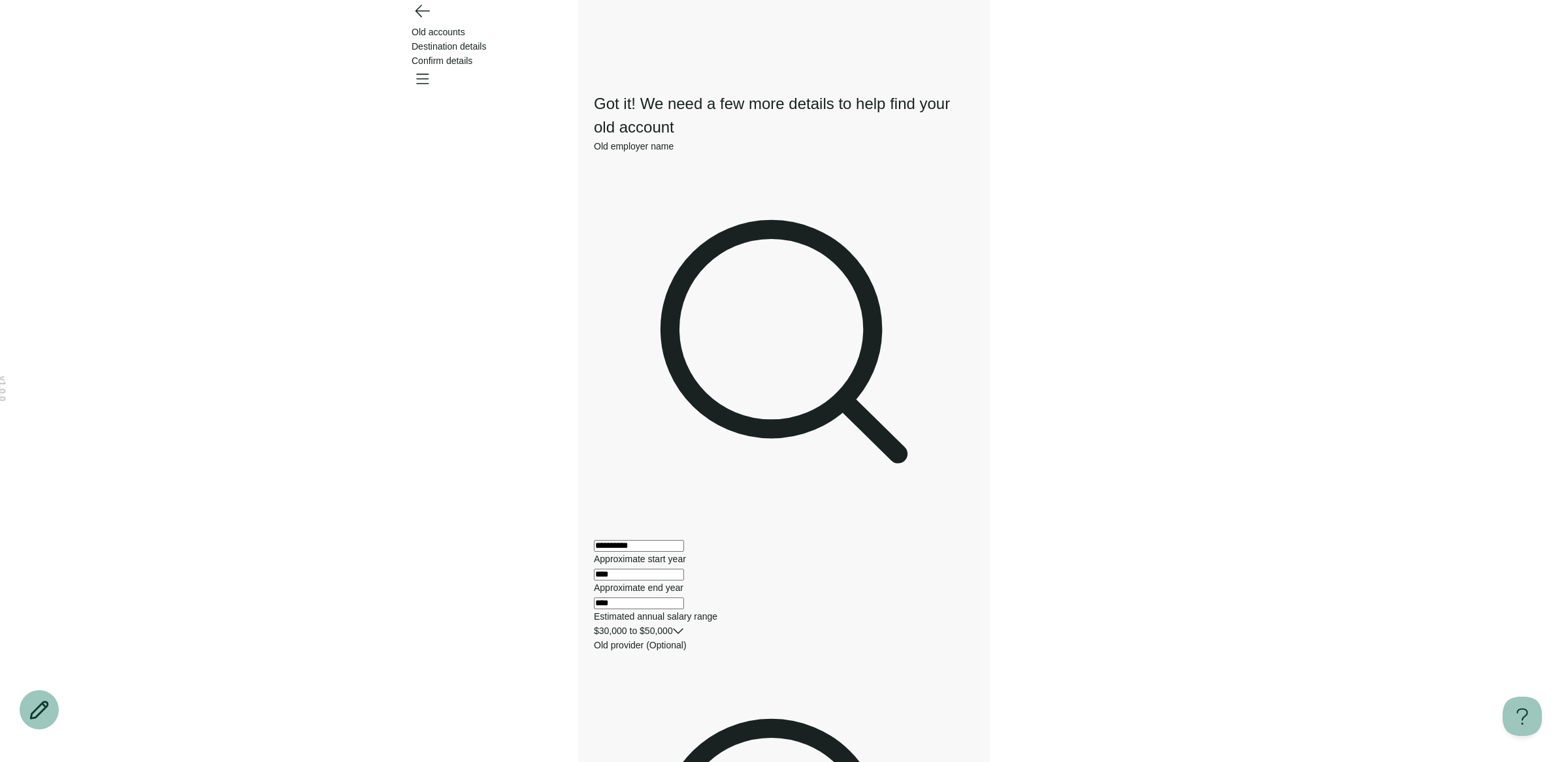
type input "****"
click at [691, 649] on div "**********" at bounding box center [783, 619] width 380 height 1094
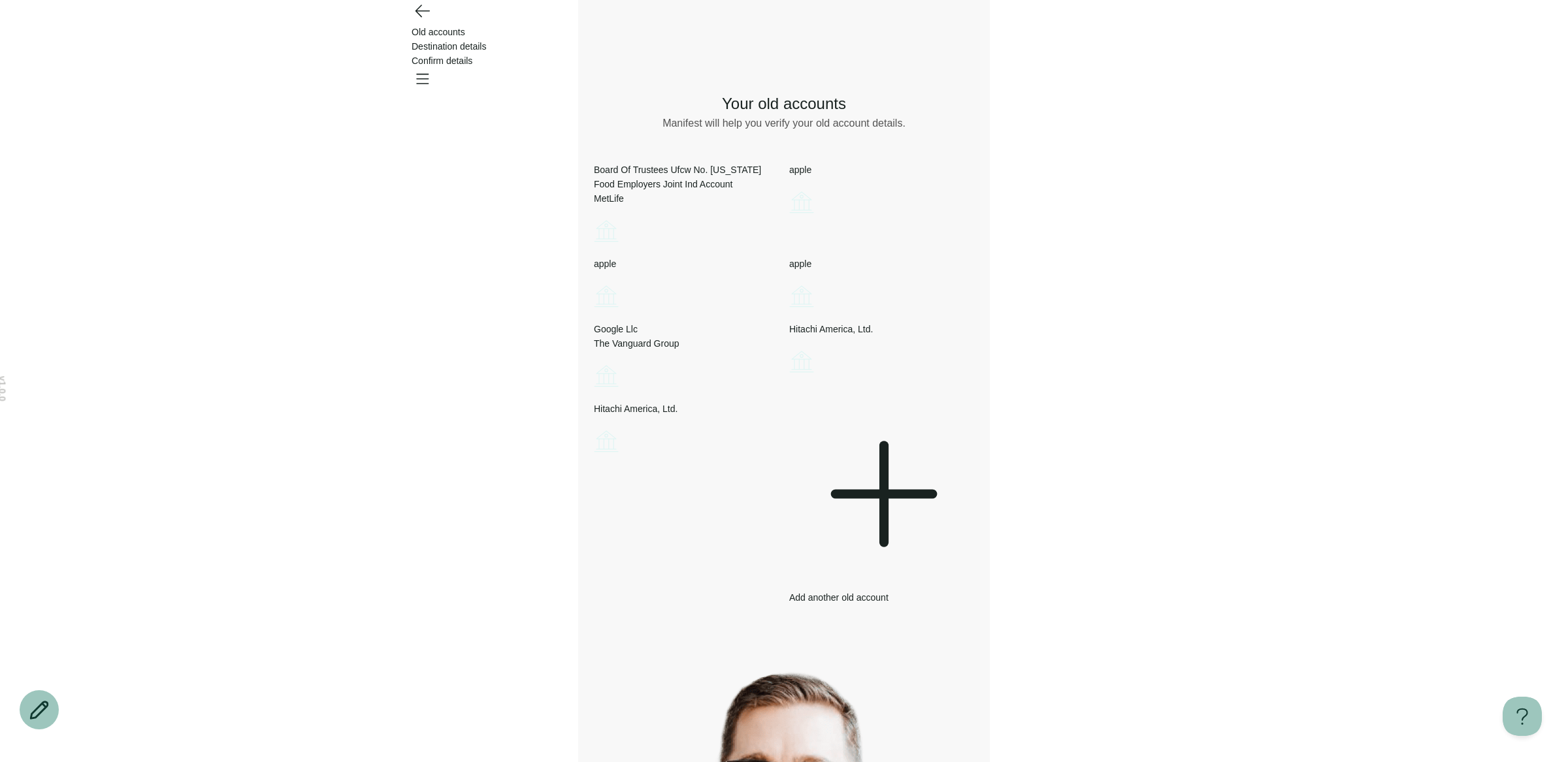
click at [974, 572] on div at bounding box center [882, 495] width 185 height 189
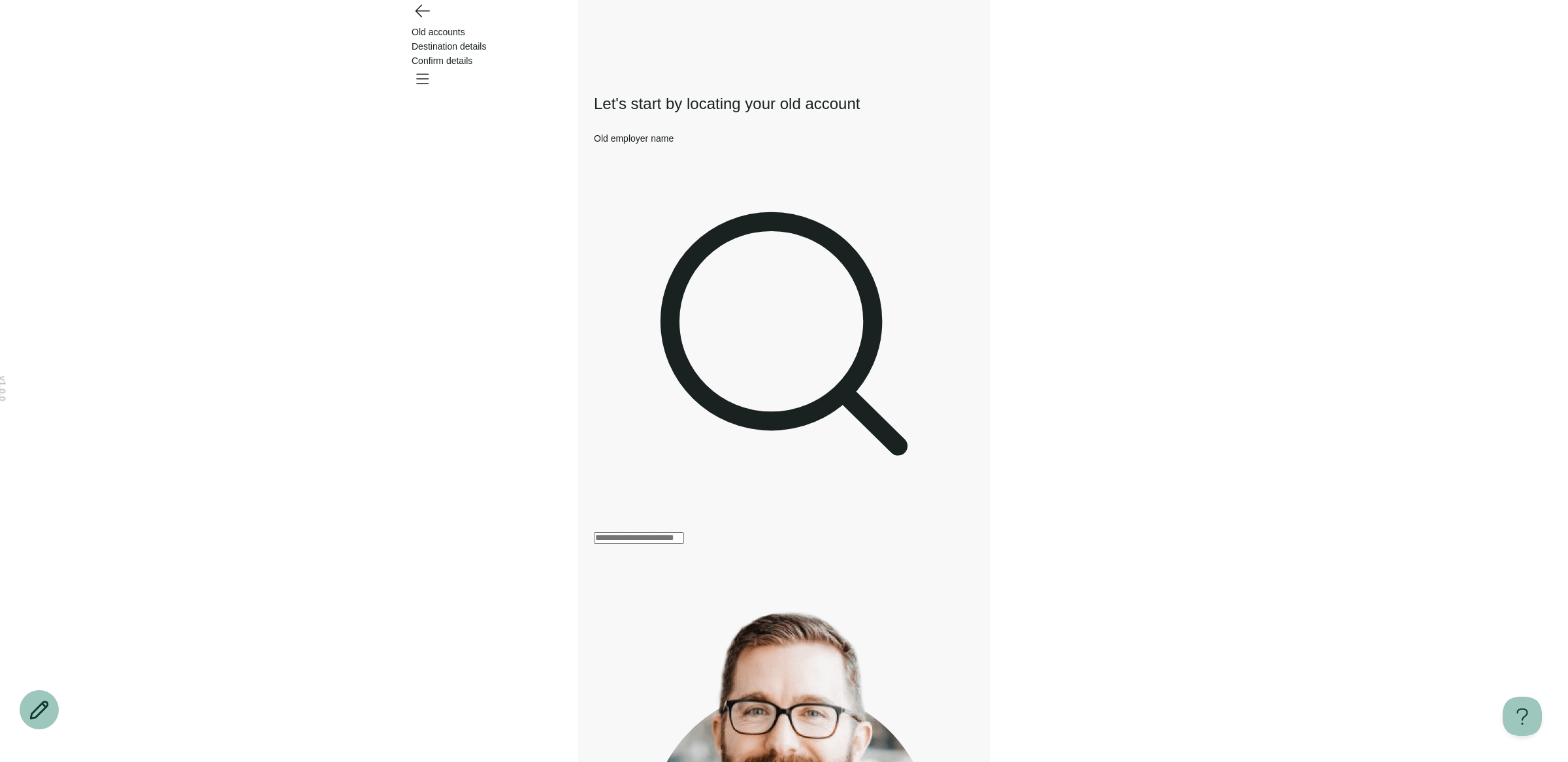
click at [421, 21] on icon "Go back" at bounding box center [422, 10] width 21 height 21
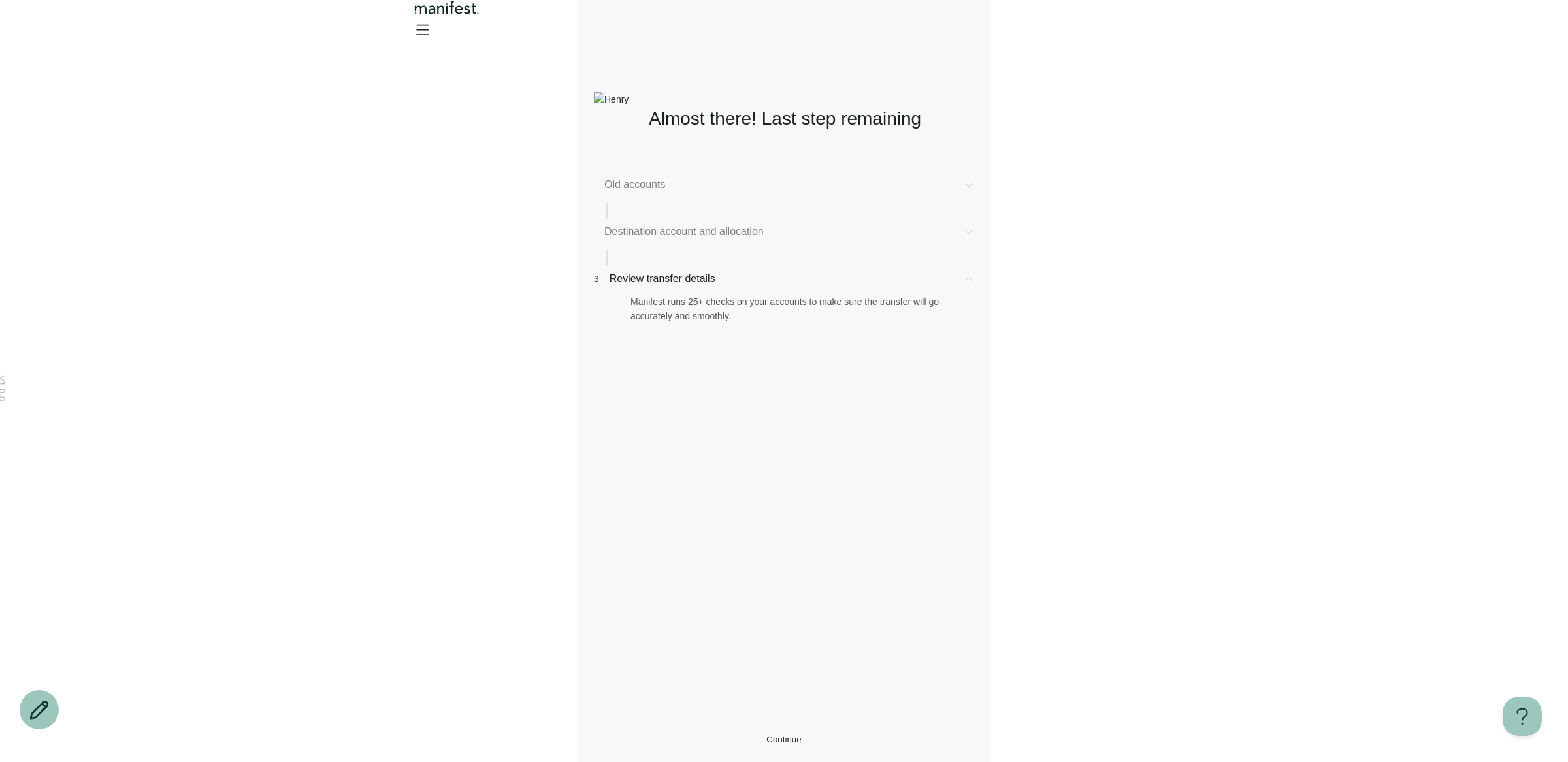
click at [658, 253] on div "Destination account and allocation" at bounding box center [783, 245] width 380 height 42
click at [673, 240] on span "Destination account and allocation" at bounding box center [779, 232] width 348 height 16
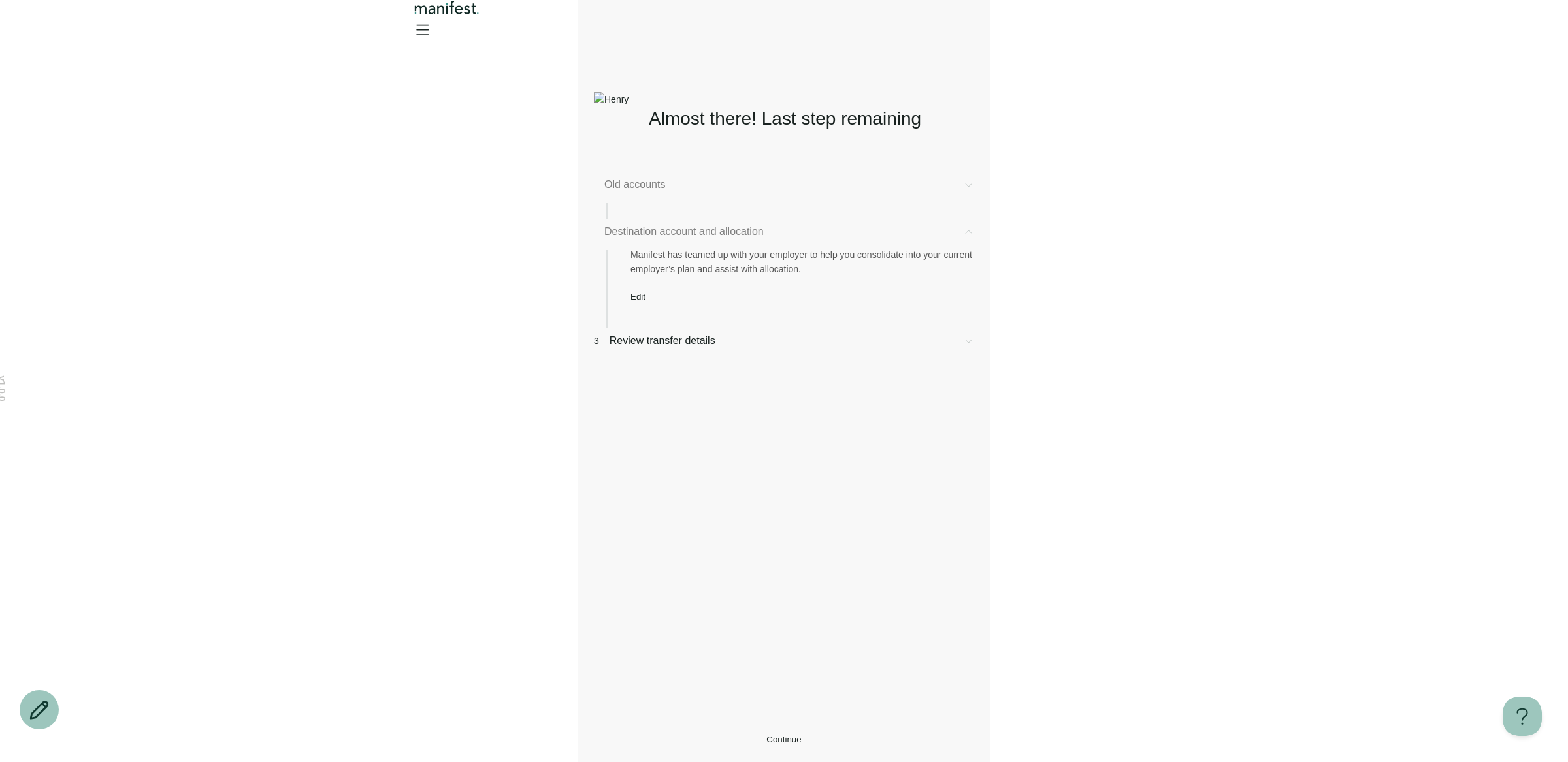
click at [645, 302] on button "Edit" at bounding box center [637, 296] width 15 height 9
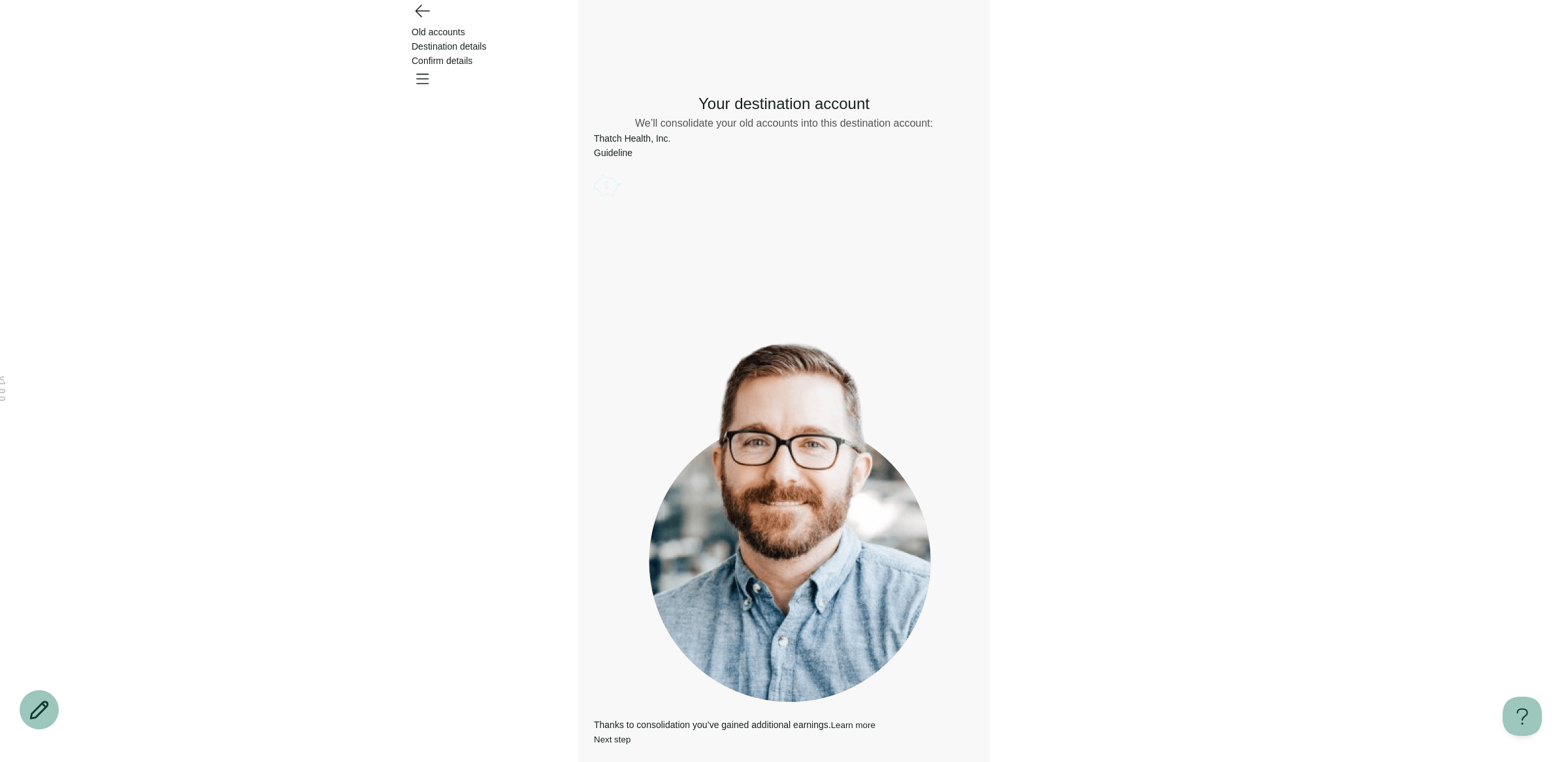
click at [916, 175] on div "Thatch Health, Inc. Guideline" at bounding box center [783, 165] width 380 height 69
click at [597, 178] on circle "Account options" at bounding box center [597, 177] width 1 height 1
click at [609, 187] on button "Edit" at bounding box center [601, 182] width 15 height 9
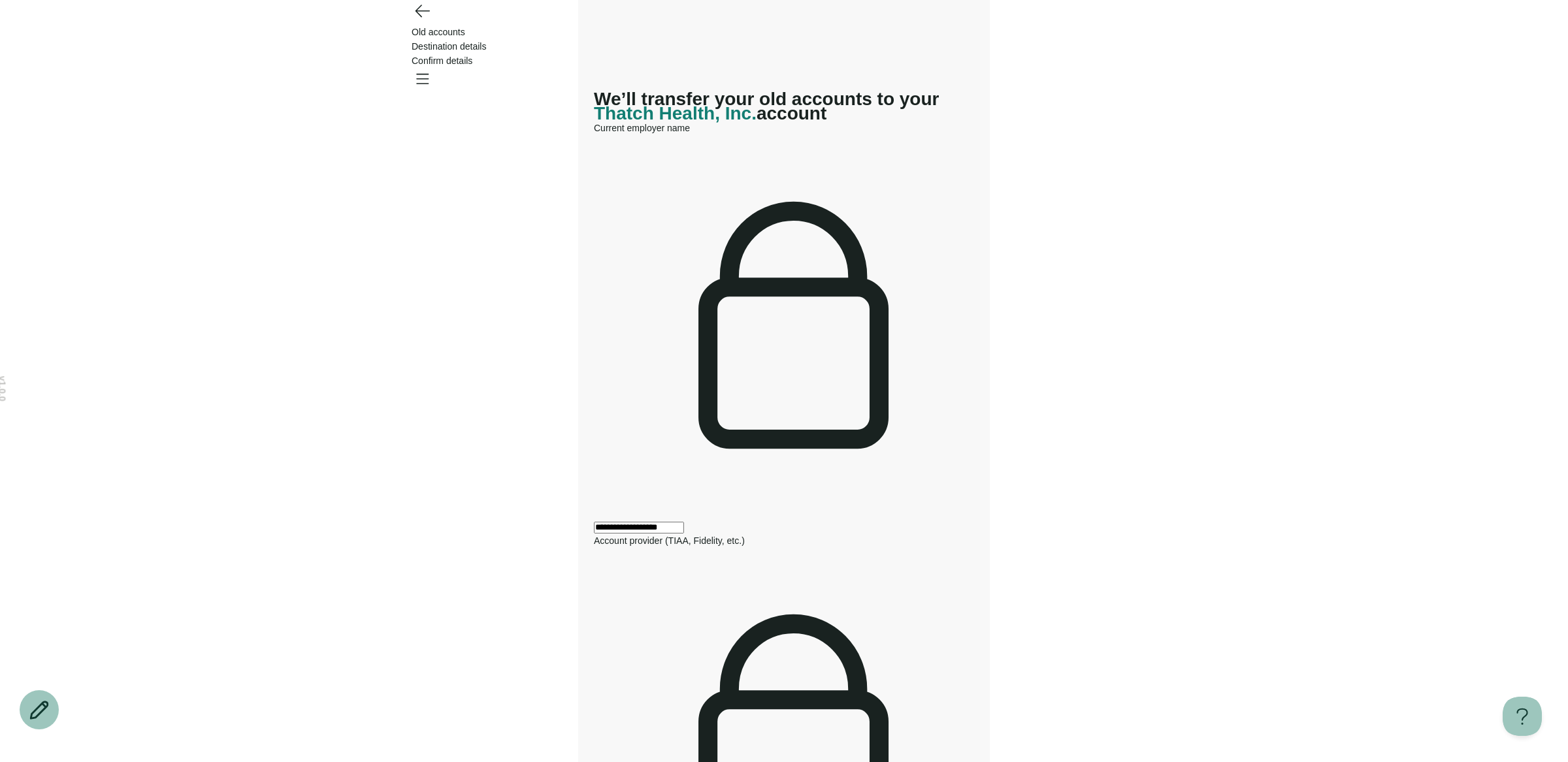
click at [744, 313] on div "**********" at bounding box center [783, 752] width 380 height 1361
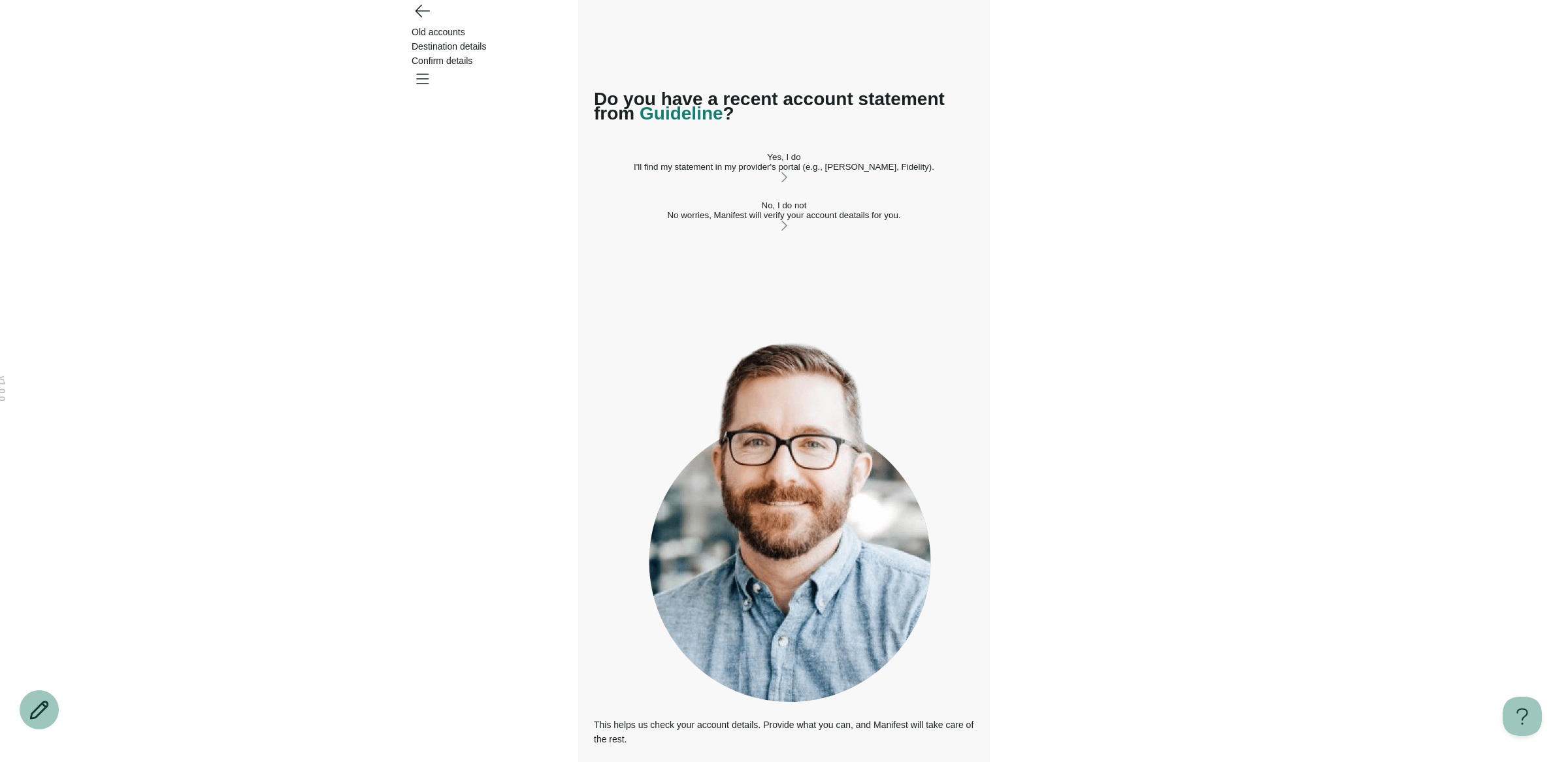
click at [762, 185] on button "Yes, I do I'll find my statement in my provider's portal (e.g., [PERSON_NAME], …" at bounding box center [783, 169] width 380 height 33
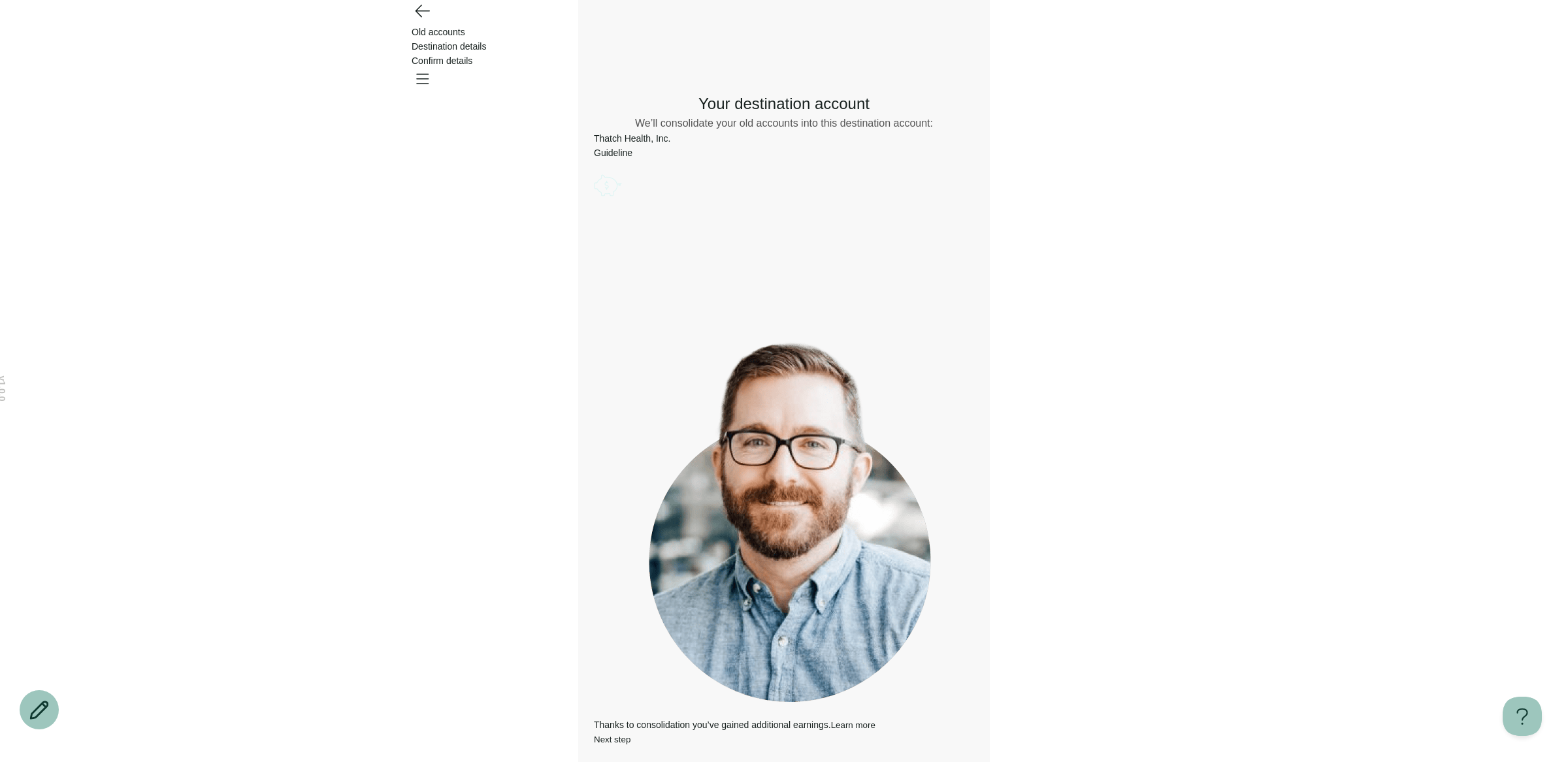
click at [915, 718] on div "Thanks to consolidation you’ve gained additional earnings. Learn more" at bounding box center [783, 725] width 380 height 14
click at [876, 720] on button "Learn more" at bounding box center [853, 725] width 45 height 9
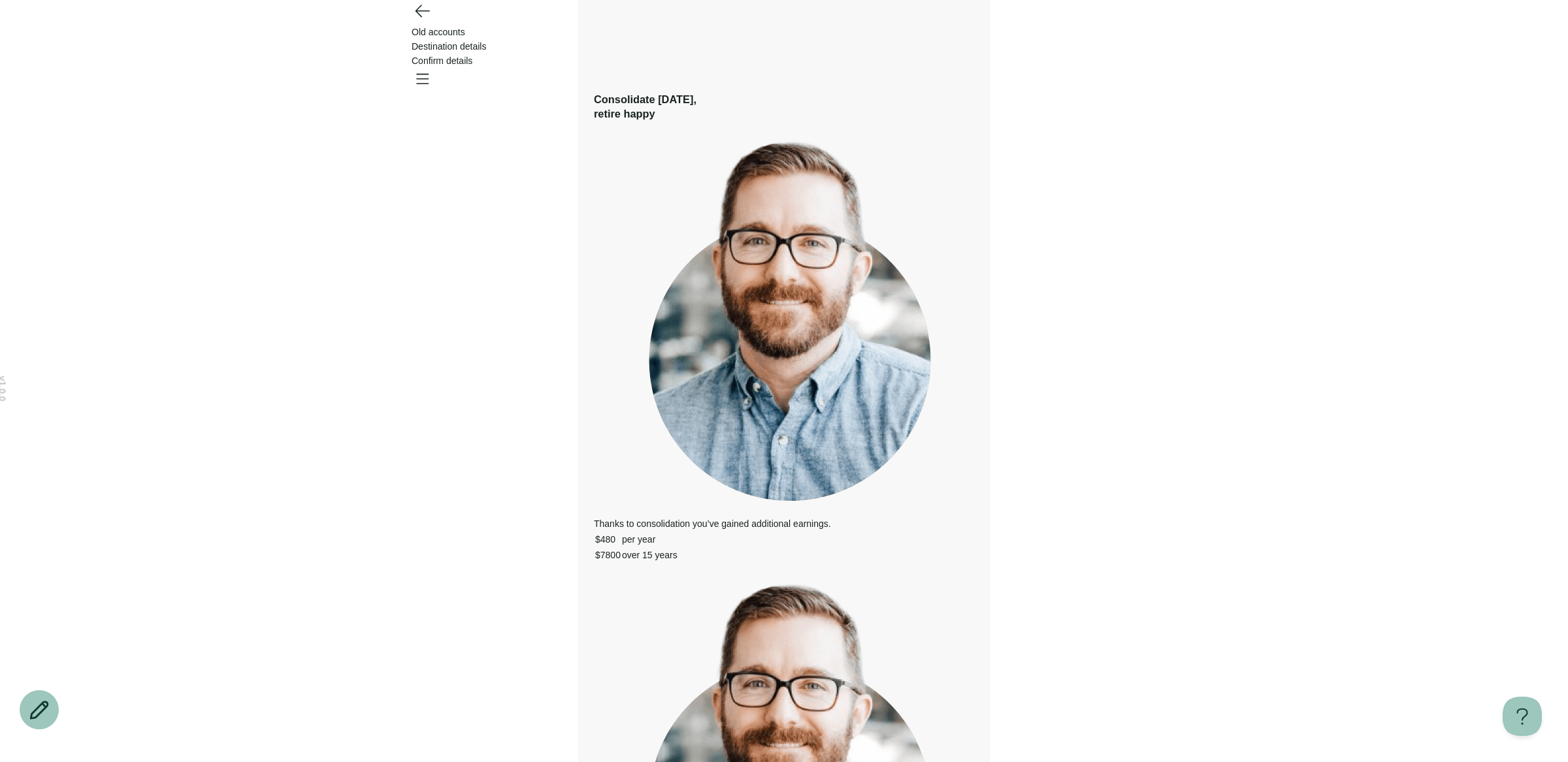
scroll to position [80, 0]
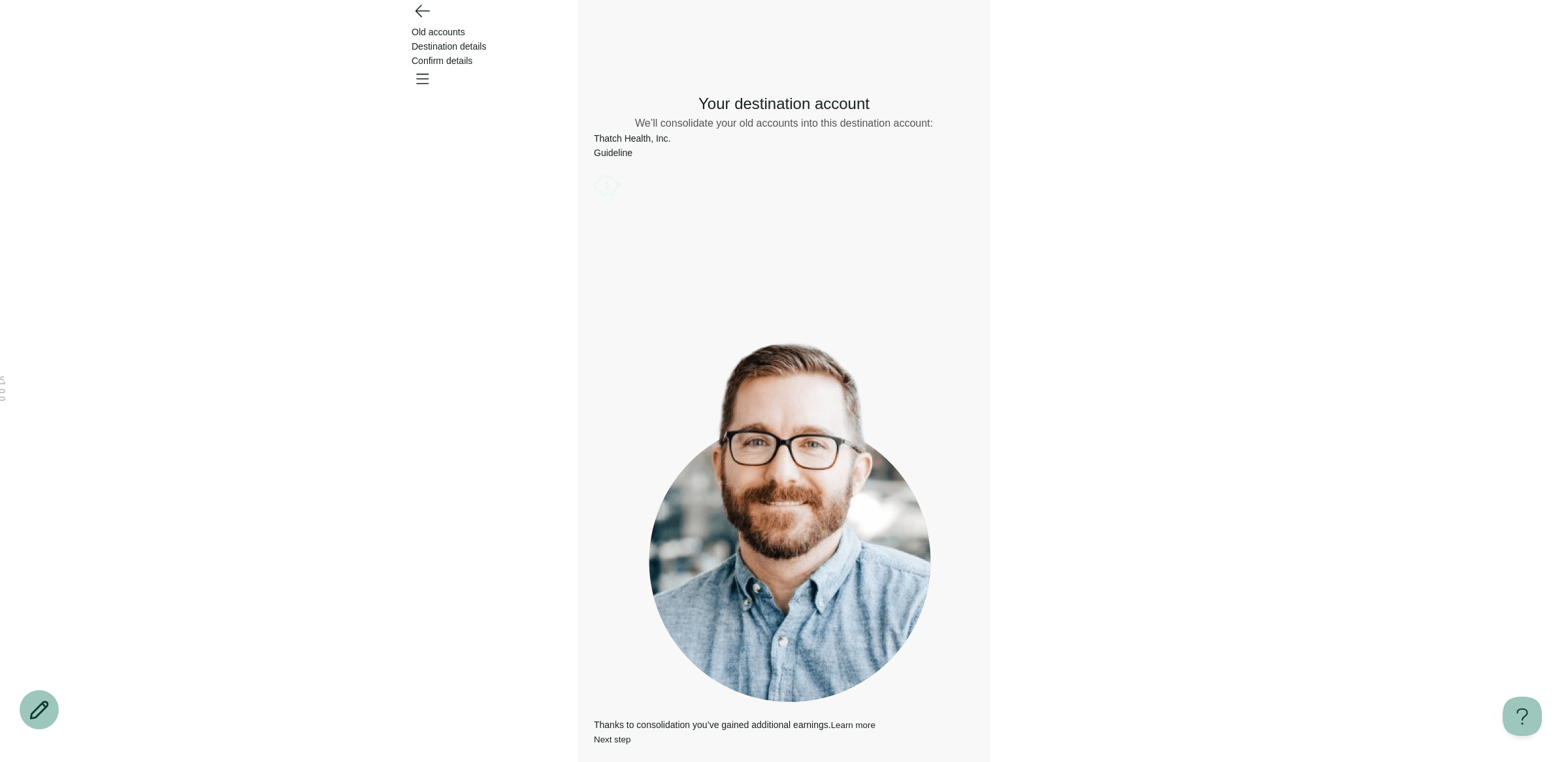
click at [630, 737] on button "Next step" at bounding box center [612, 739] width 37 height 9
click at [876, 720] on button "Learn more" at bounding box center [853, 725] width 45 height 9
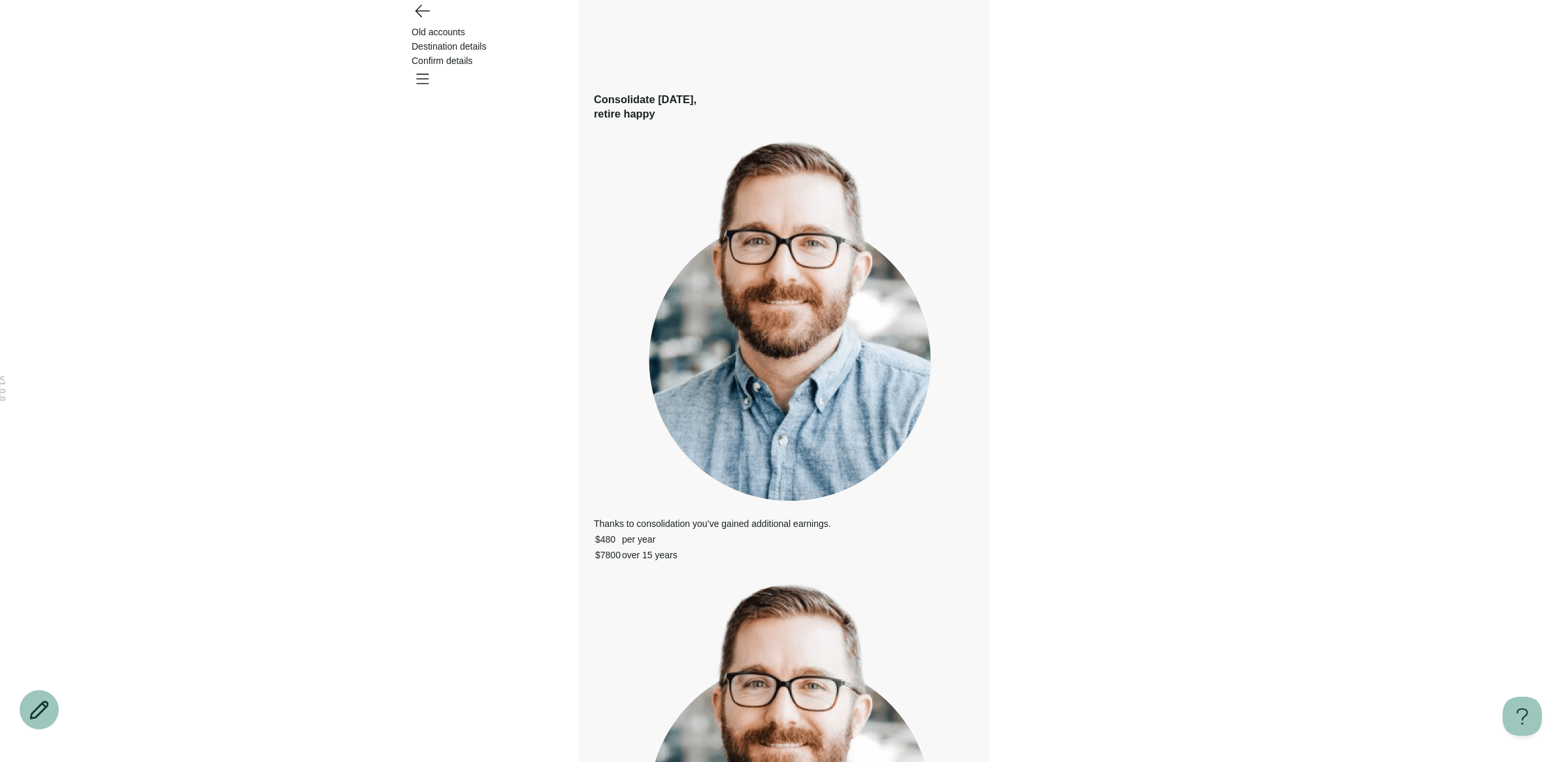
click at [974, 410] on div "Consolidate [DATE], retire happy Thanks to consolidation you’ve gained addition…" at bounding box center [783, 604] width 380 height 1025
click at [974, 445] on div "Consolidate [DATE], retire happy Thanks to consolidation you’ve gained addition…" at bounding box center [783, 604] width 380 height 1025
click at [593, 157] on div "Consolidate [DATE], retire happy Thanks to consolidation you’ve gained addition…" at bounding box center [783, 604] width 380 height 1025
click at [593, 548] on div "Consolidate [DATE], retire happy Thanks to consolidation you’ve gained addition…" at bounding box center [783, 604] width 380 height 1025
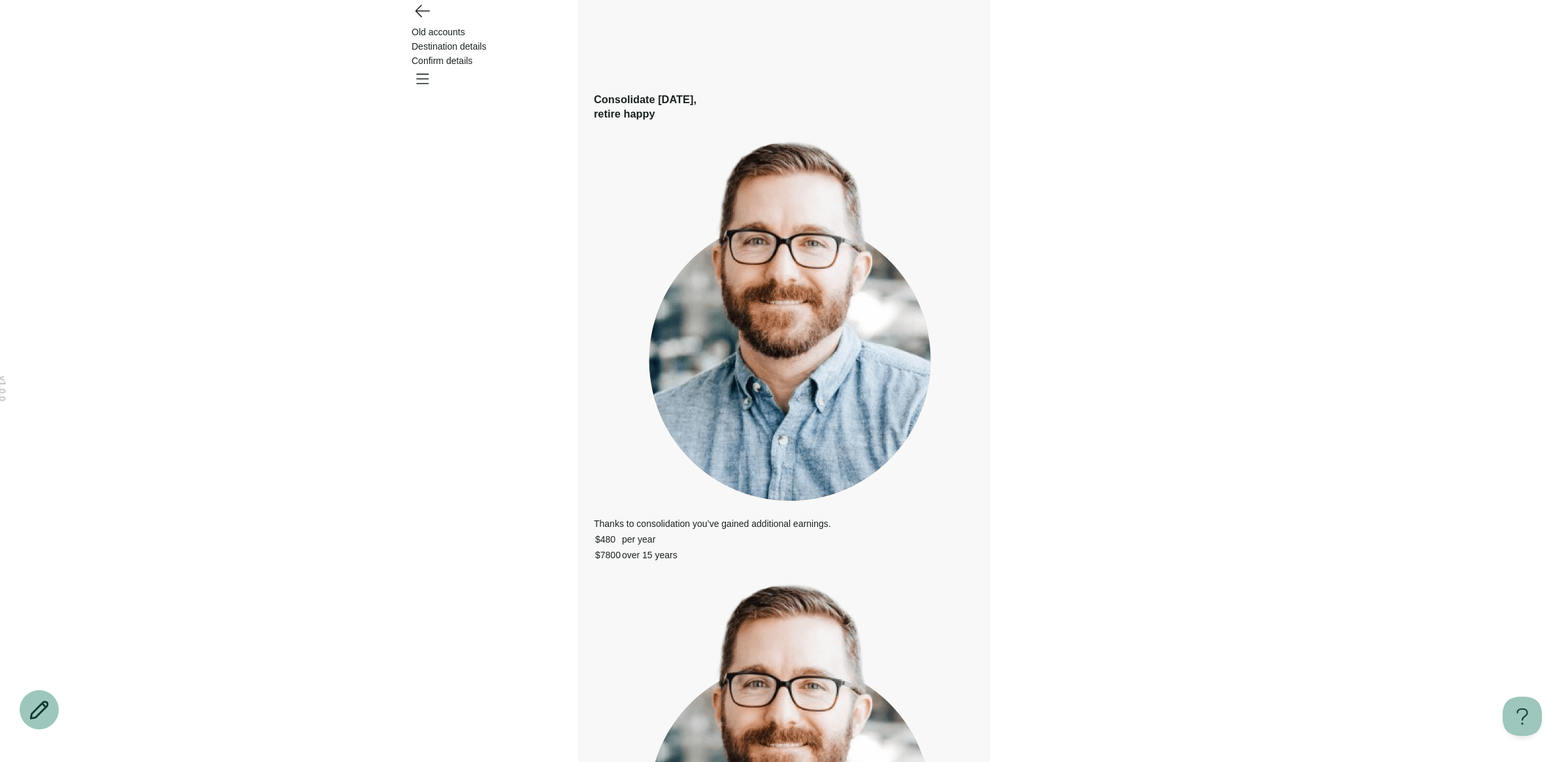
click at [593, 547] on div "Consolidate [DATE], retire happy Thanks to consolidation you’ve gained addition…" at bounding box center [783, 604] width 380 height 1025
click at [974, 546] on div "Consolidate [DATE], retire happy Thanks to consolidation you’ve gained addition…" at bounding box center [783, 604] width 380 height 1025
